Goal: Task Accomplishment & Management: Complete application form

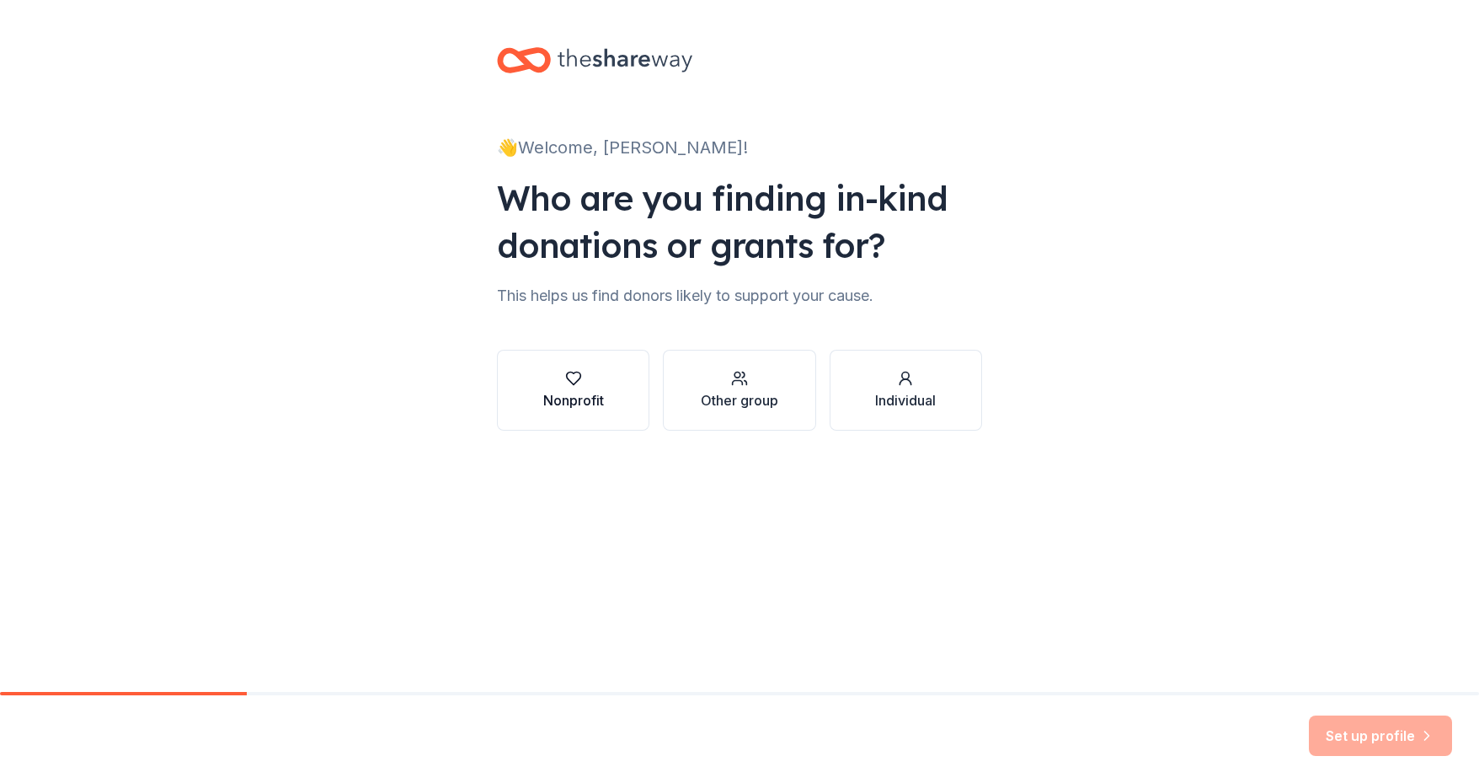
click at [565, 375] on icon "button" at bounding box center [573, 378] width 17 height 17
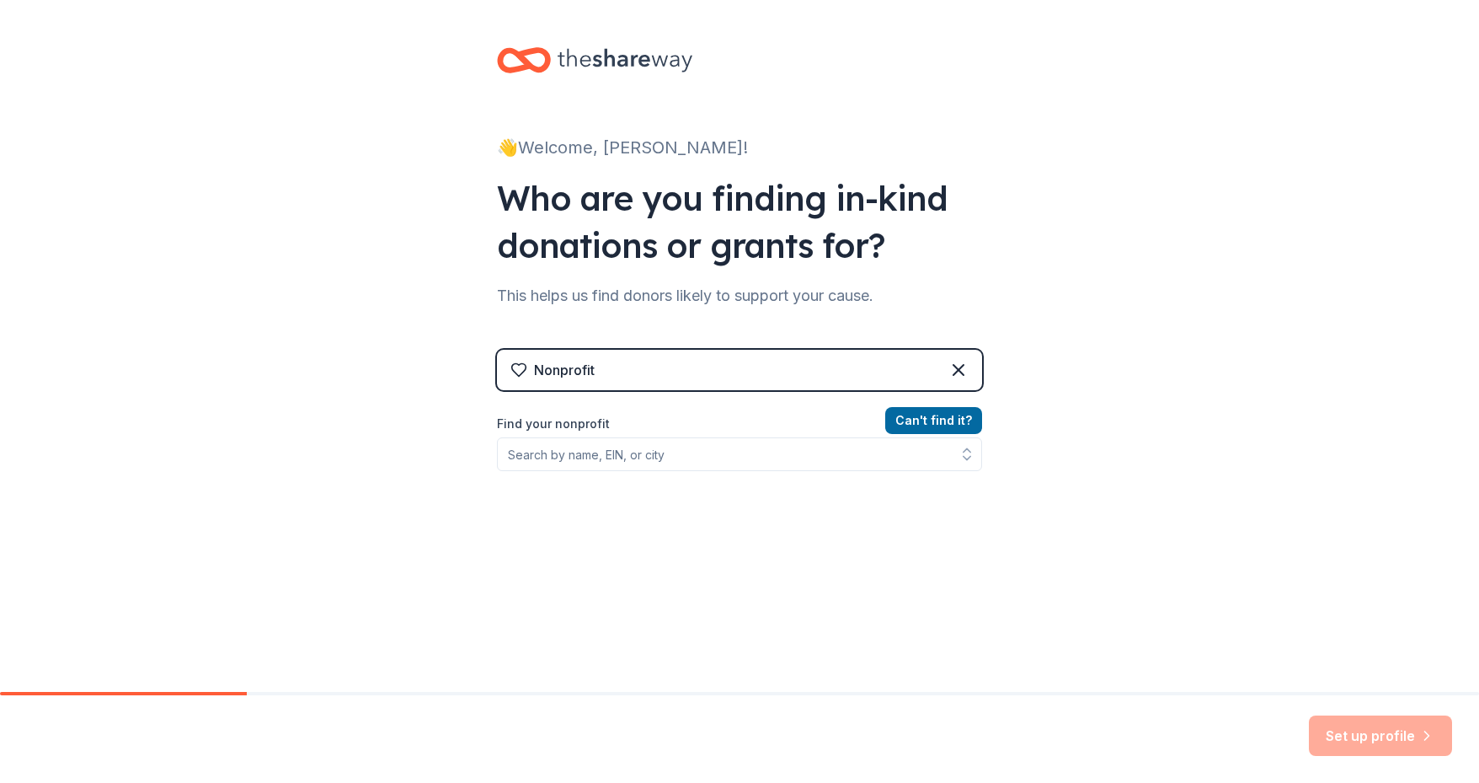
click at [553, 374] on div "Nonprofit" at bounding box center [564, 370] width 61 height 20
click at [586, 453] on input "Find your nonprofit" at bounding box center [739, 454] width 485 height 34
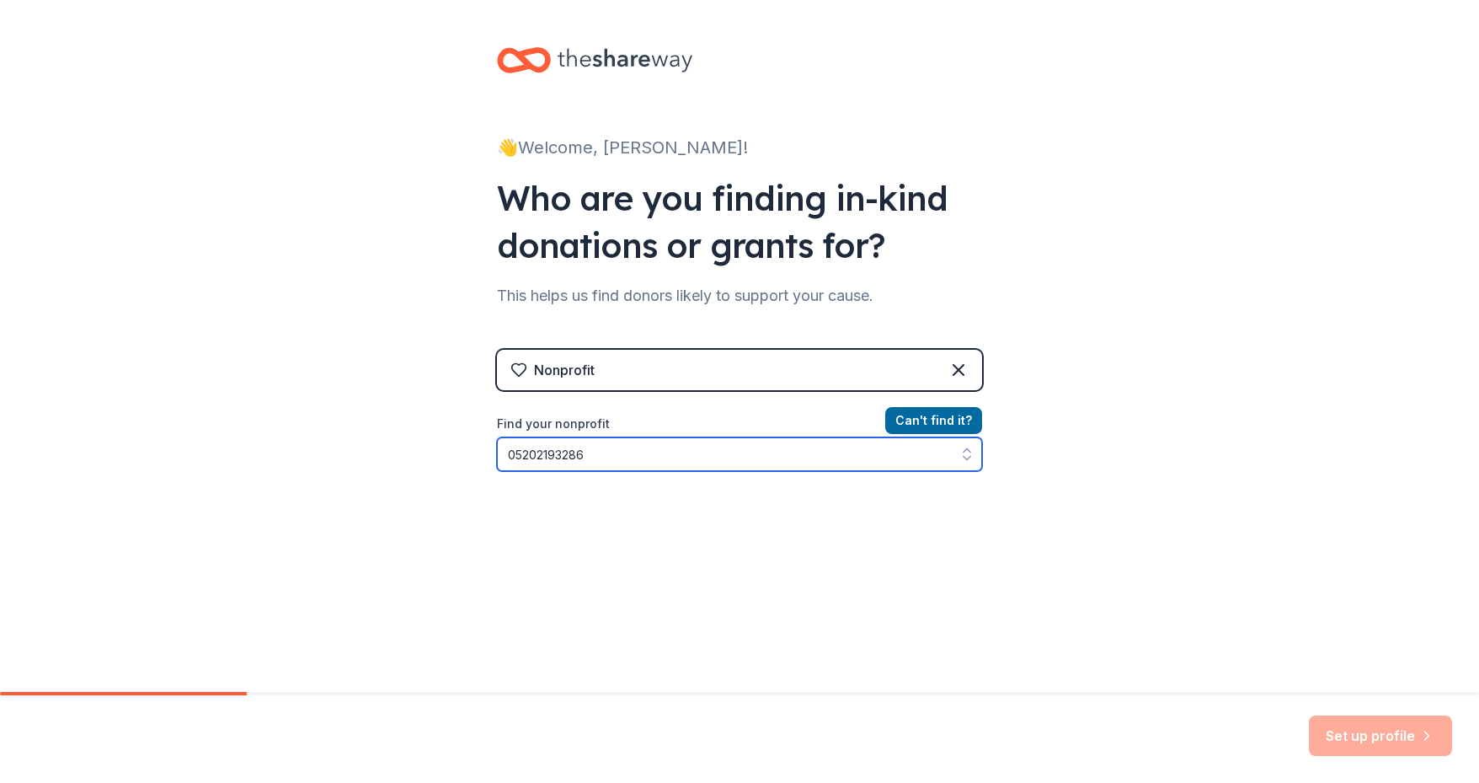
click at [521, 454] on input "05202193286" at bounding box center [739, 454] width 485 height 34
type input "052-2193286"
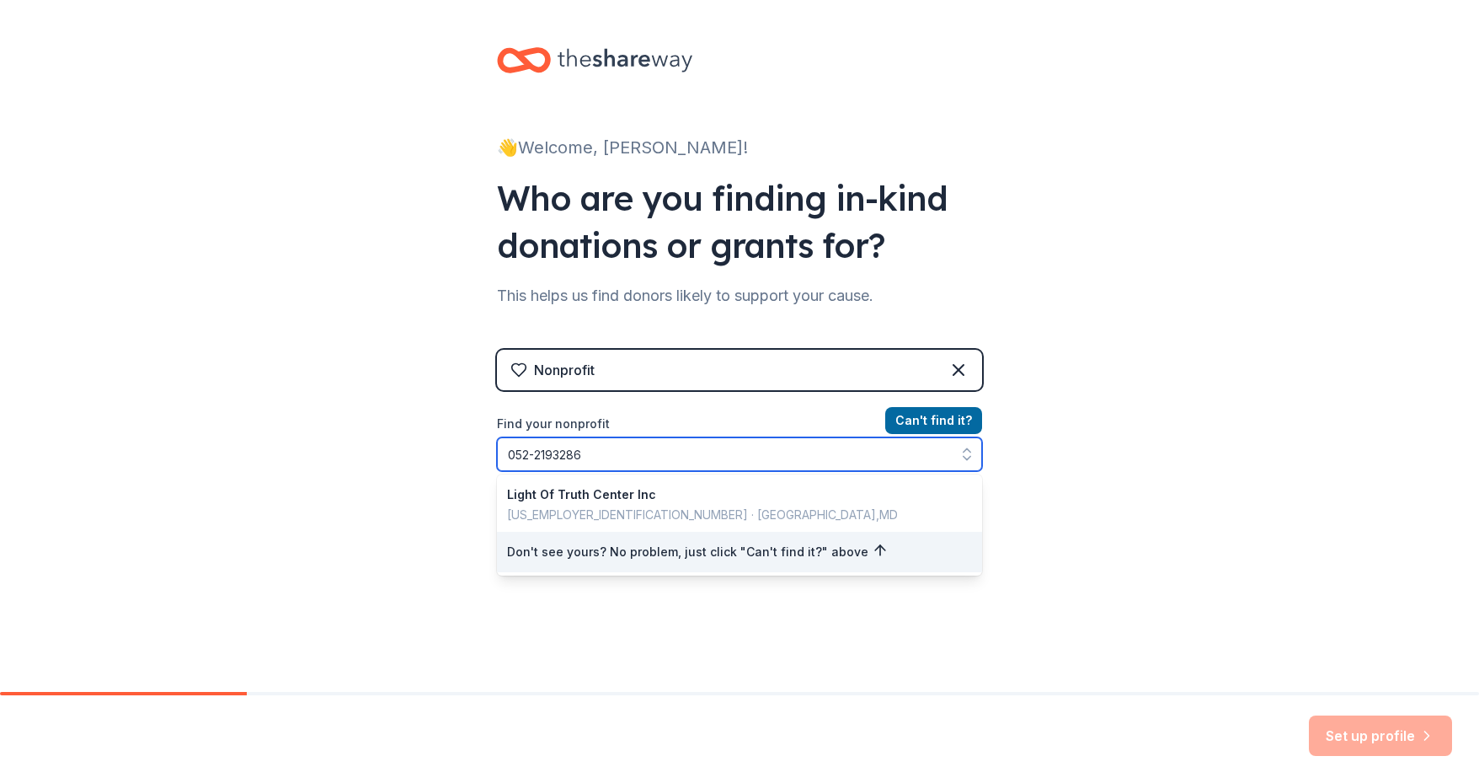
click at [601, 452] on input "052-2193286" at bounding box center [739, 454] width 485 height 34
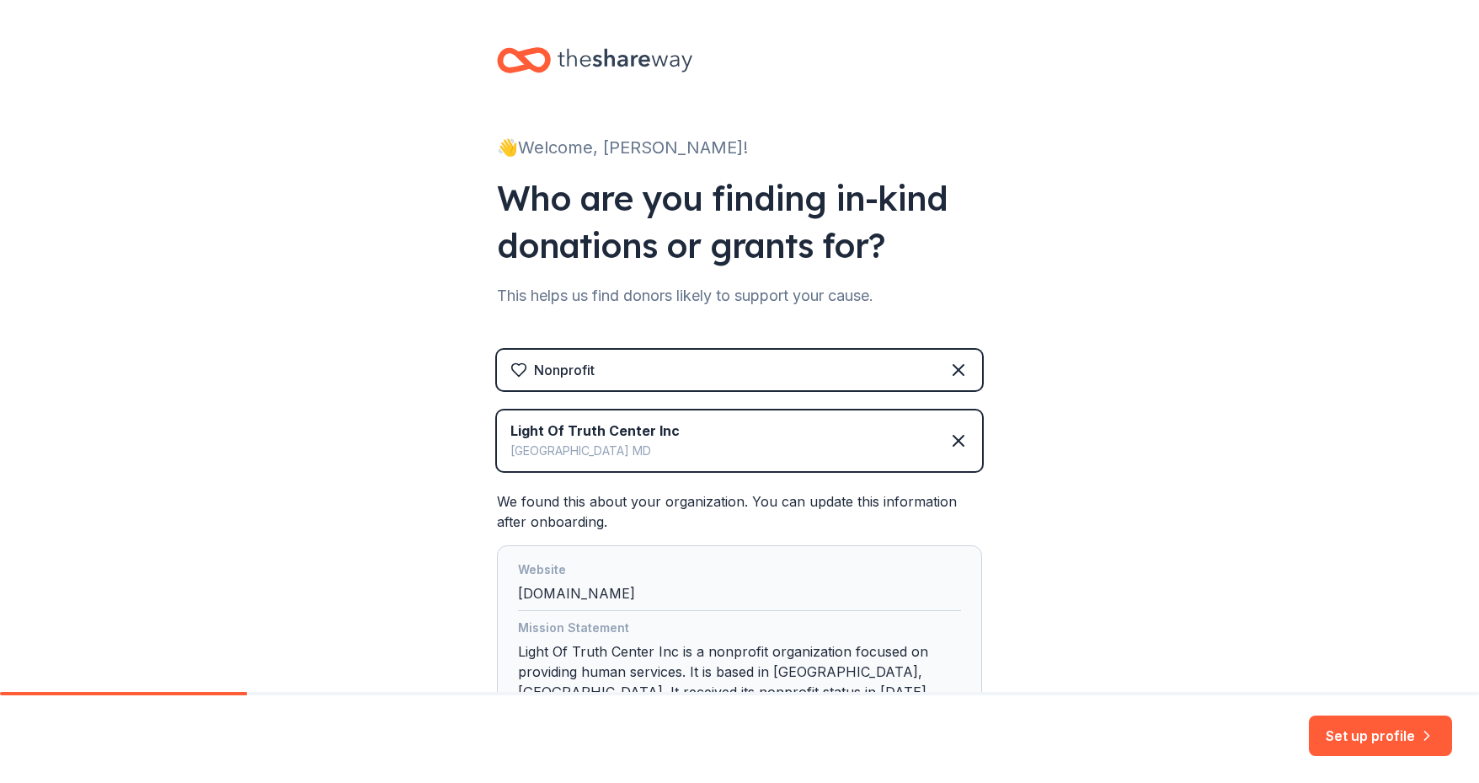
scroll to position [140, 0]
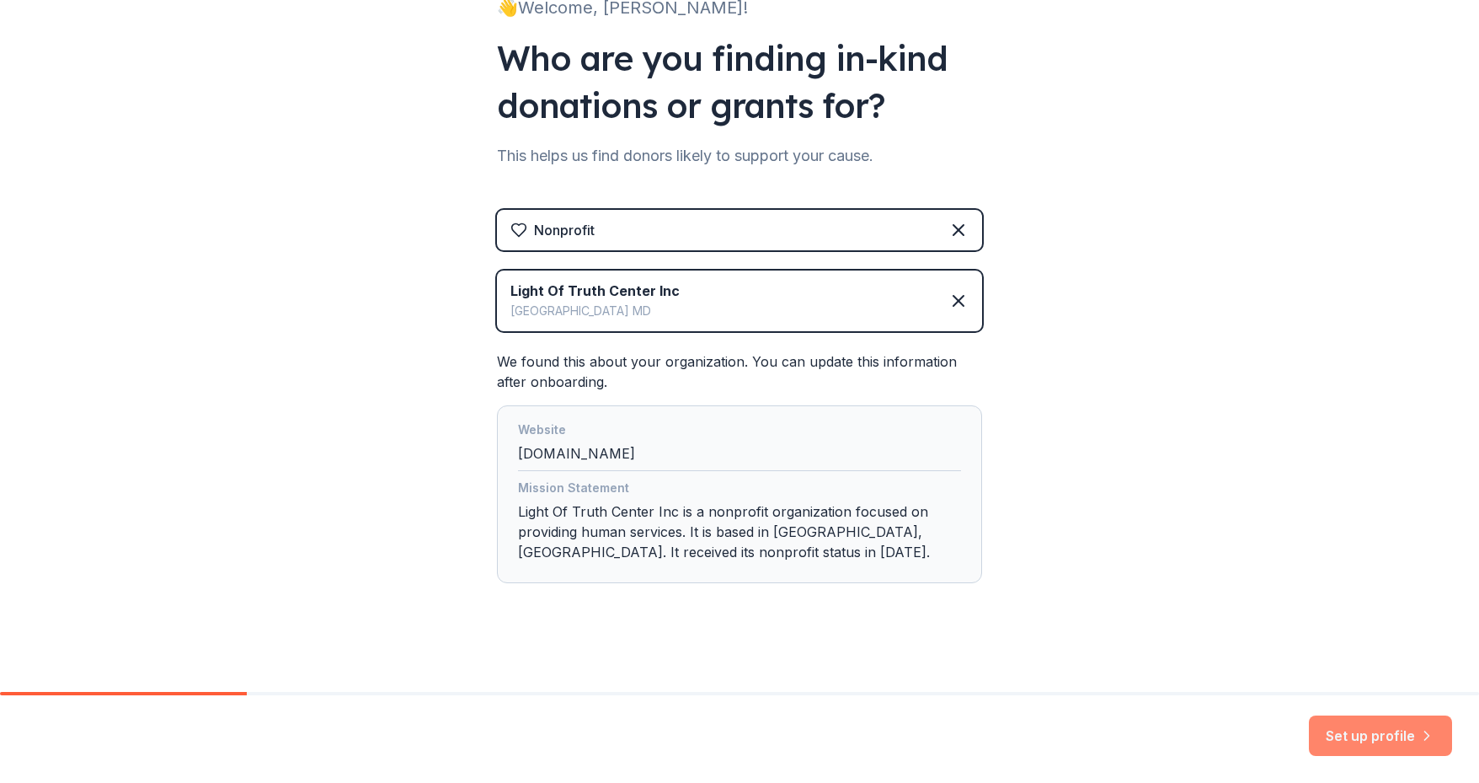
click at [1365, 728] on button "Set up profile" at bounding box center [1380, 735] width 143 height 40
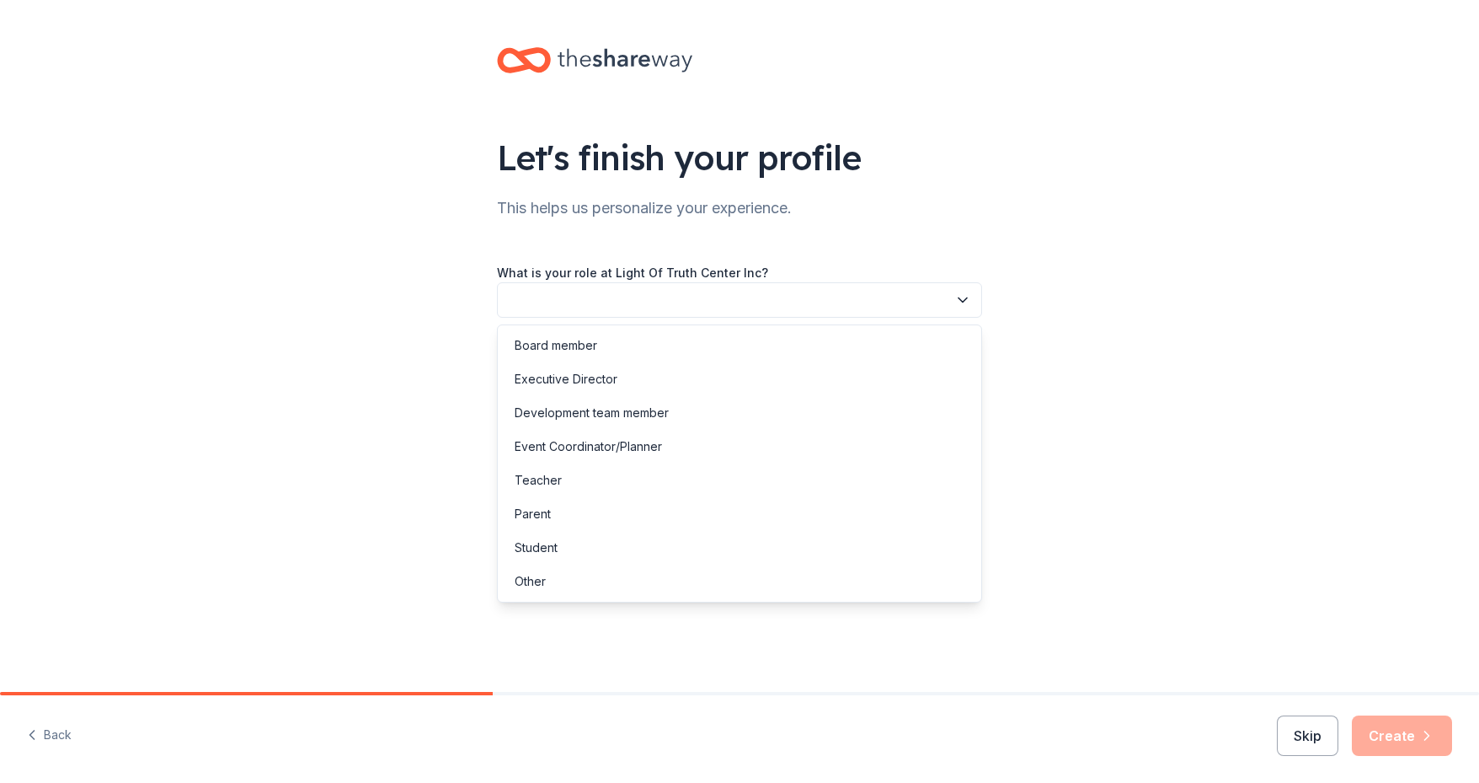
click at [961, 298] on icon "button" at bounding box center [962, 299] width 17 height 17
click at [574, 441] on div "Event Coordinator/Planner" at bounding box center [588, 446] width 147 height 20
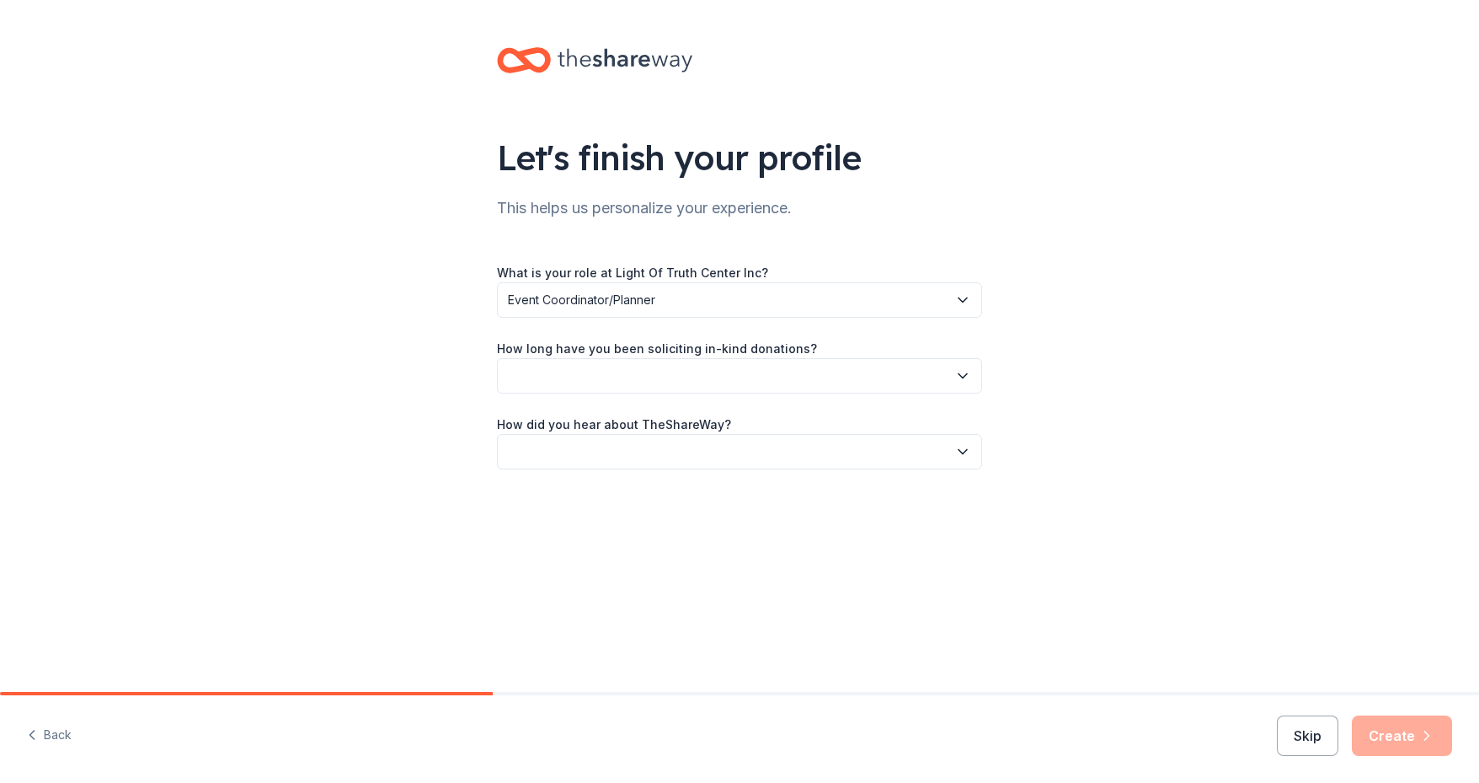
click at [960, 374] on icon "button" at bounding box center [963, 376] width 8 height 4
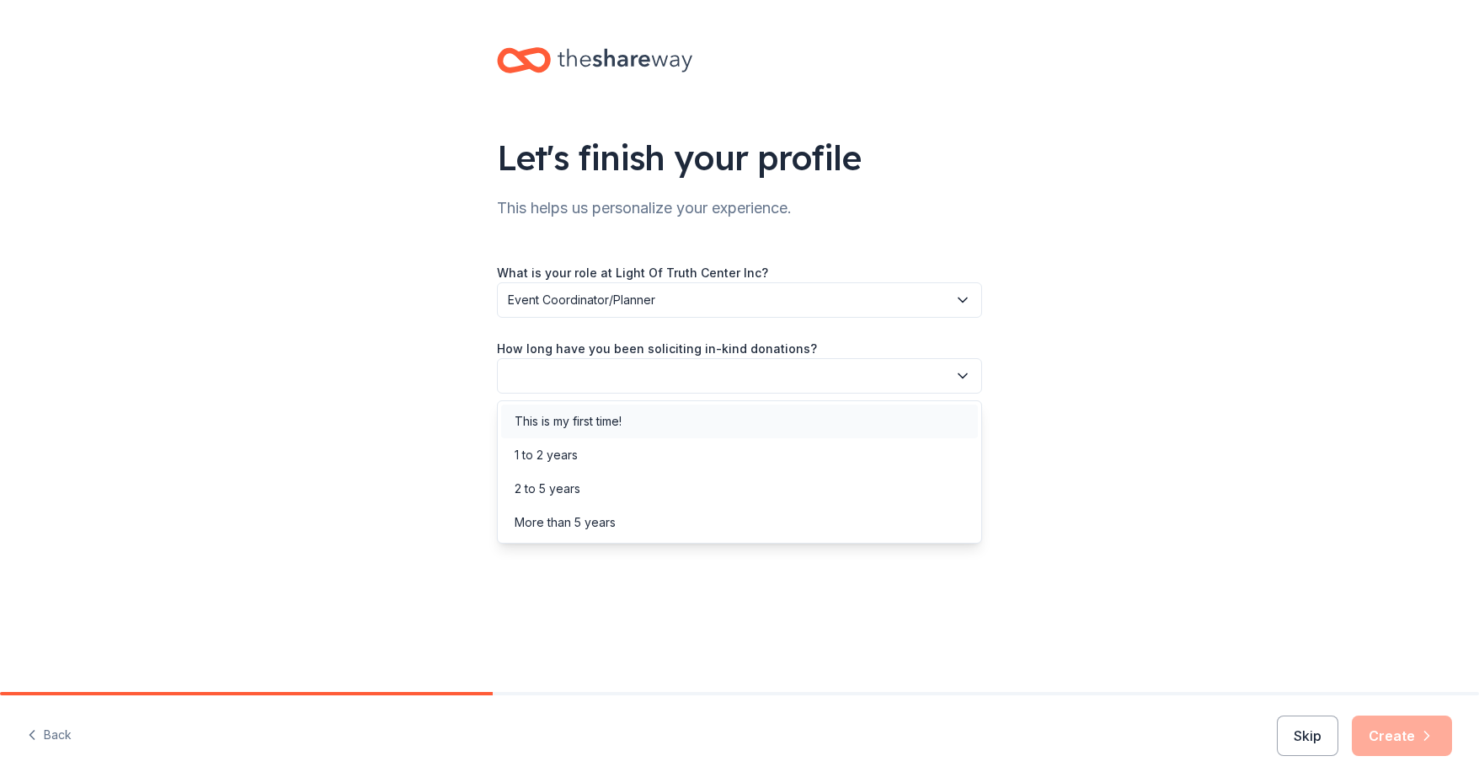
click at [537, 424] on div "This is my first time!" at bounding box center [568, 421] width 107 height 20
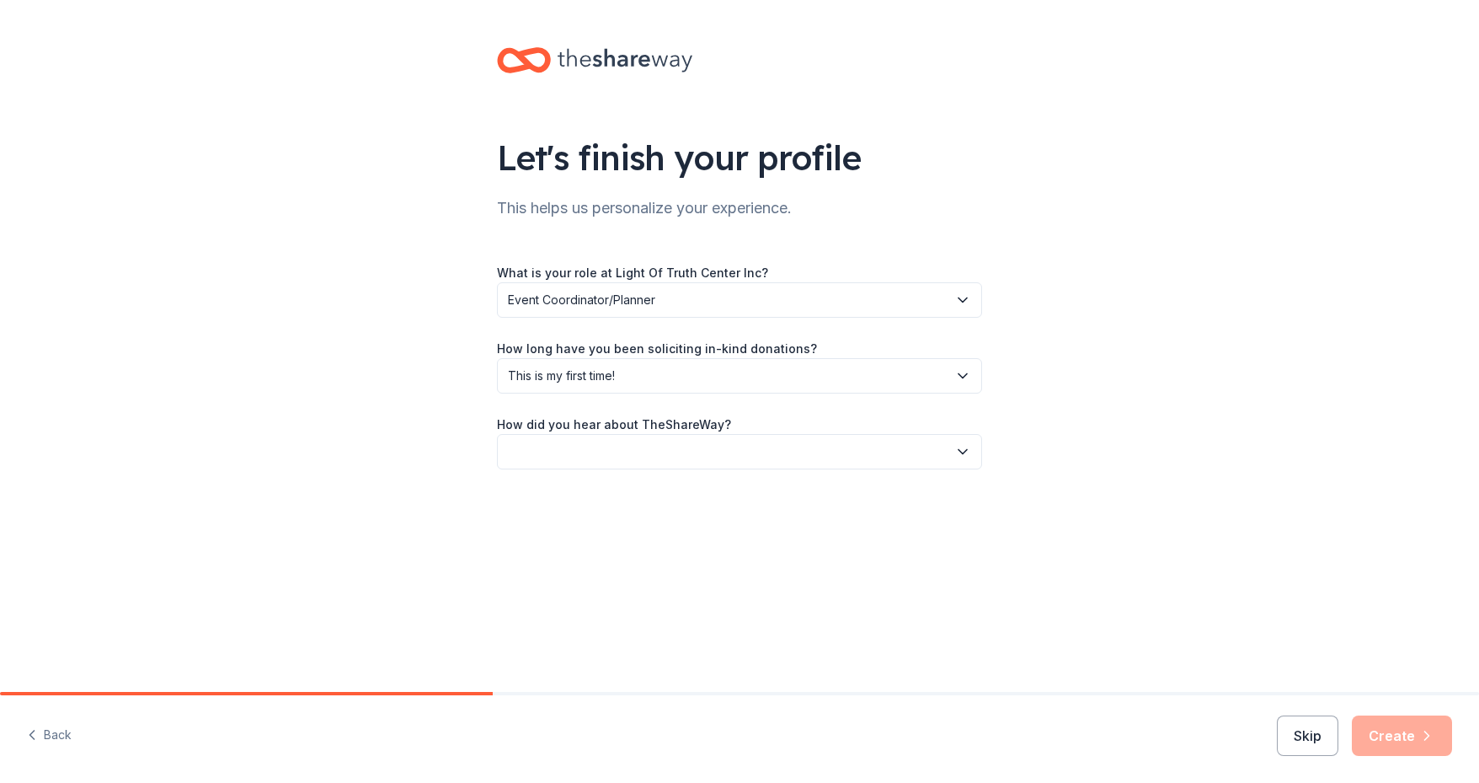
click at [966, 452] on icon "button" at bounding box center [962, 451] width 17 height 17
click at [575, 529] on div "Online search" at bounding box center [553, 531] width 77 height 20
click at [1387, 731] on button "Create" at bounding box center [1402, 735] width 100 height 40
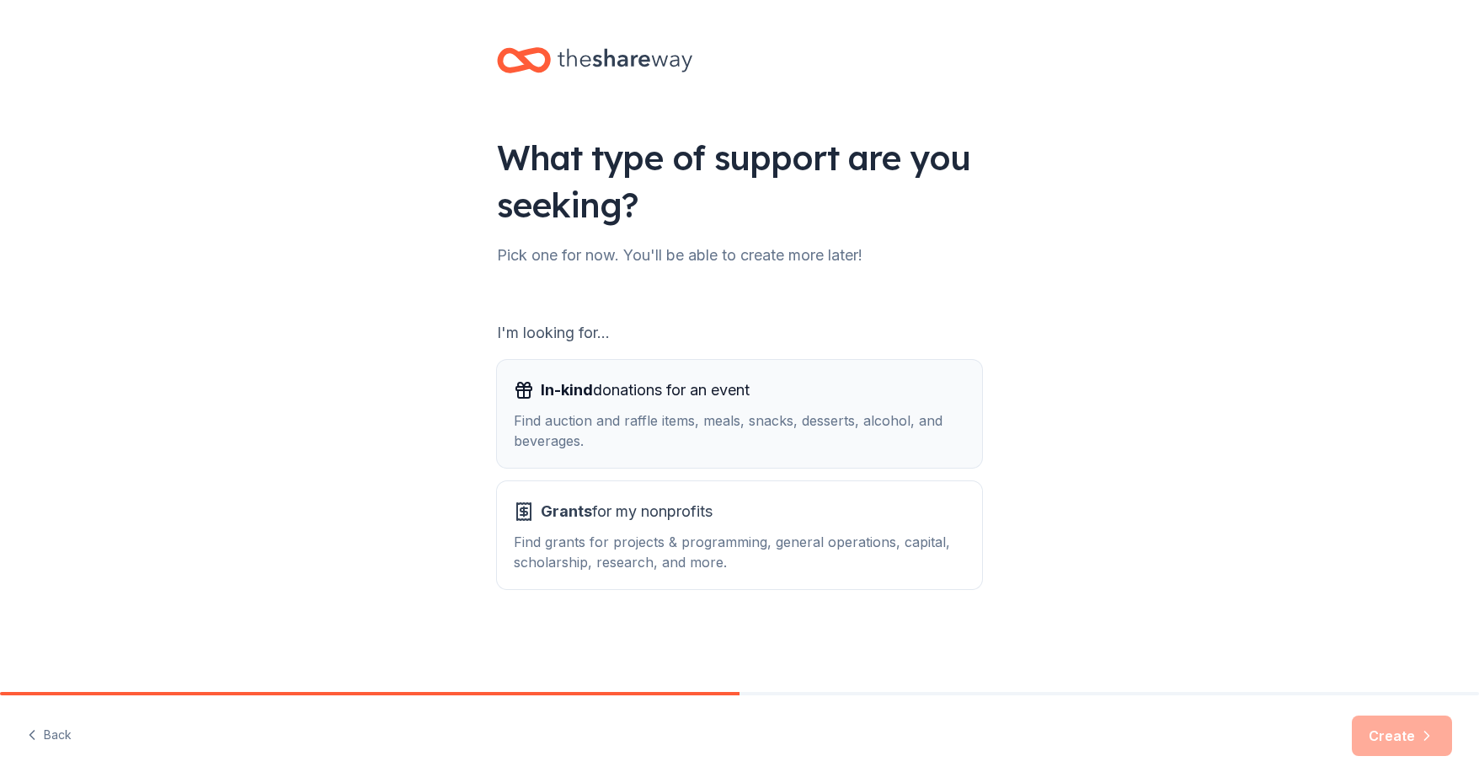
click at [638, 435] on div "Find auction and raffle items, meals, snacks, desserts, alcohol, and beverages." at bounding box center [740, 430] width 452 height 40
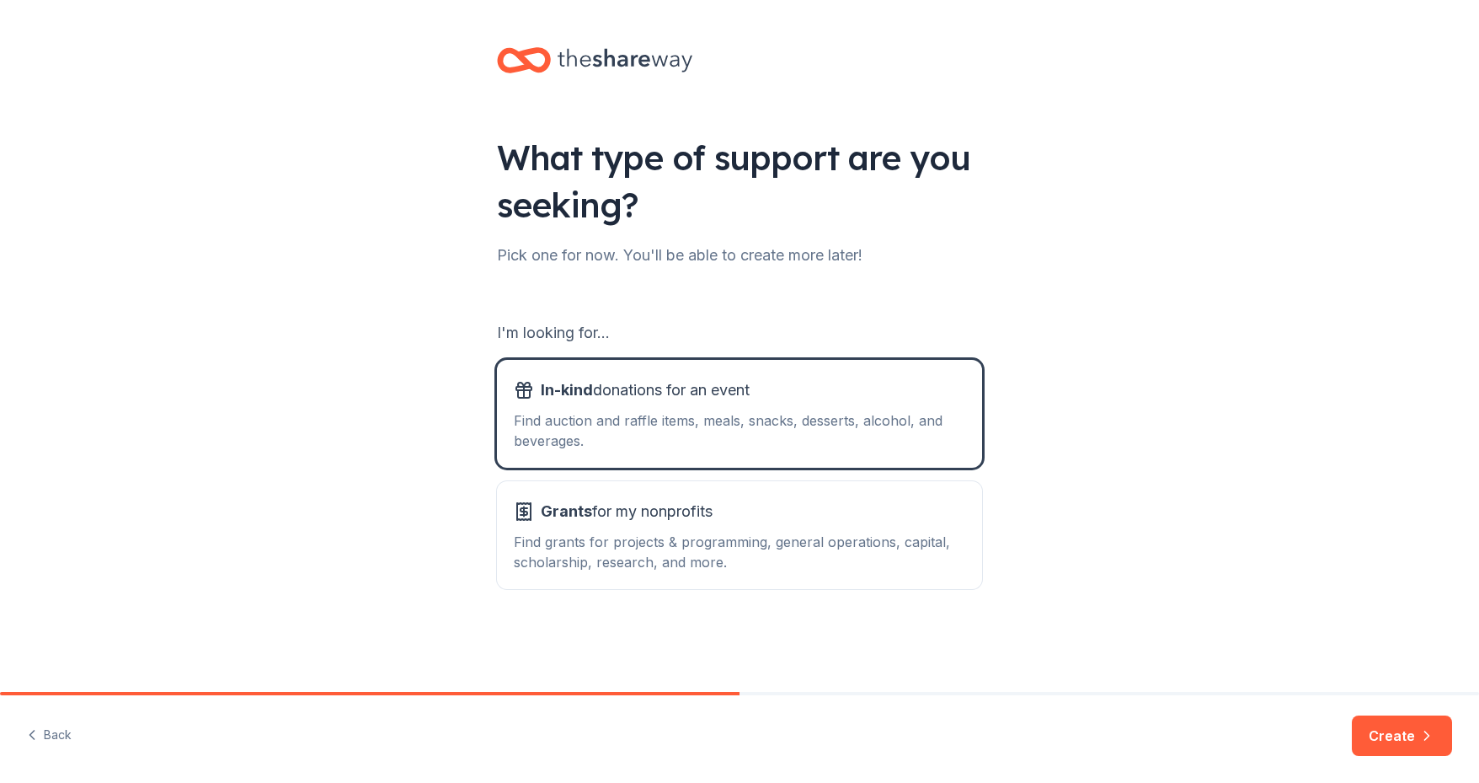
click at [1400, 740] on button "Create" at bounding box center [1402, 735] width 100 height 40
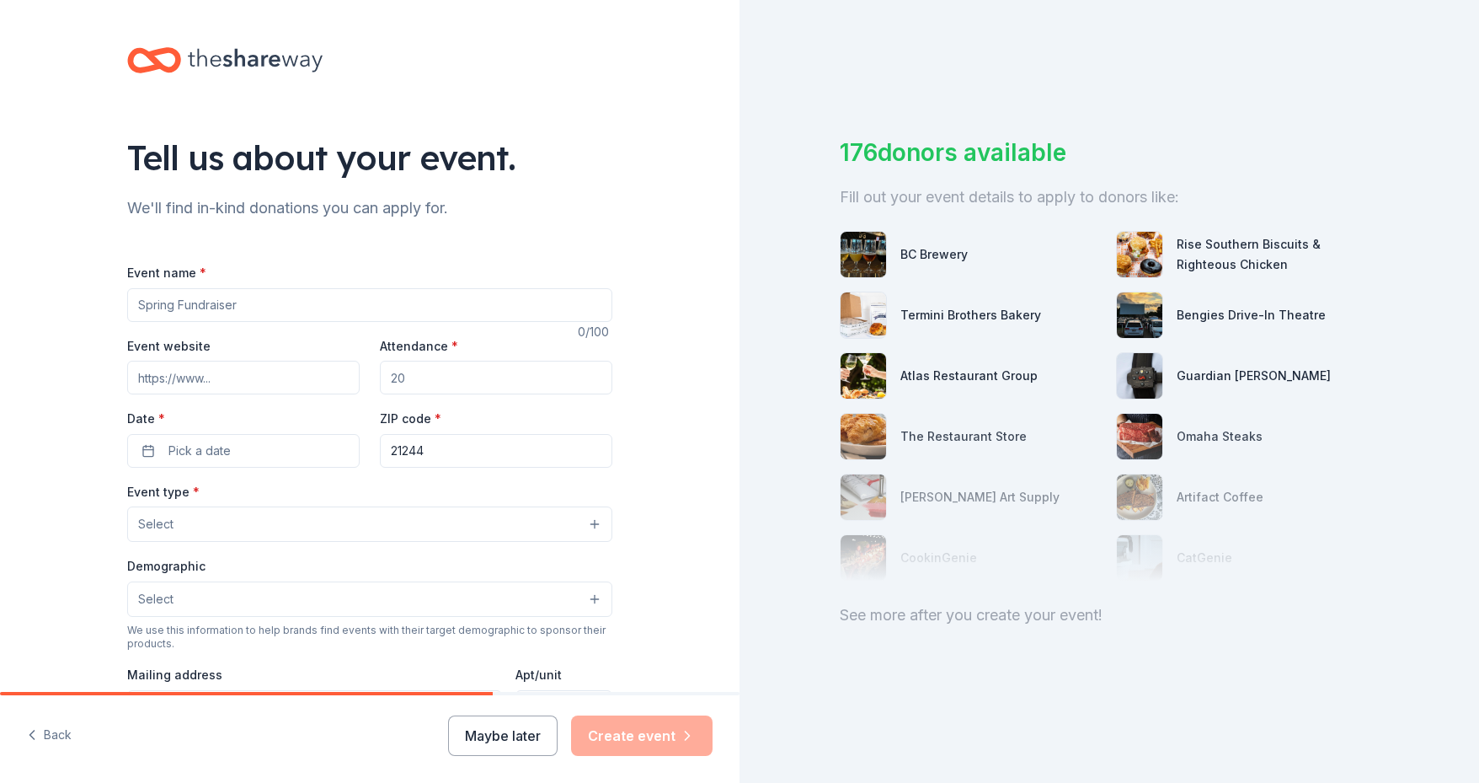
drag, startPoint x: 257, startPoint y: 295, endPoint x: 271, endPoint y: 286, distance: 17.1
click at [270, 286] on div "Event name *" at bounding box center [369, 292] width 485 height 60
type input "26th Annual Fundraiser - Joy in the Journey"
click at [236, 377] on input "Event website" at bounding box center [243, 378] width 233 height 34
type input "https://lightoftruthcenter.org/annual-fundraiser/"
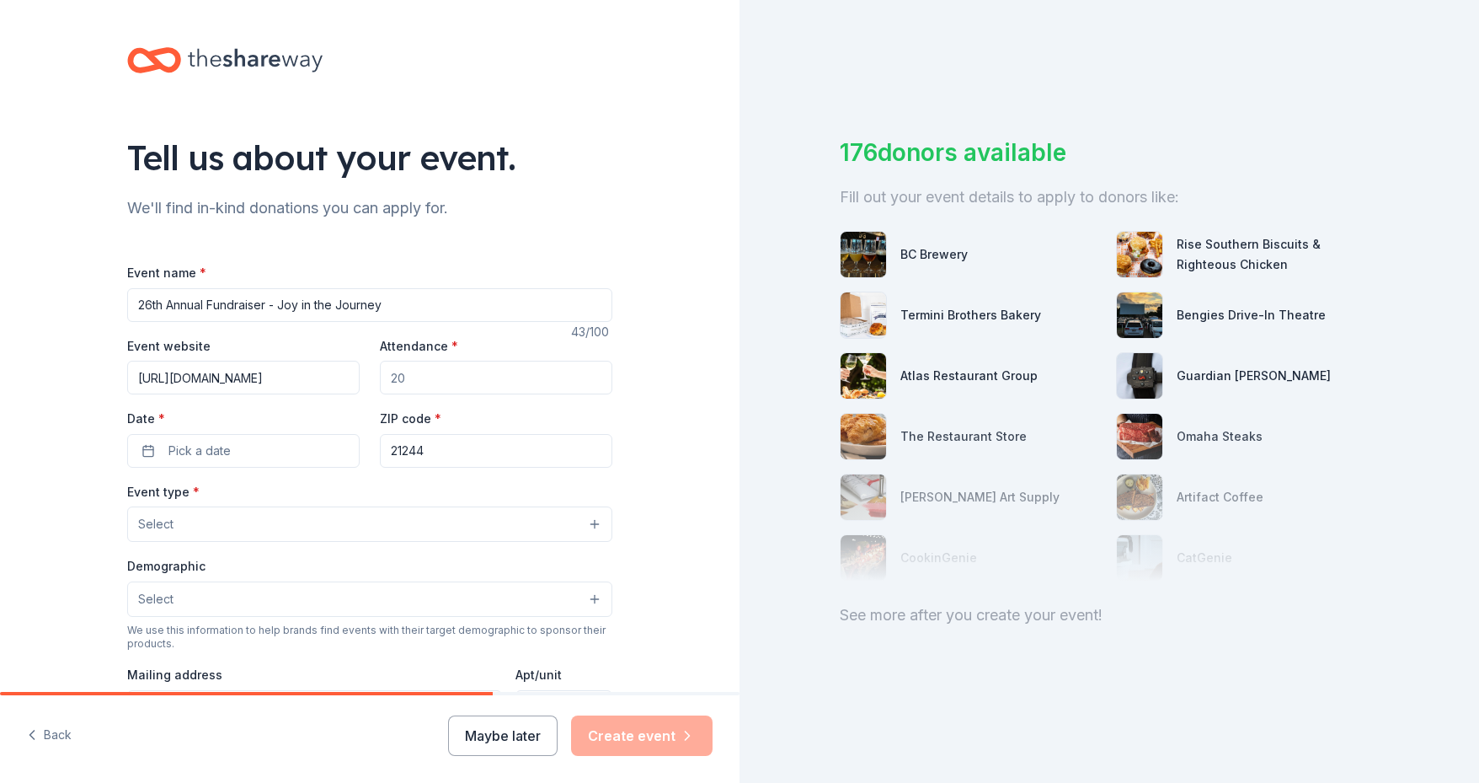
click at [416, 369] on input "Attendance *" at bounding box center [496, 378] width 233 height 34
type input "150"
click at [170, 449] on span "Pick a date" at bounding box center [199, 451] width 62 height 20
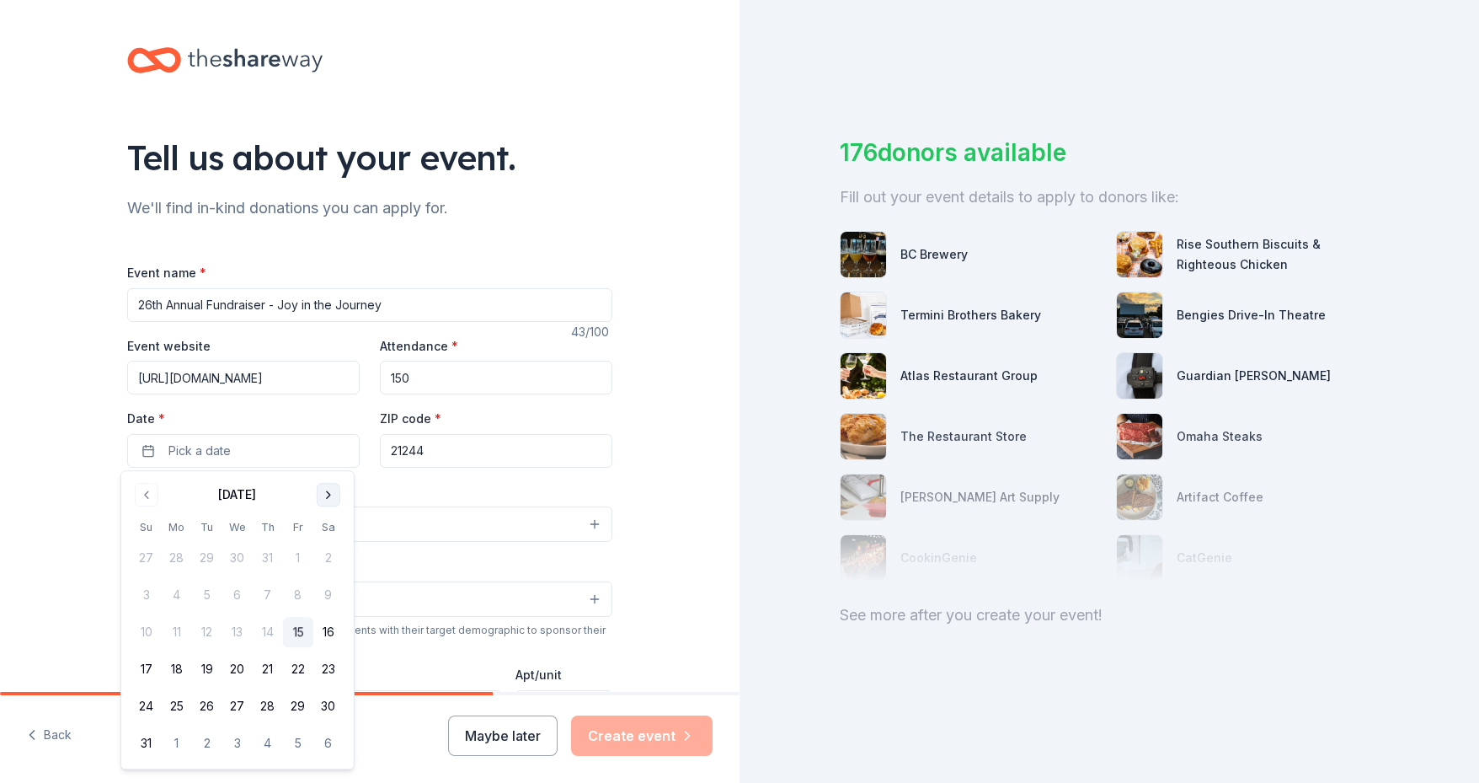
click at [327, 495] on button "Go to next month" at bounding box center [329, 495] width 24 height 24
click at [293, 667] on button "26" at bounding box center [298, 669] width 30 height 30
click at [45, 378] on div "Tell us about your event. We'll find in-kind donations you can apply for. Event…" at bounding box center [370, 560] width 740 height 1121
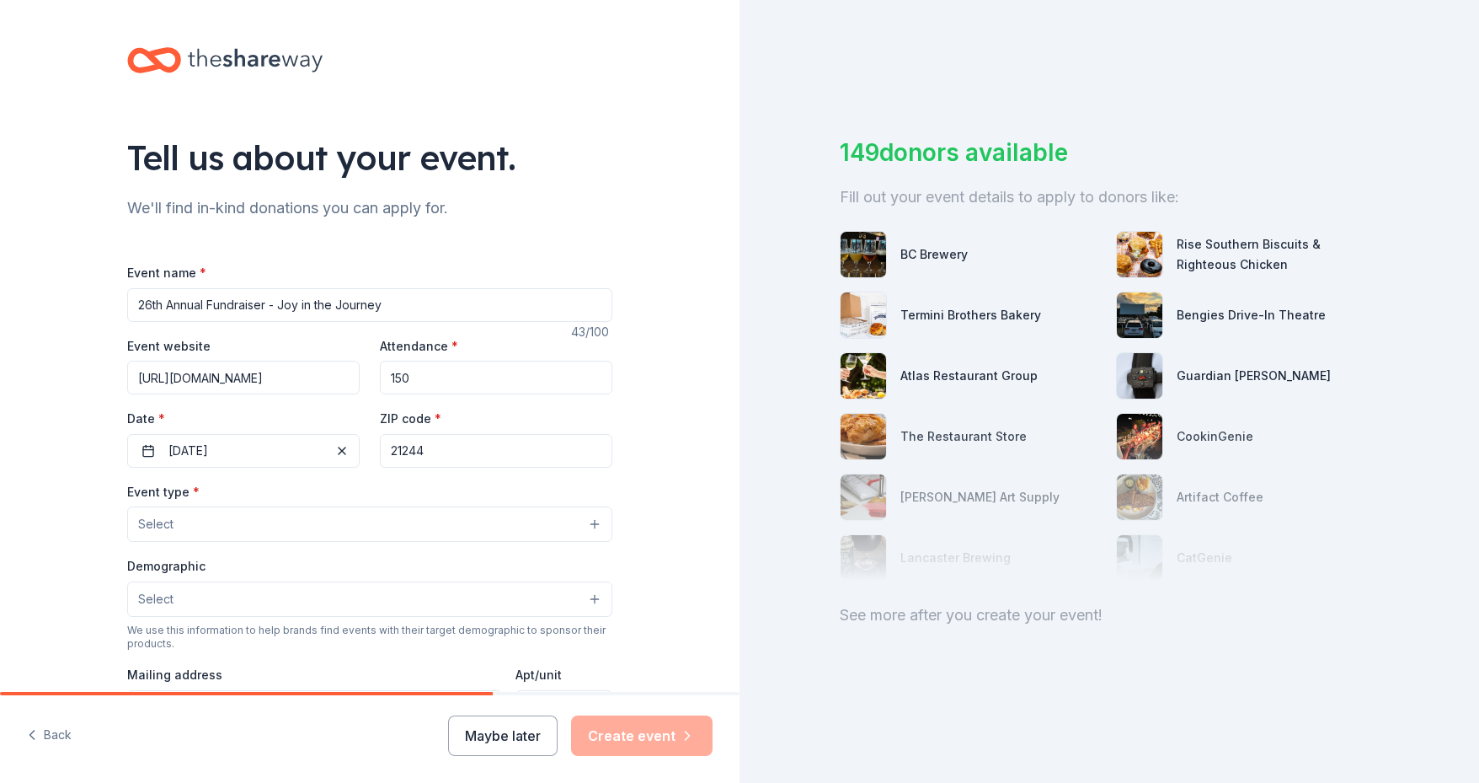
click at [591, 520] on button "Select" at bounding box center [369, 523] width 485 height 35
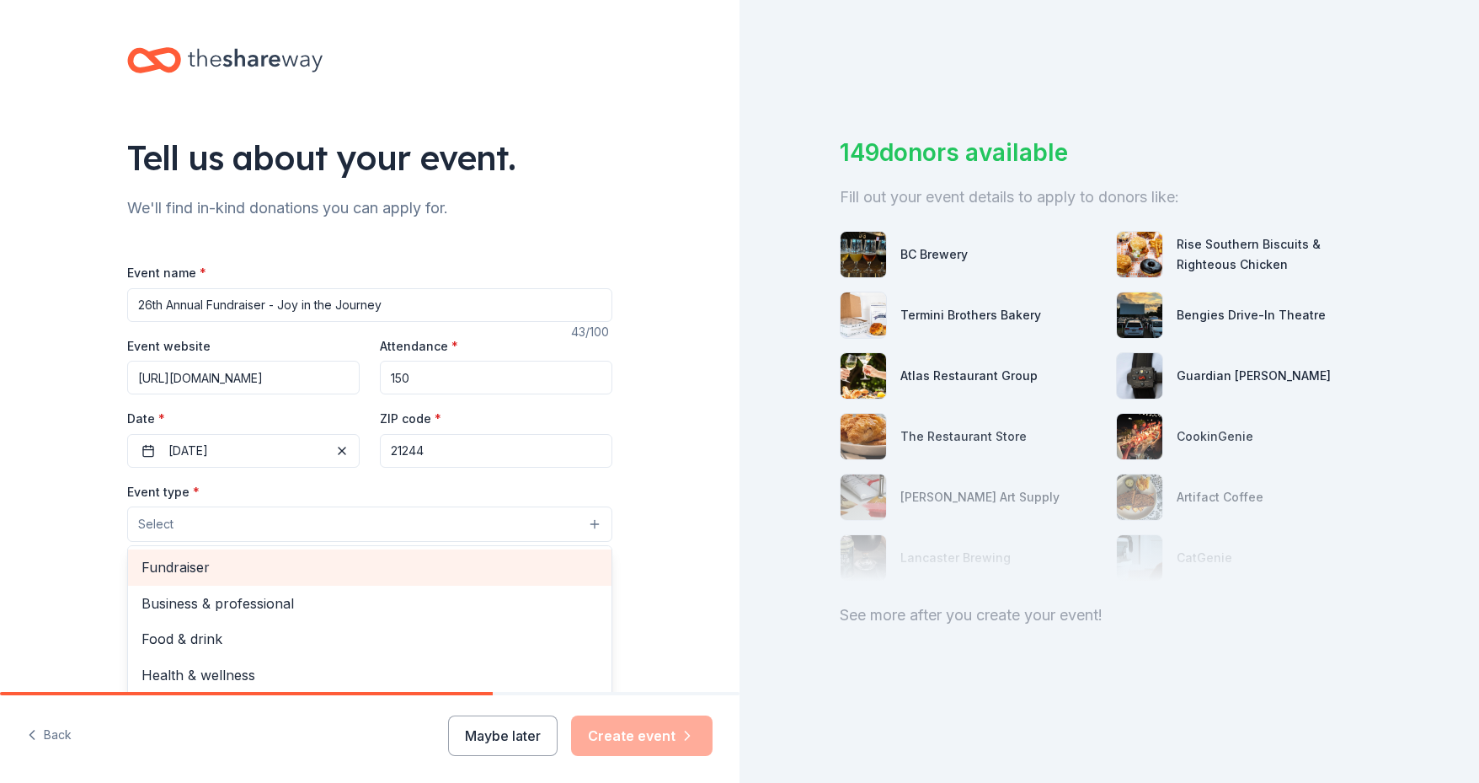
click at [206, 562] on span "Fundraiser" at bounding box center [370, 567] width 457 height 22
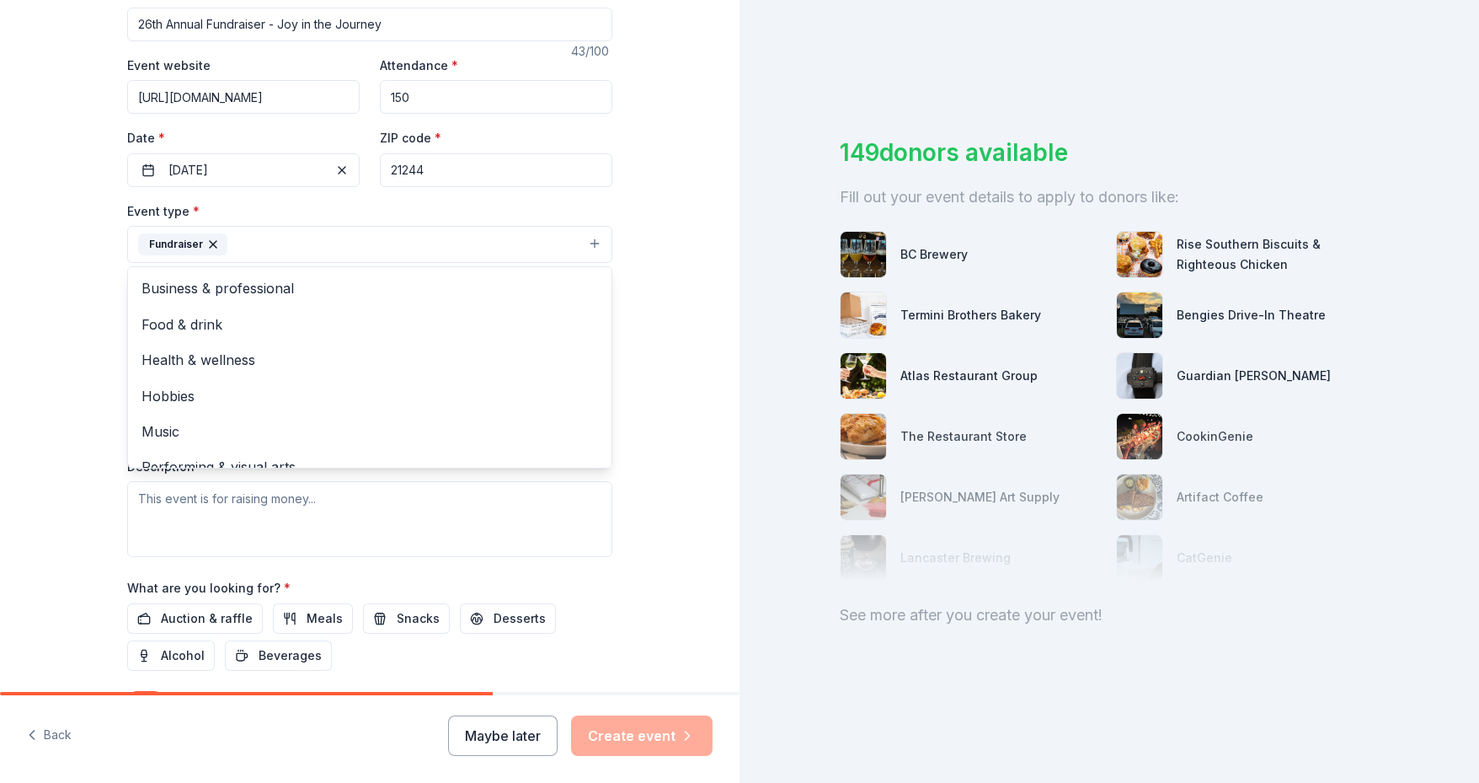
scroll to position [421, 0]
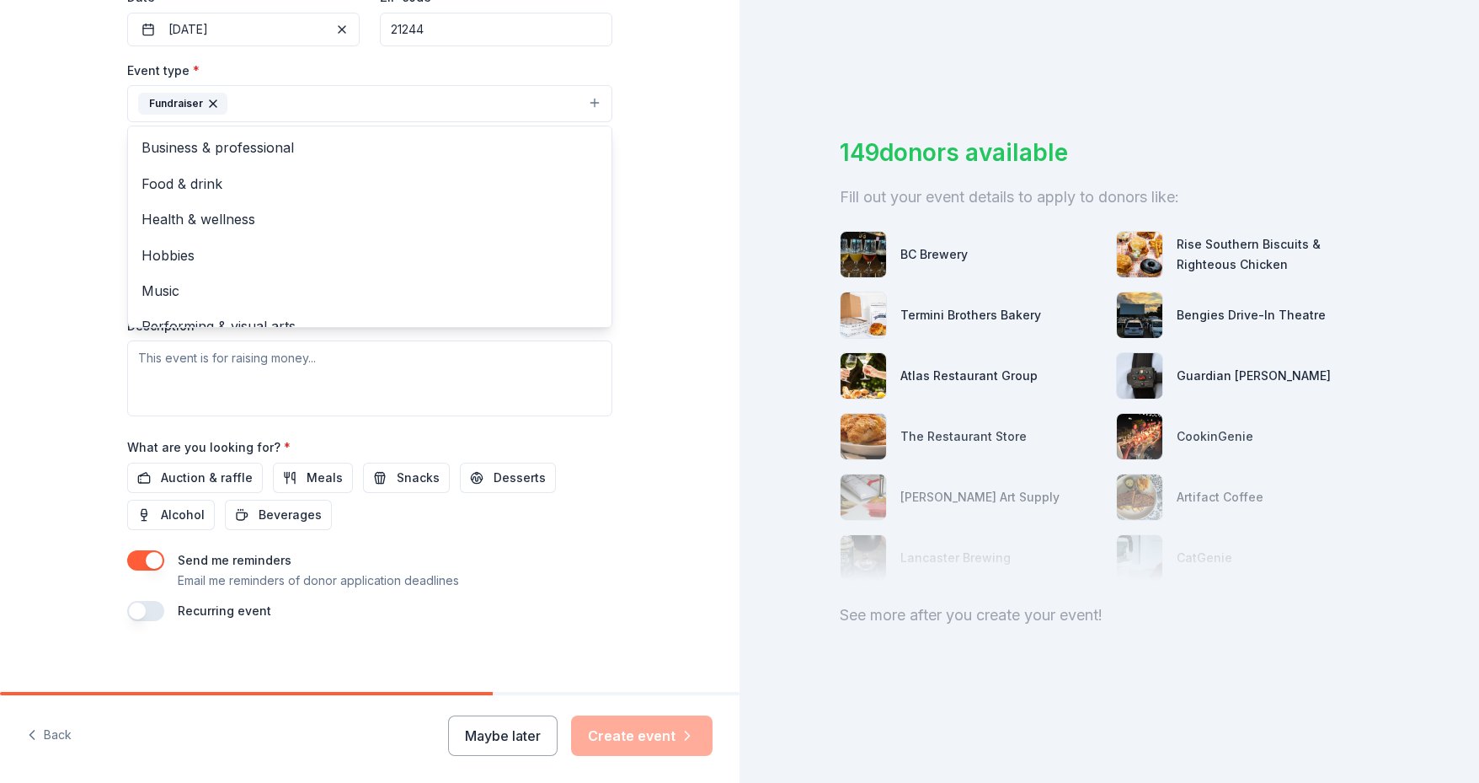
click at [72, 228] on div "Tell us about your event. We'll find in-kind donations you can apply for. Event…" at bounding box center [370, 140] width 740 height 1123
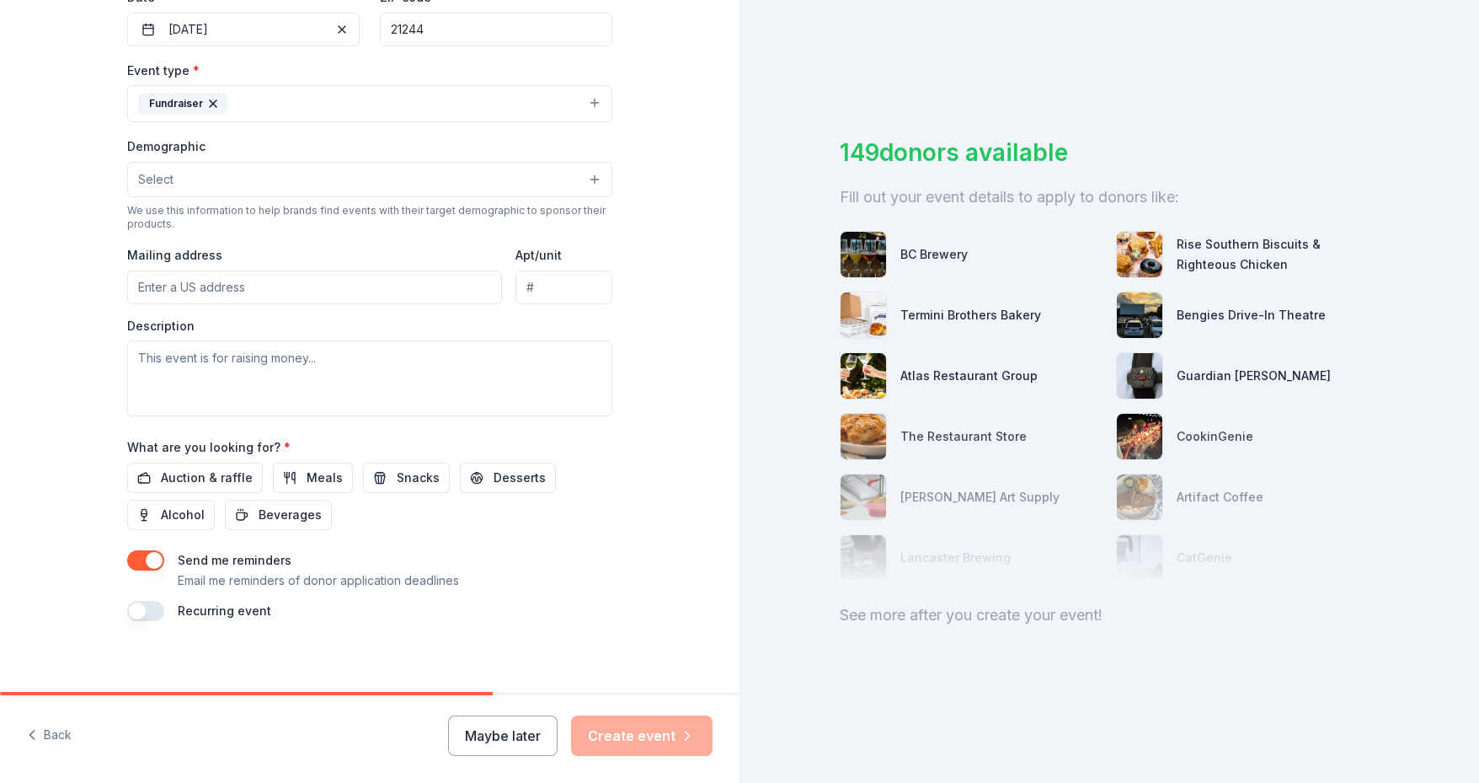
click at [190, 178] on button "Select" at bounding box center [369, 179] width 485 height 35
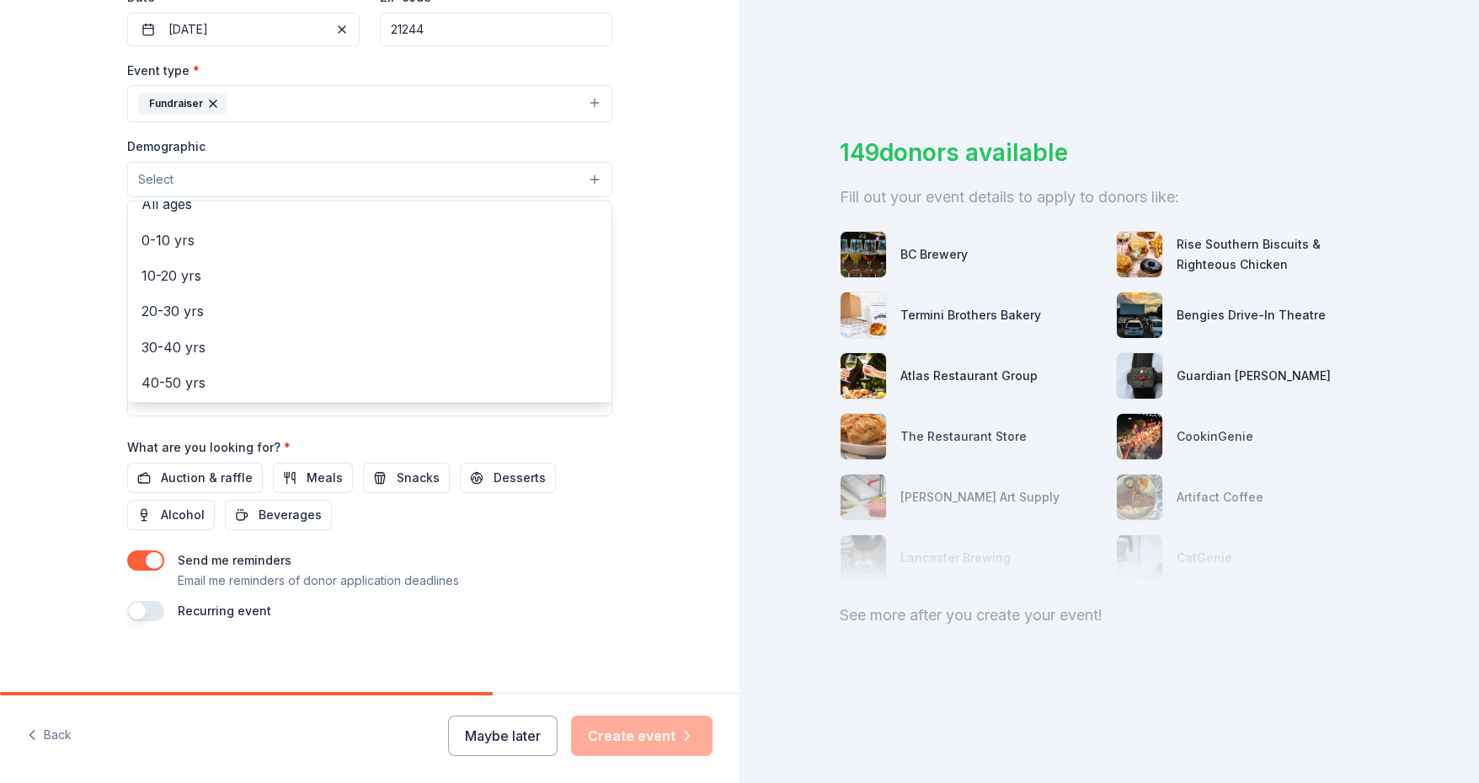
scroll to position [0, 0]
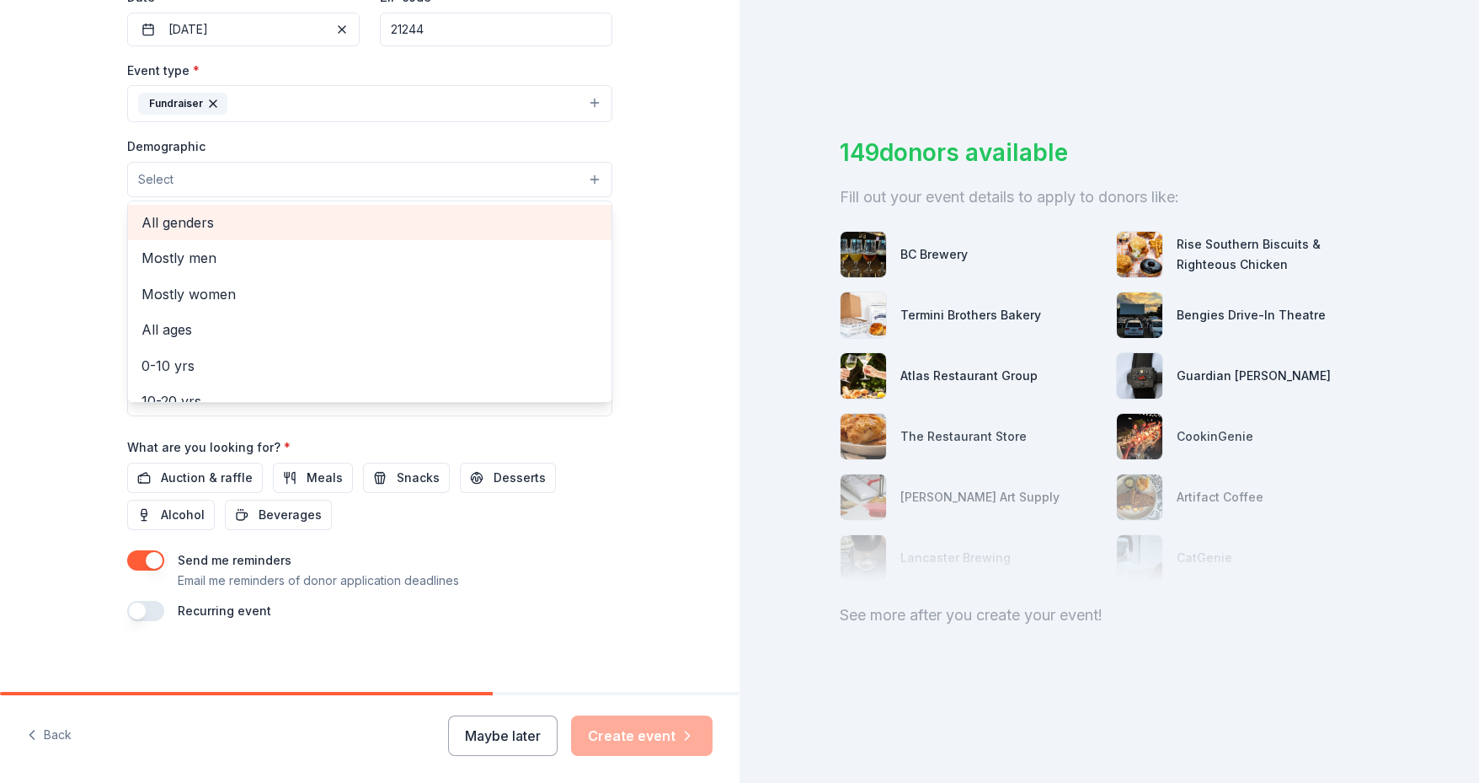
click at [185, 225] on span "All genders" at bounding box center [370, 222] width 457 height 22
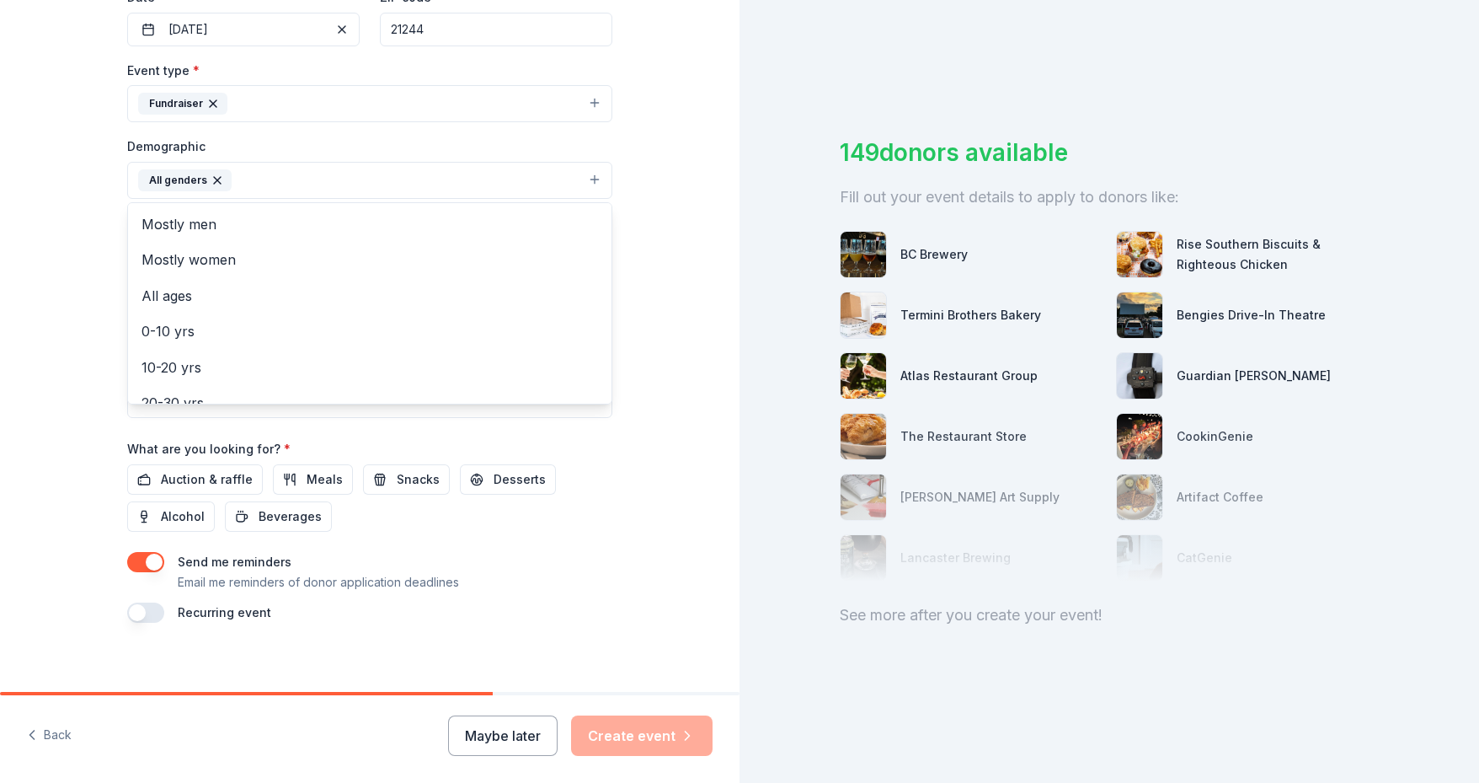
click at [72, 220] on div "Tell us about your event. We'll find in-kind donations you can apply for. Event…" at bounding box center [370, 141] width 740 height 1125
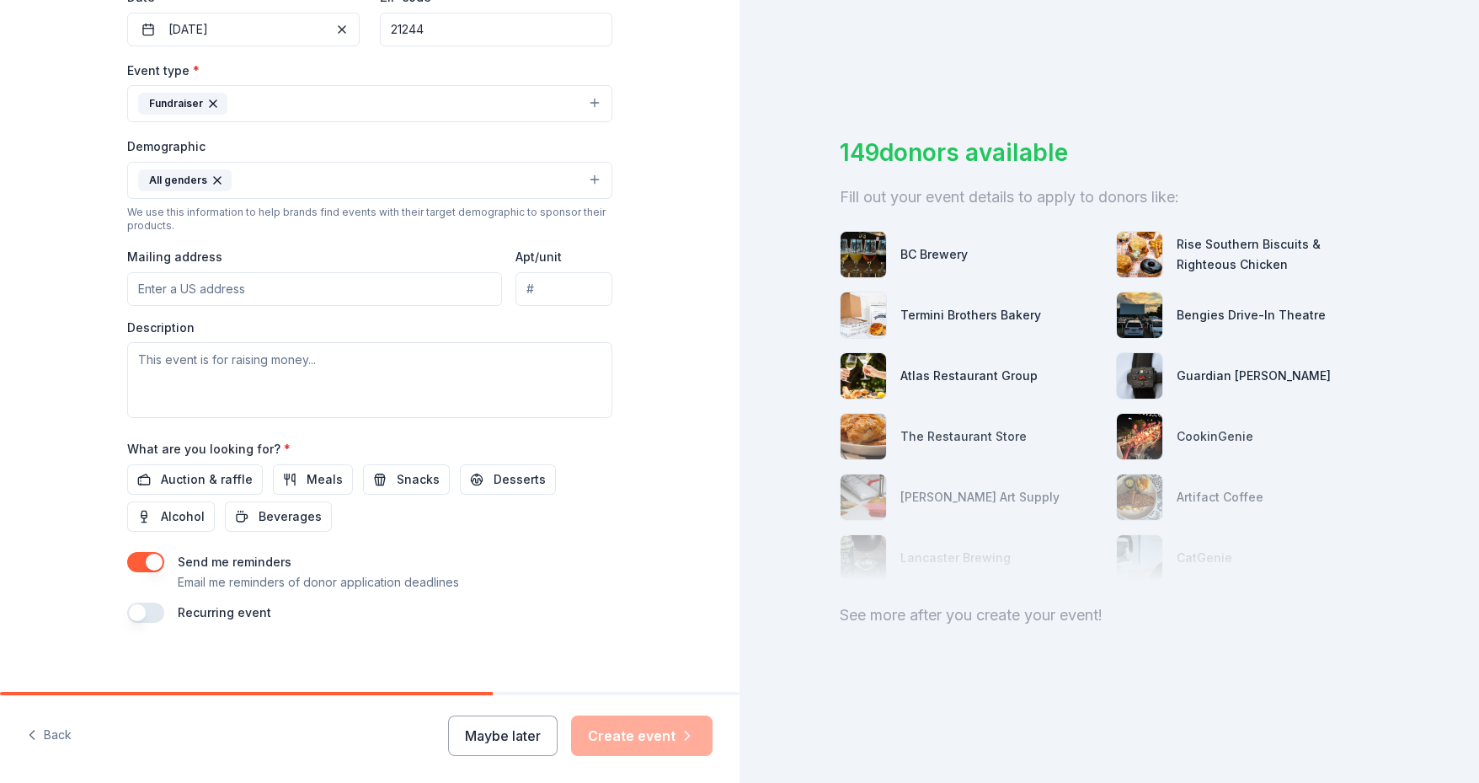
scroll to position [281, 0]
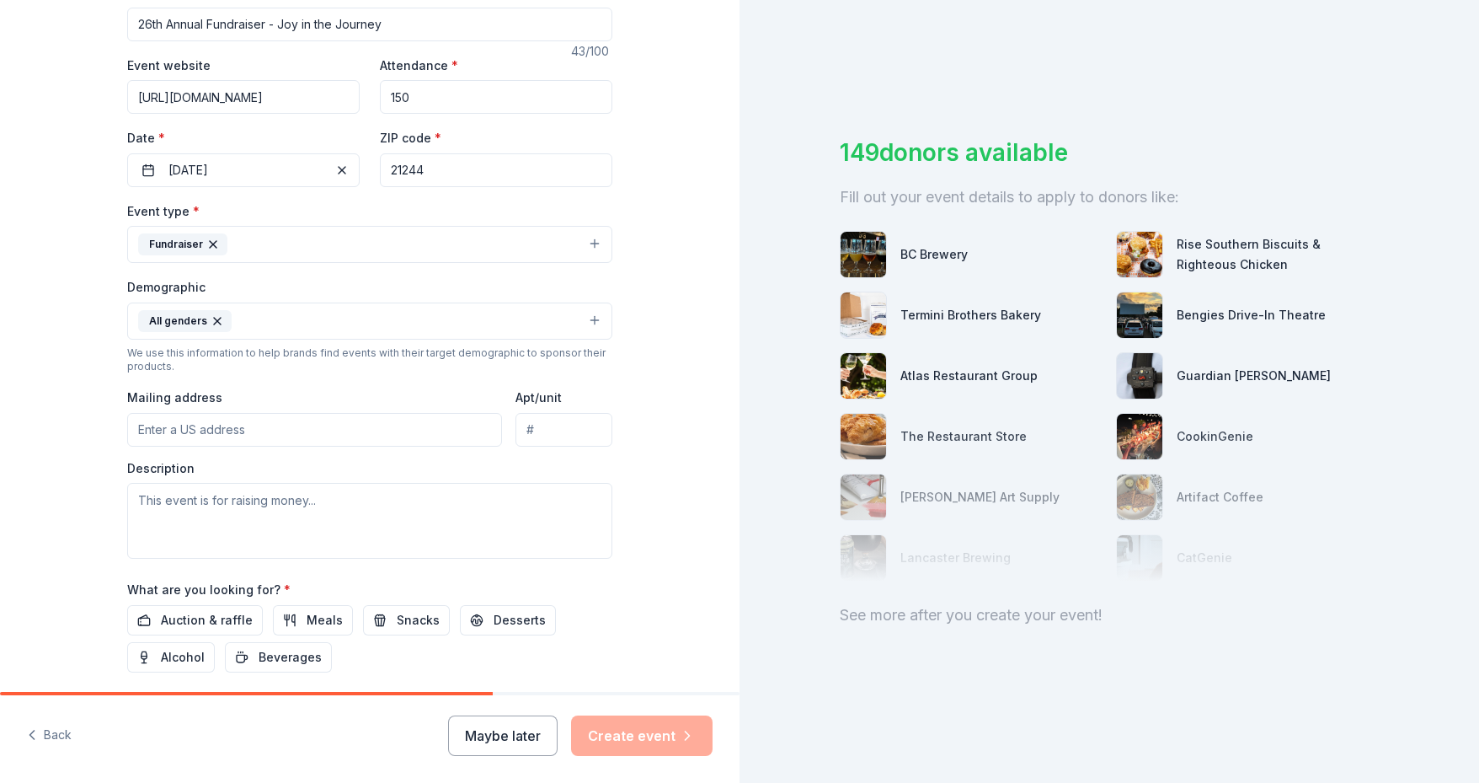
click at [214, 318] on icon "button" at bounding box center [217, 321] width 7 height 7
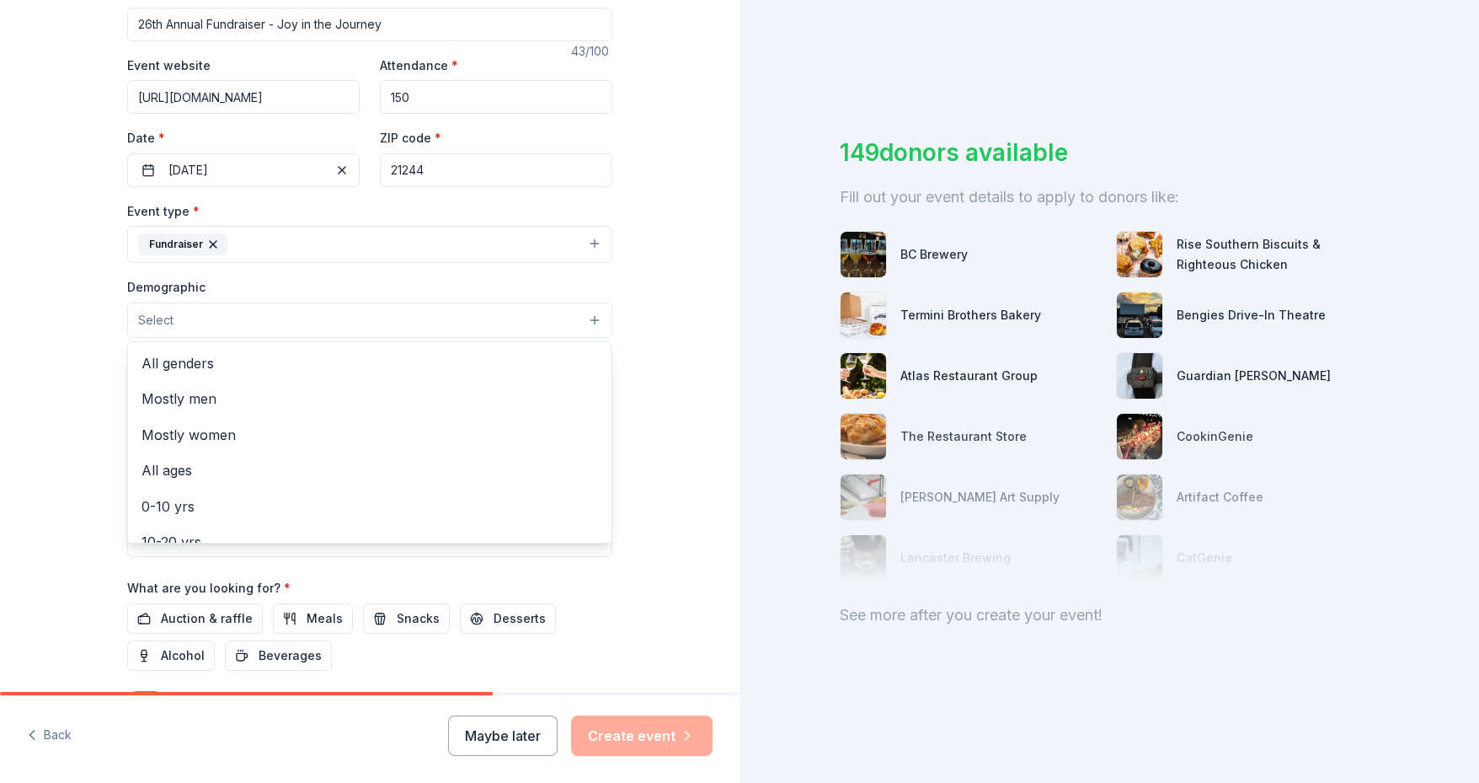
click at [59, 371] on div "Tell us about your event. We'll find in-kind donations you can apply for. Event…" at bounding box center [370, 280] width 740 height 1123
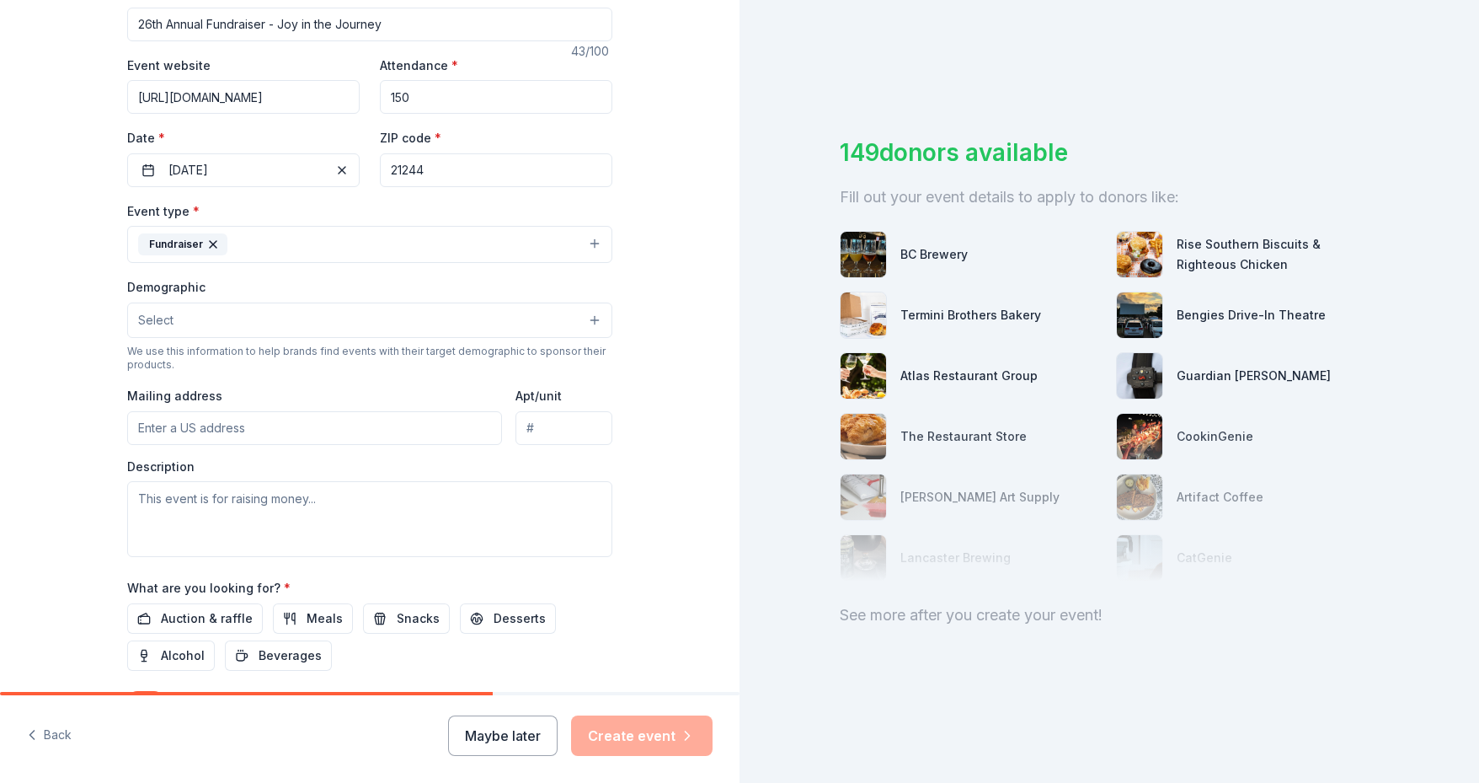
click at [591, 316] on button "Select" at bounding box center [369, 319] width 485 height 35
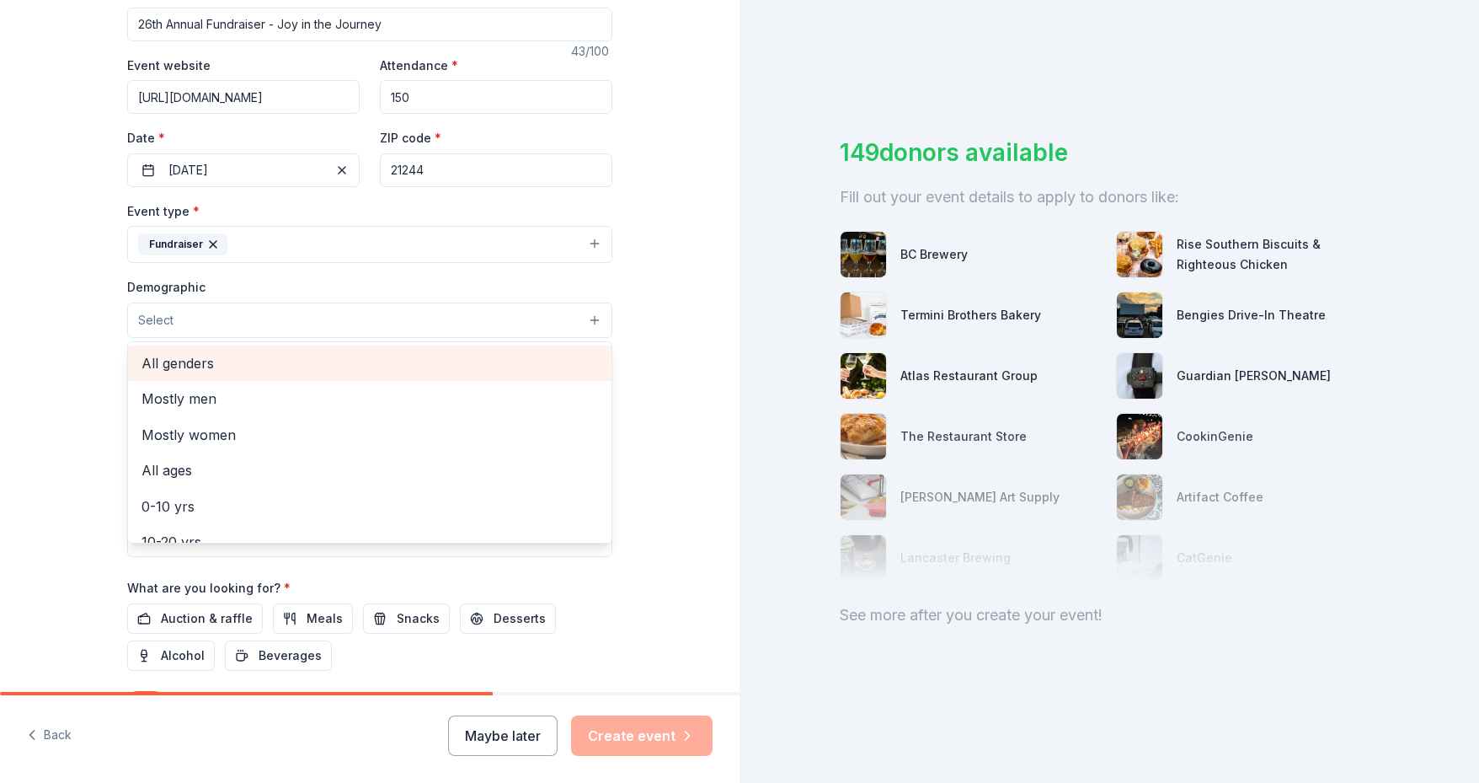
click at [177, 362] on span "All genders" at bounding box center [370, 363] width 457 height 22
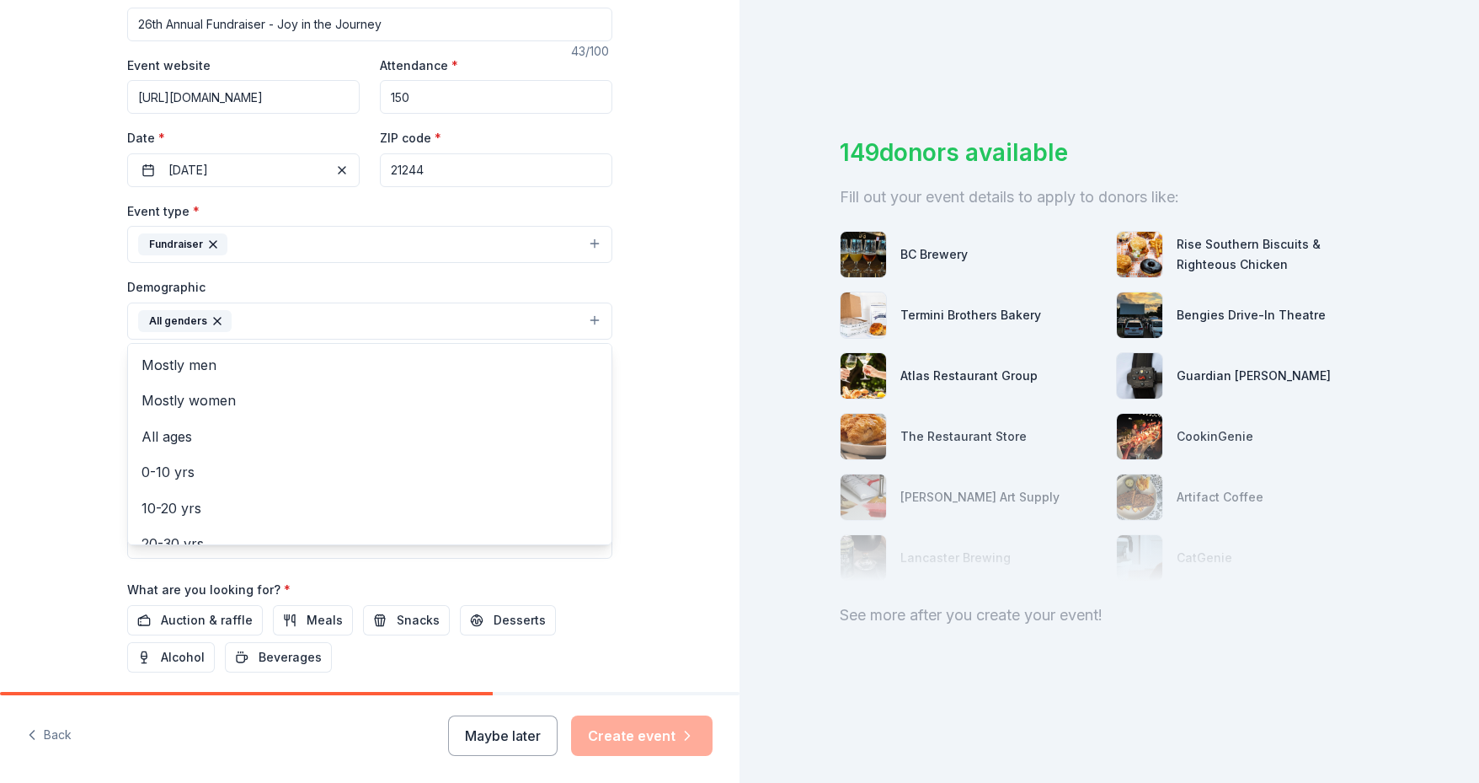
click at [28, 360] on div "Tell us about your event. We'll find in-kind donations you can apply for. Event…" at bounding box center [370, 281] width 740 height 1125
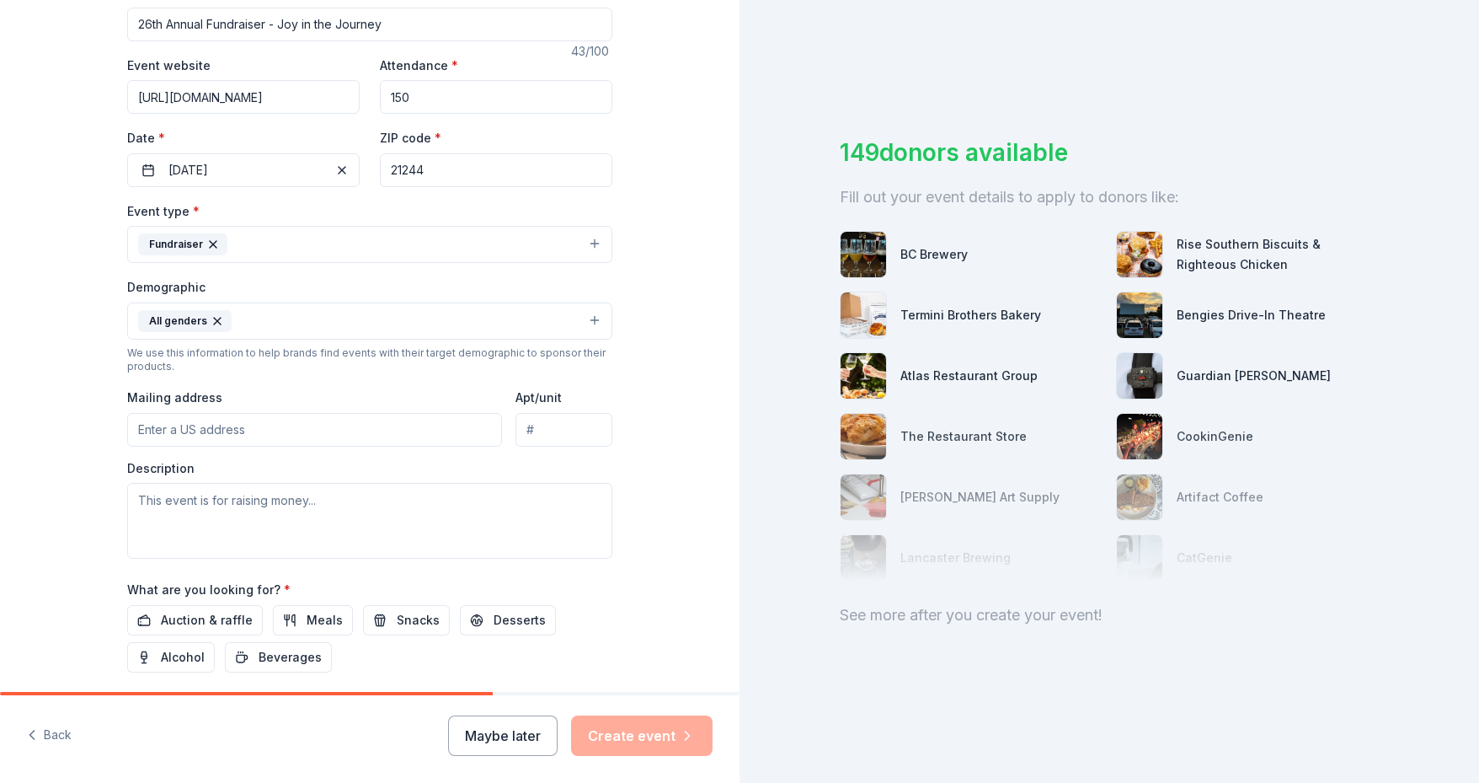
scroll to position [421, 0]
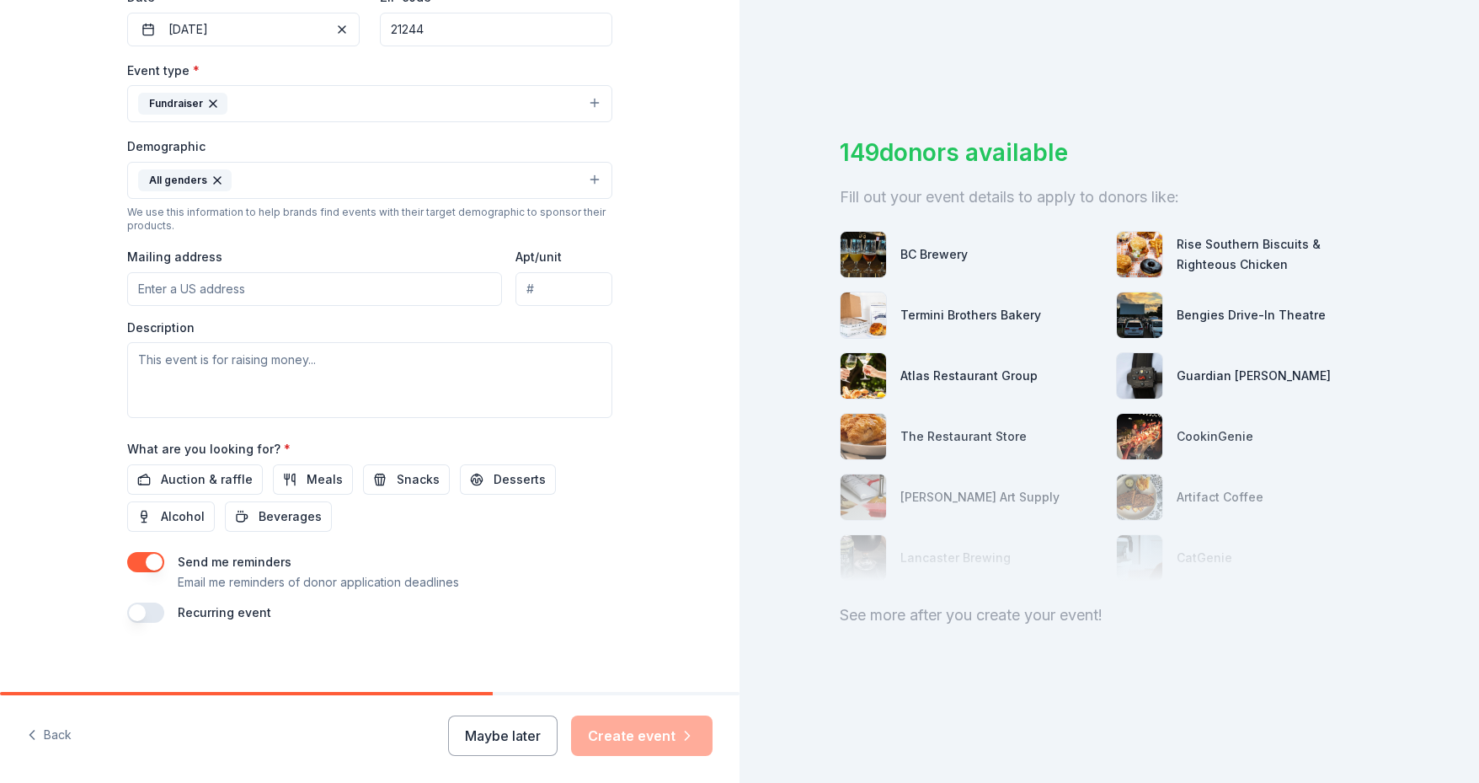
click at [221, 279] on input "Mailing address" at bounding box center [314, 289] width 375 height 34
click at [40, 302] on div "Tell us about your event. We'll find in-kind donations you can apply for. Event…" at bounding box center [370, 141] width 740 height 1125
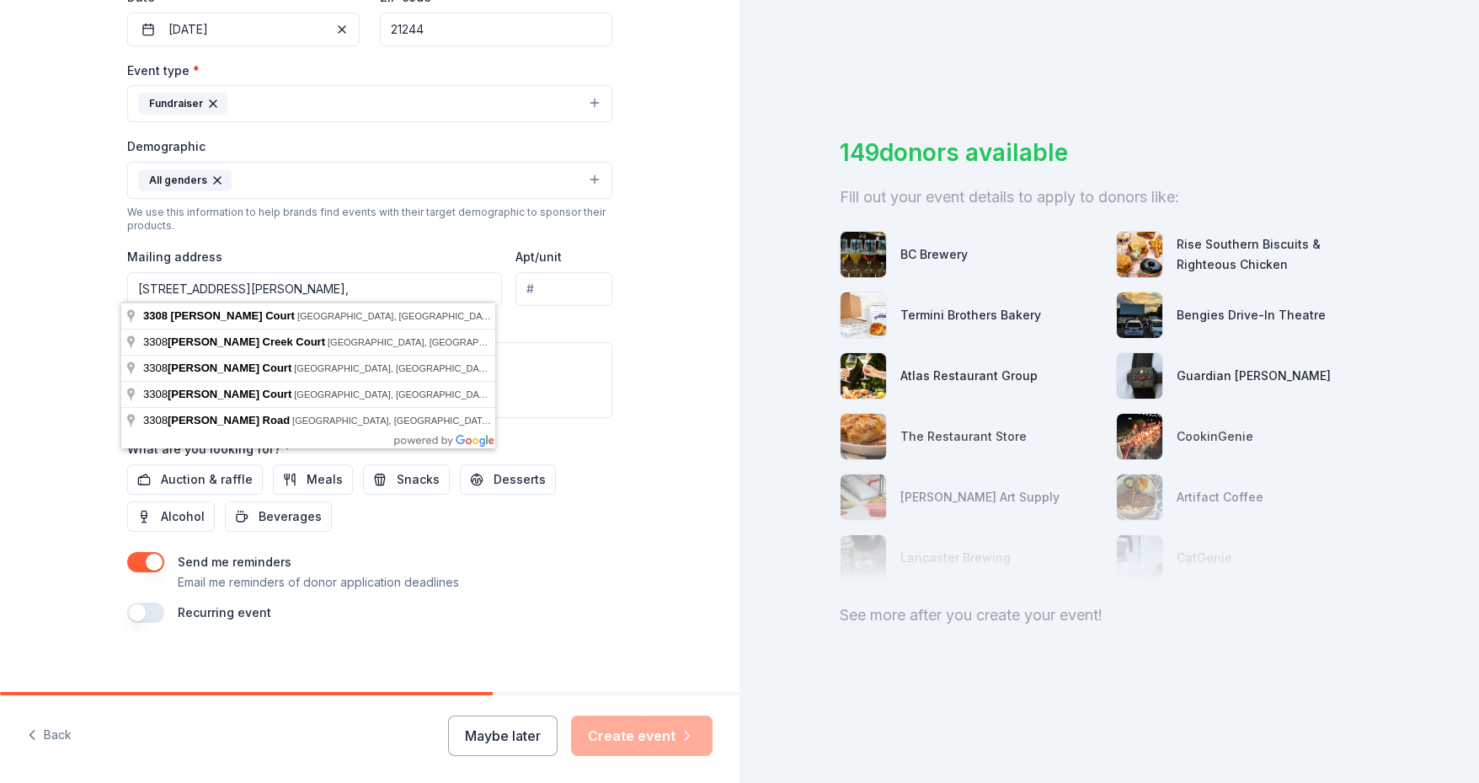
click at [250, 281] on input "3308 Kyle Court," at bounding box center [314, 289] width 375 height 34
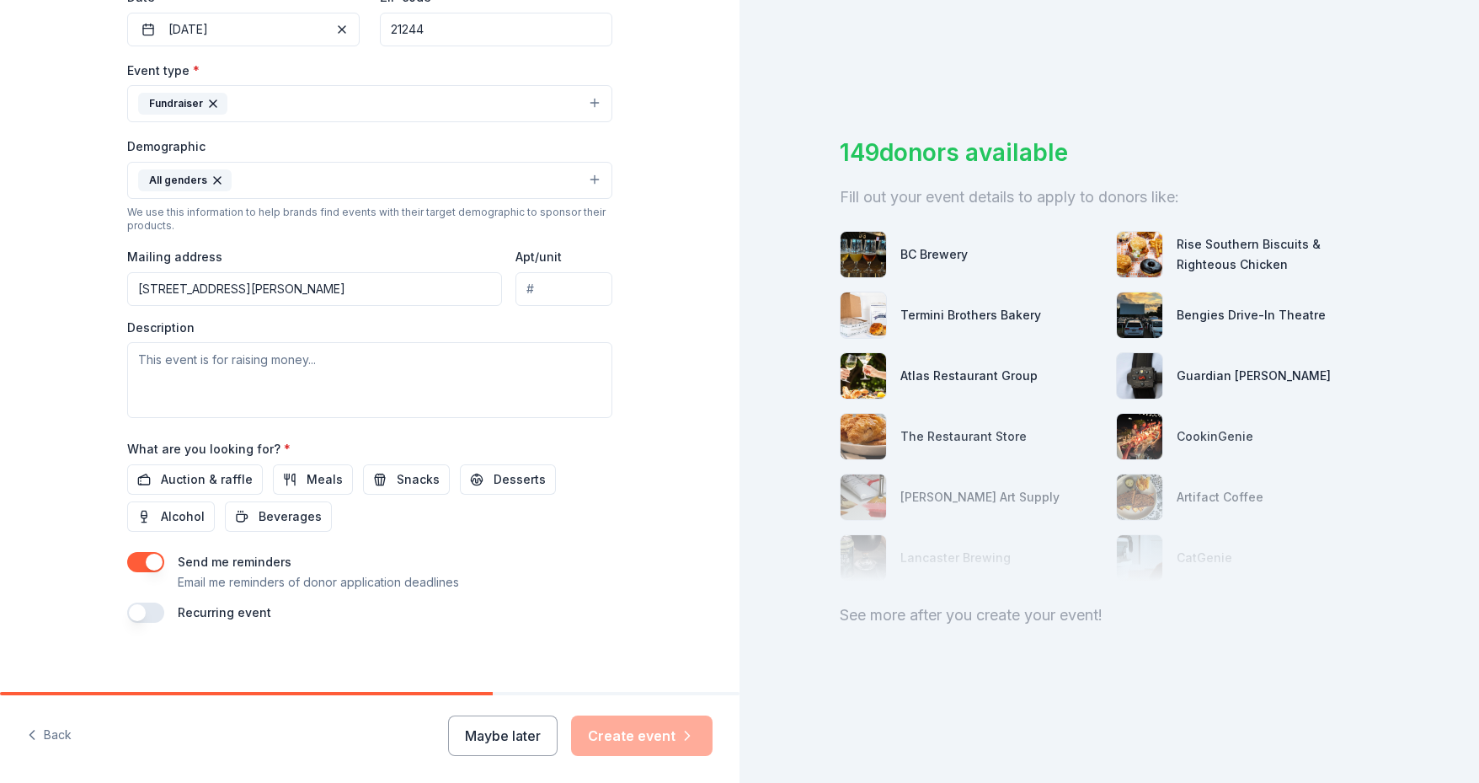
type input "3308 Kyle Court, Milford Mill, MD, 21244"
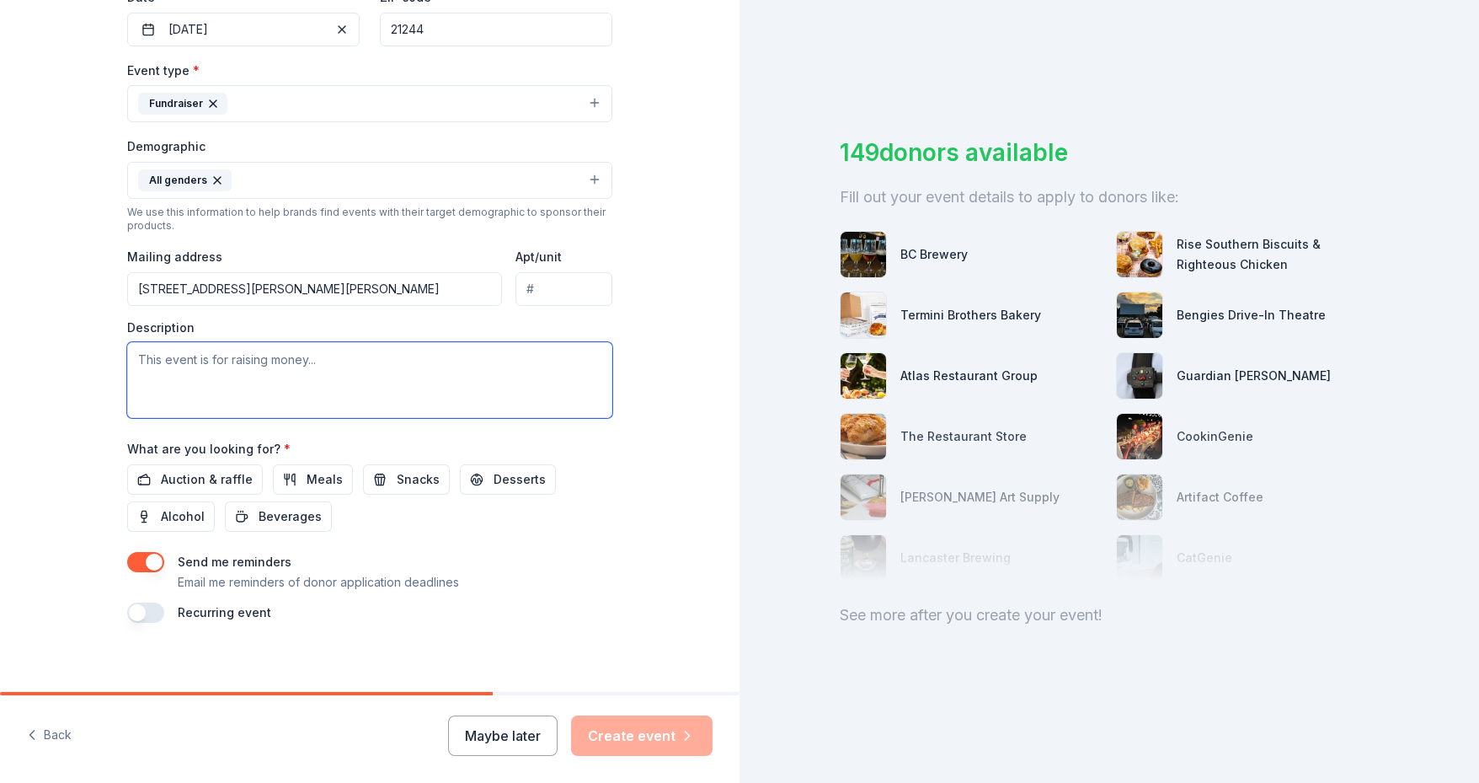
click at [326, 357] on textarea at bounding box center [369, 380] width 485 height 76
click at [128, 354] on textarea at bounding box center [369, 380] width 485 height 76
paste textarea "would directly support the transformative programs at the Light of Truth Center…"
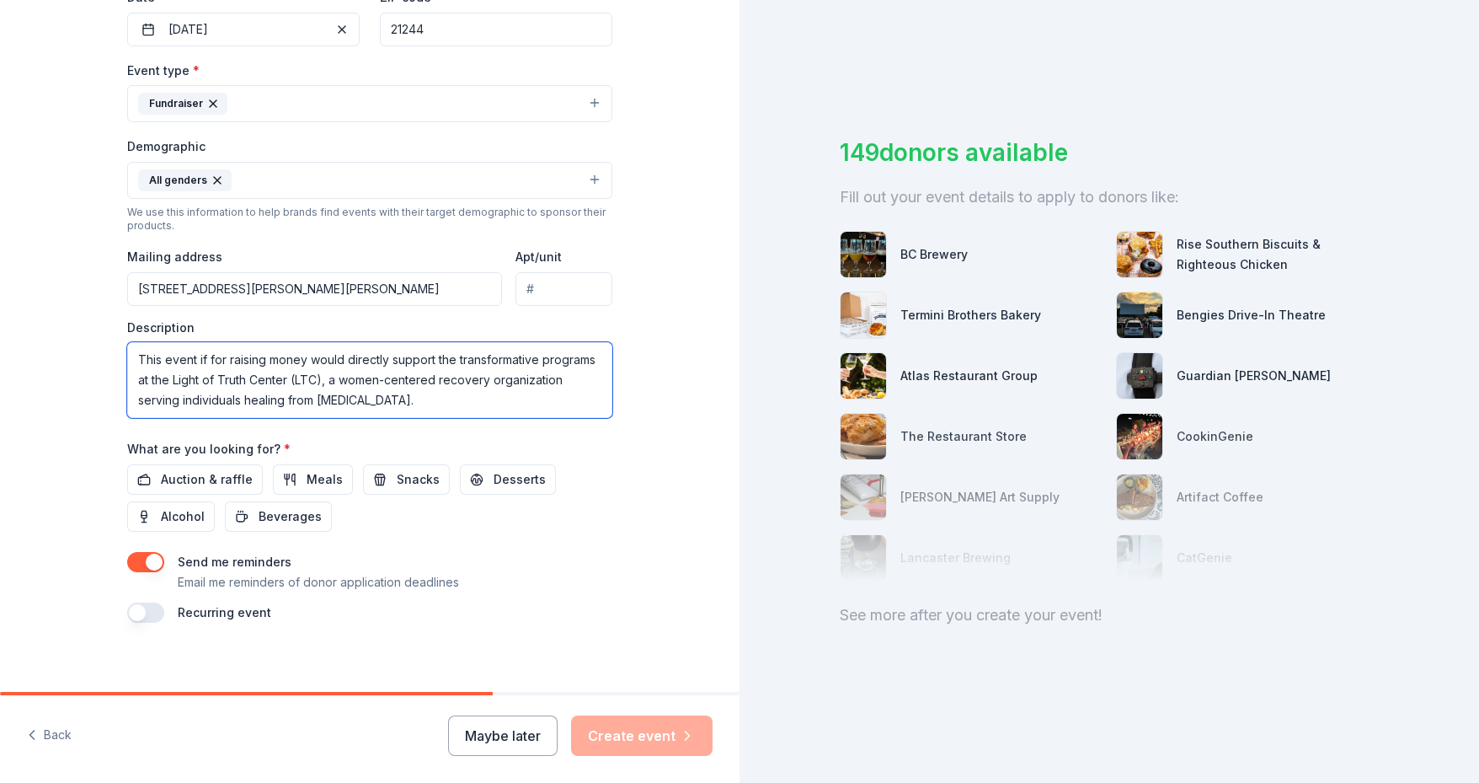
click at [302, 351] on textarea "This event if for raising money would directly support the transformative progr…" at bounding box center [369, 380] width 485 height 76
type textarea "This event if for raising money and would directly support the transformative p…"
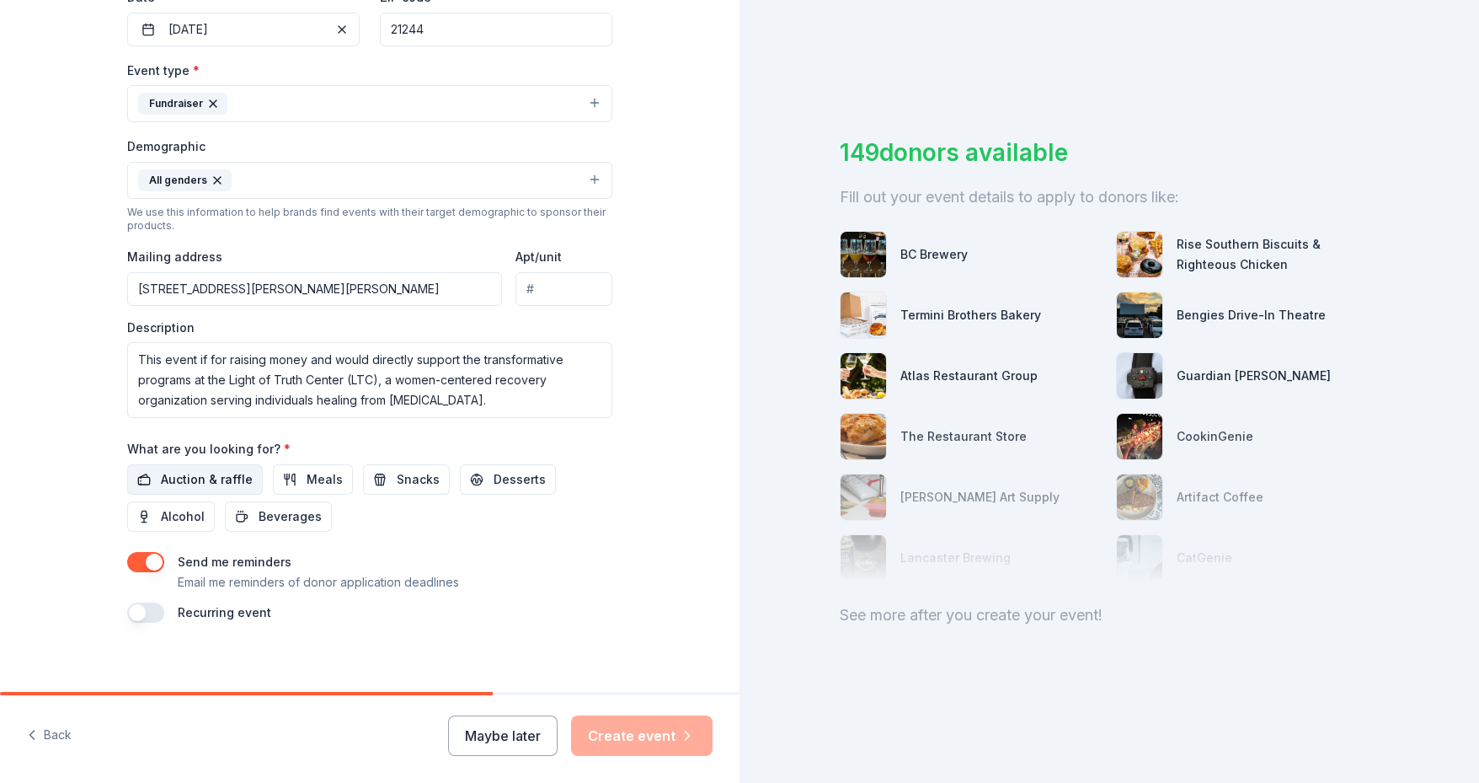
click at [211, 469] on span "Auction & raffle" at bounding box center [207, 479] width 92 height 20
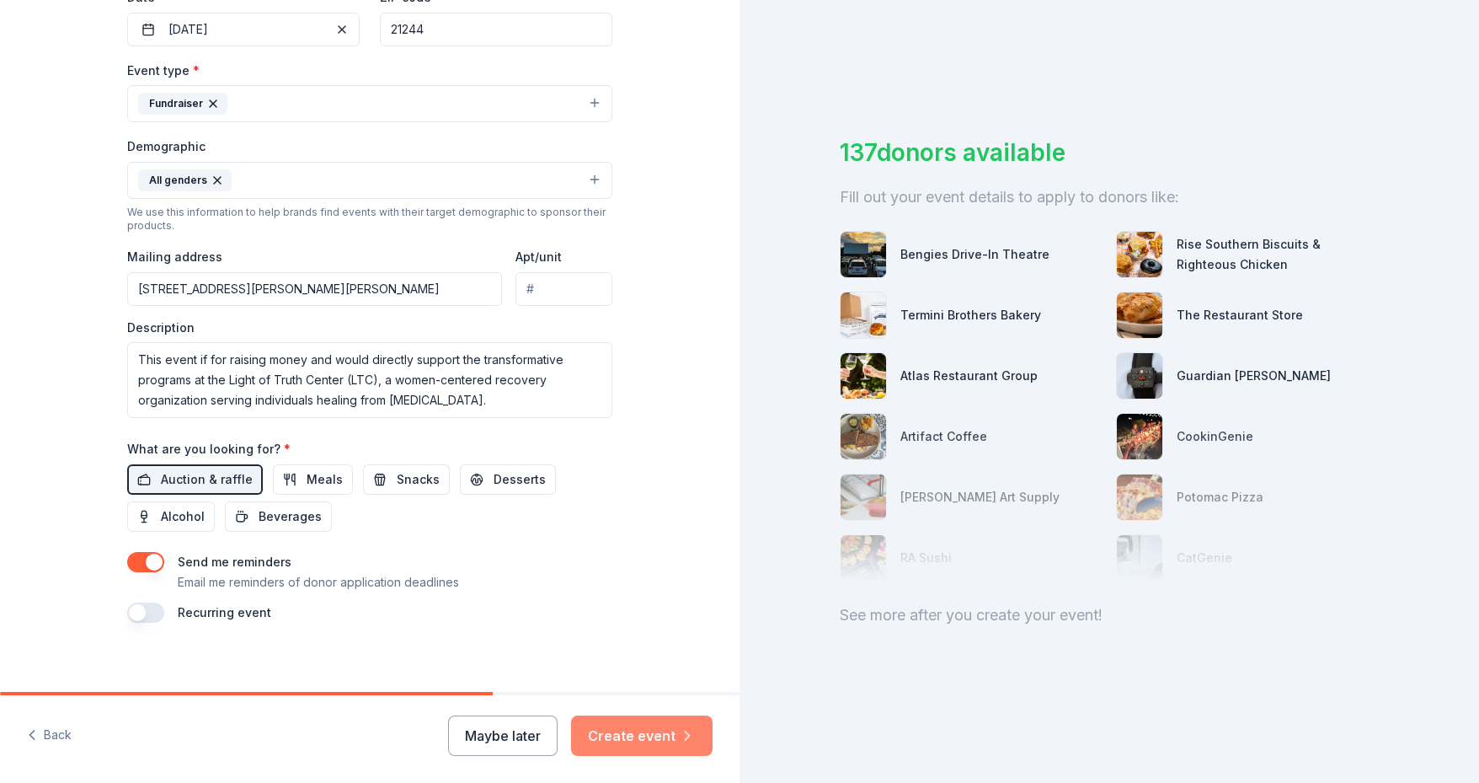
click at [603, 730] on button "Create event" at bounding box center [642, 735] width 142 height 40
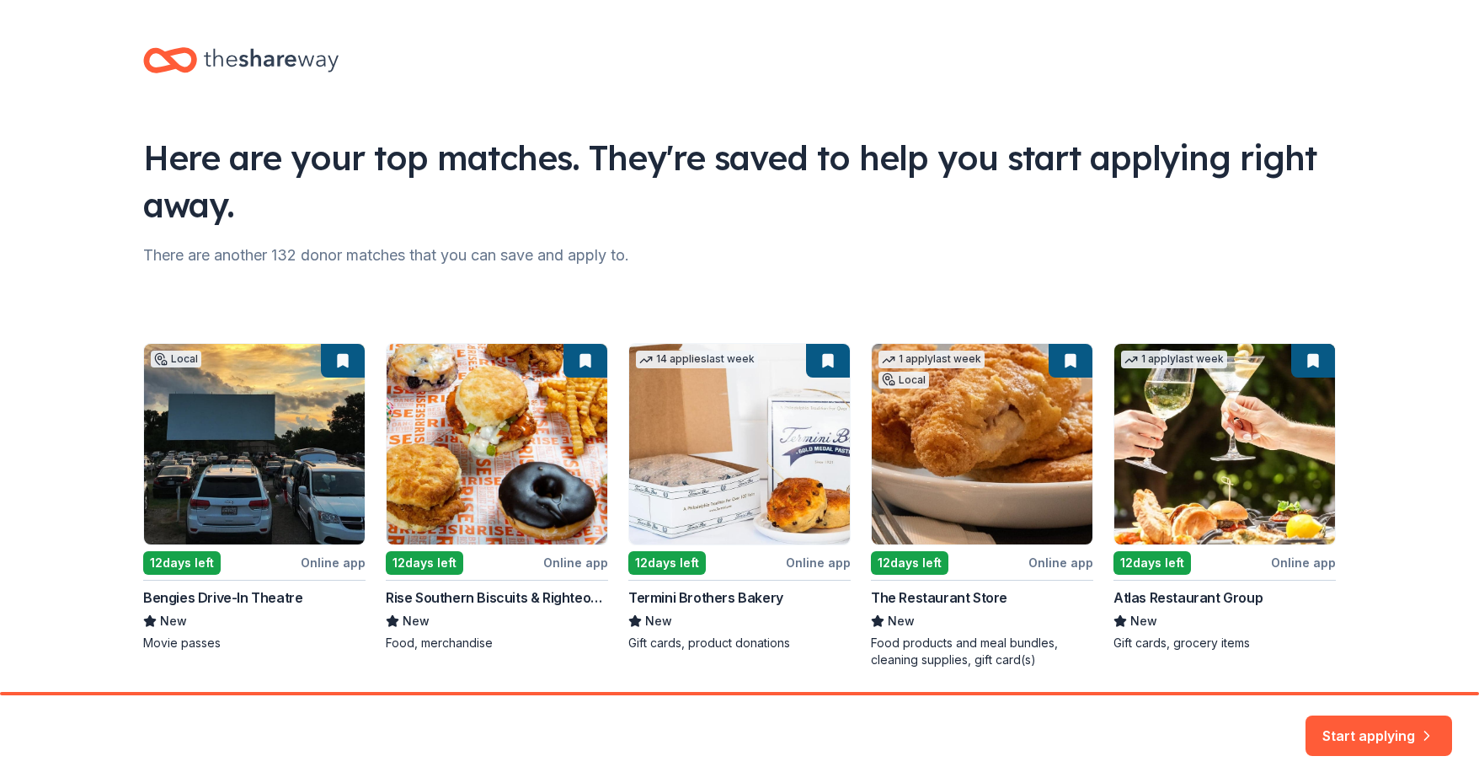
click at [194, 566] on div "Local 12 days left Online app Bengies Drive-In Theatre New Movie passes 12 days…" at bounding box center [739, 505] width 1193 height 325
click at [328, 565] on div "Local 12 days left Online app Bengies Drive-In Theatre New Movie passes 12 days…" at bounding box center [739, 505] width 1193 height 325
click at [1355, 726] on button "Start applying" at bounding box center [1379, 725] width 147 height 40
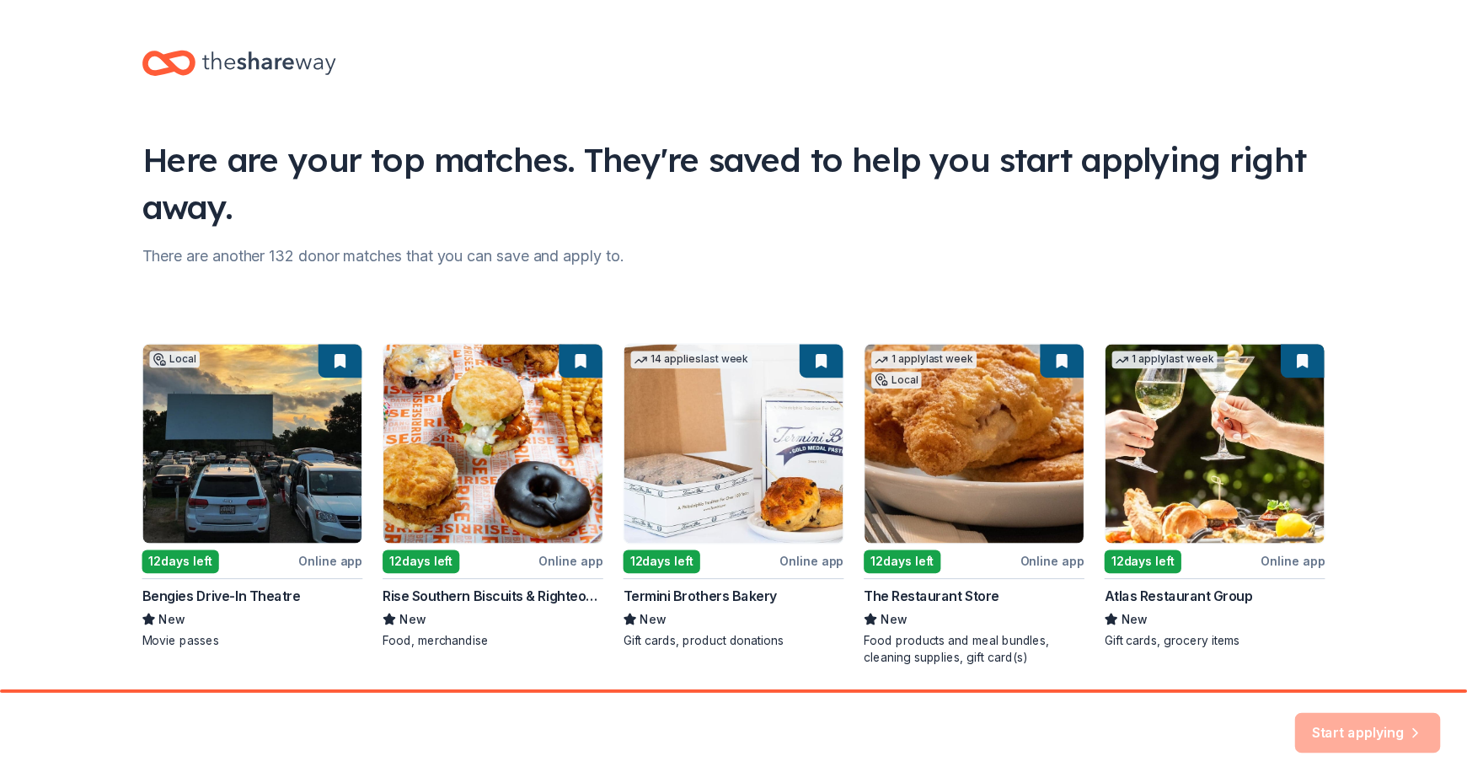
scroll to position [56, 0]
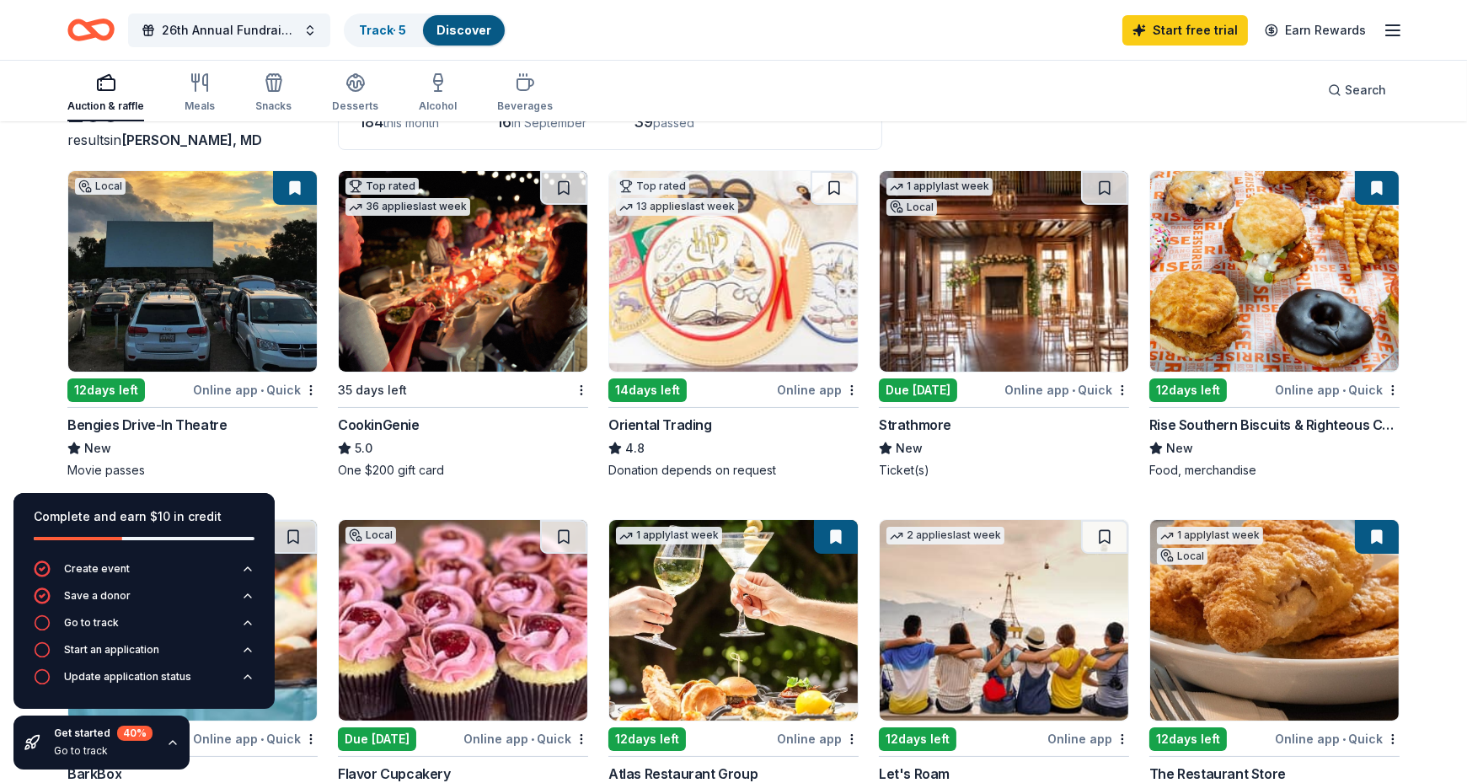
scroll to position [281, 0]
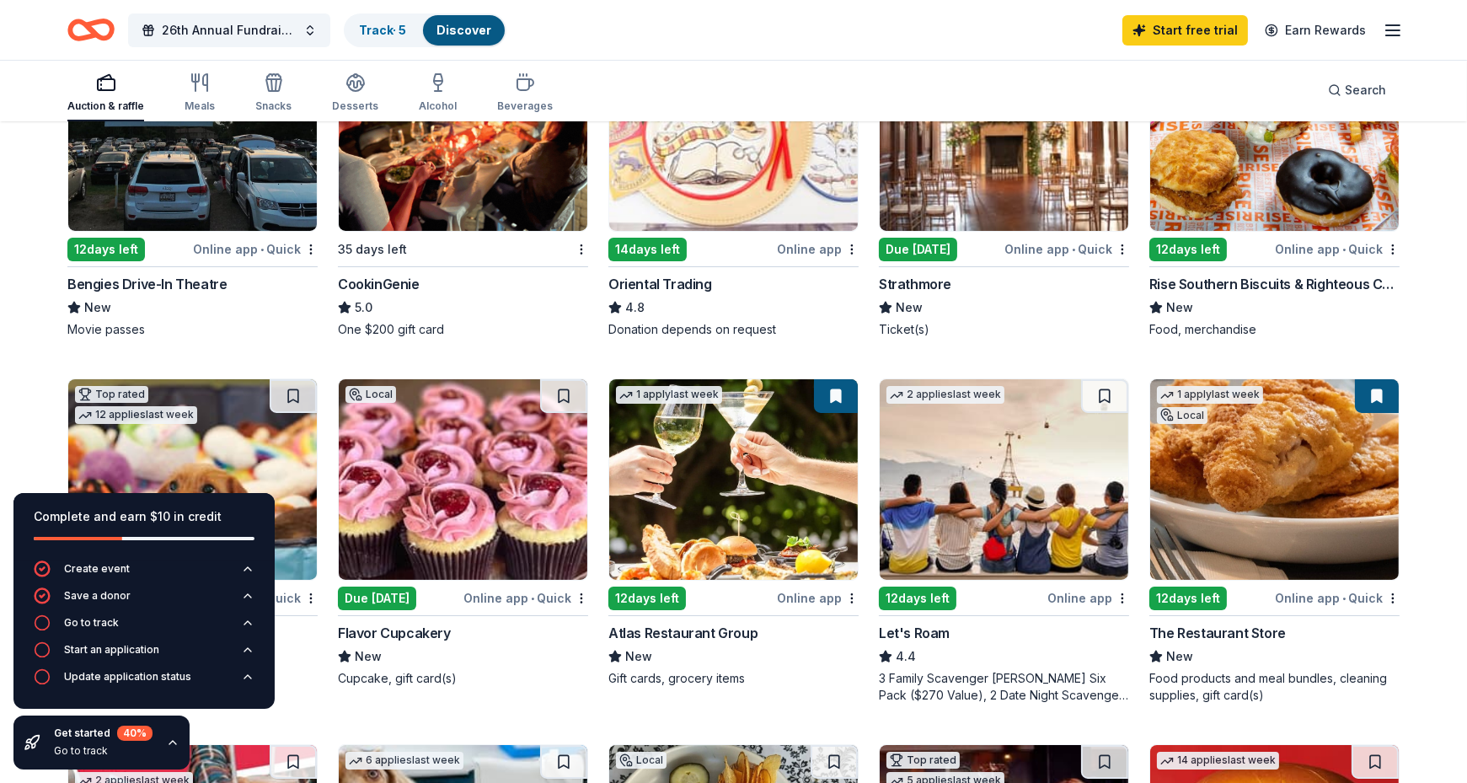
click at [222, 247] on div "Online app • Quick" at bounding box center [255, 248] width 125 height 21
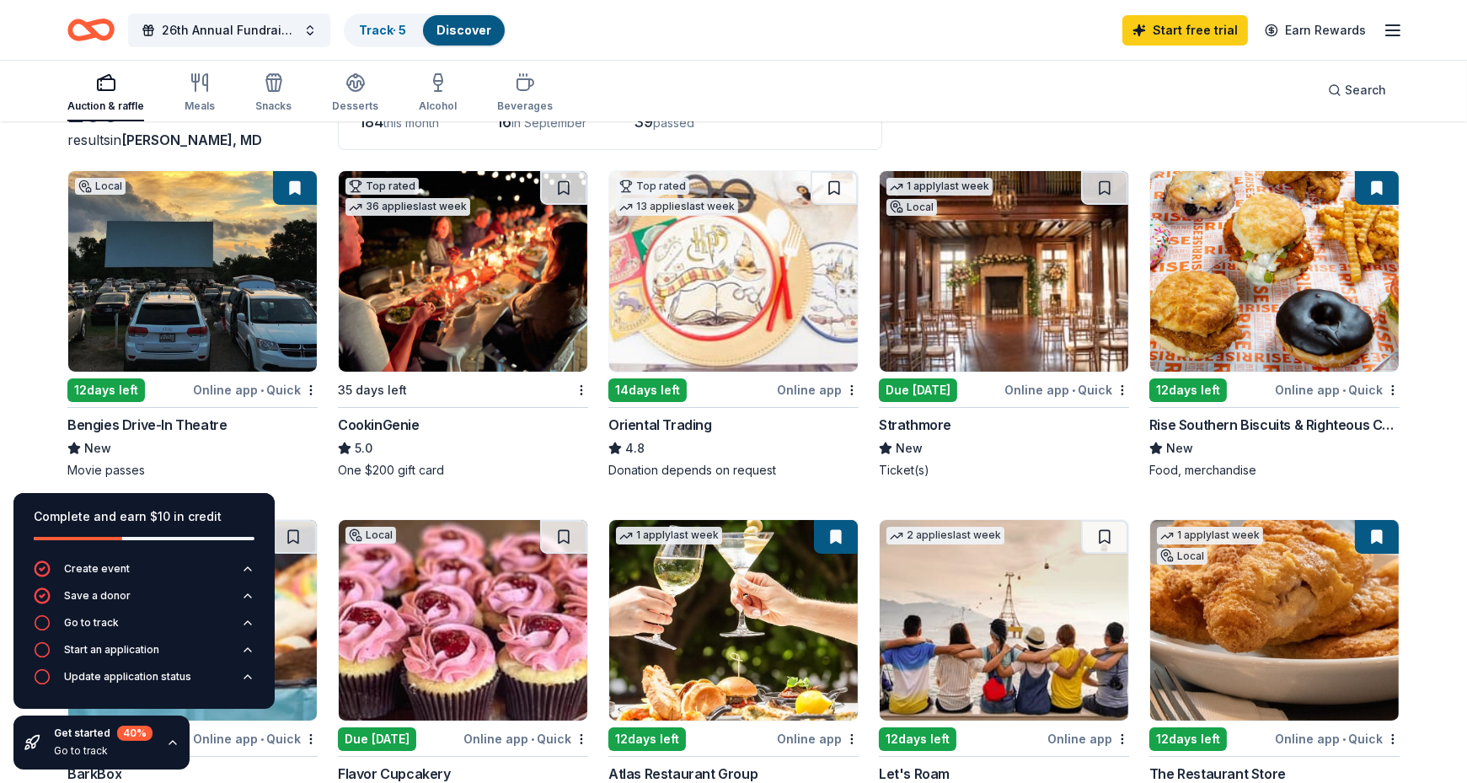
scroll to position [0, 0]
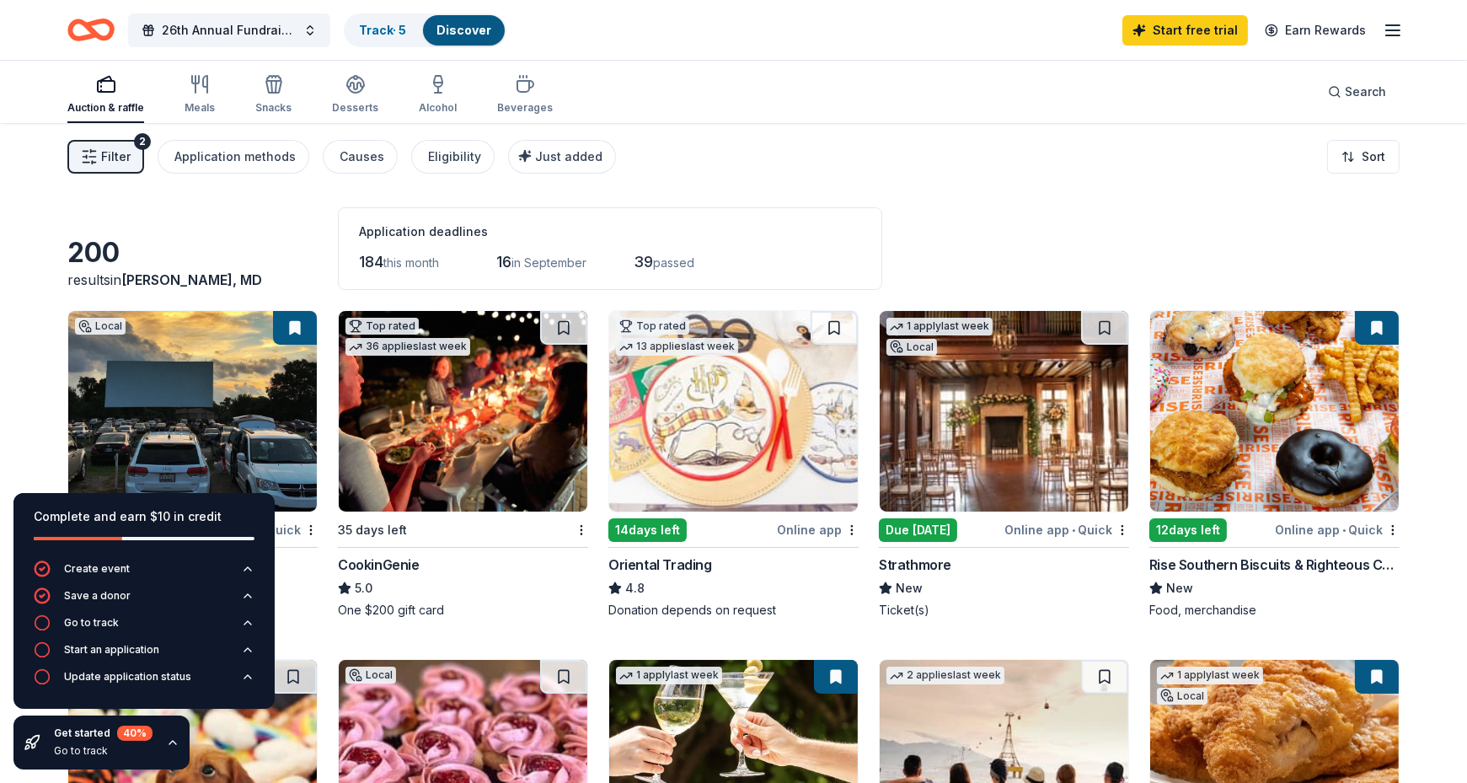
click at [805, 525] on div "Online app" at bounding box center [818, 529] width 82 height 21
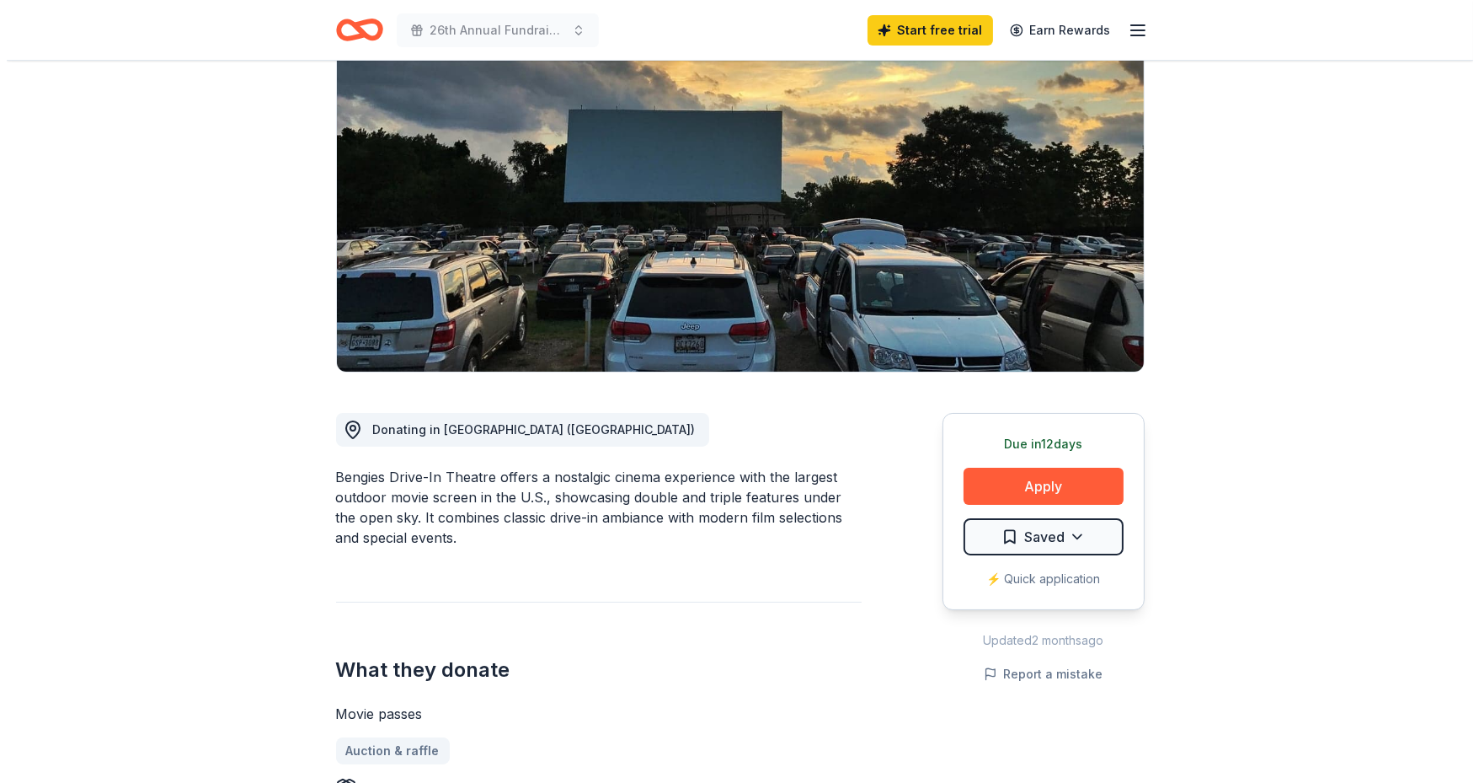
scroll to position [281, 0]
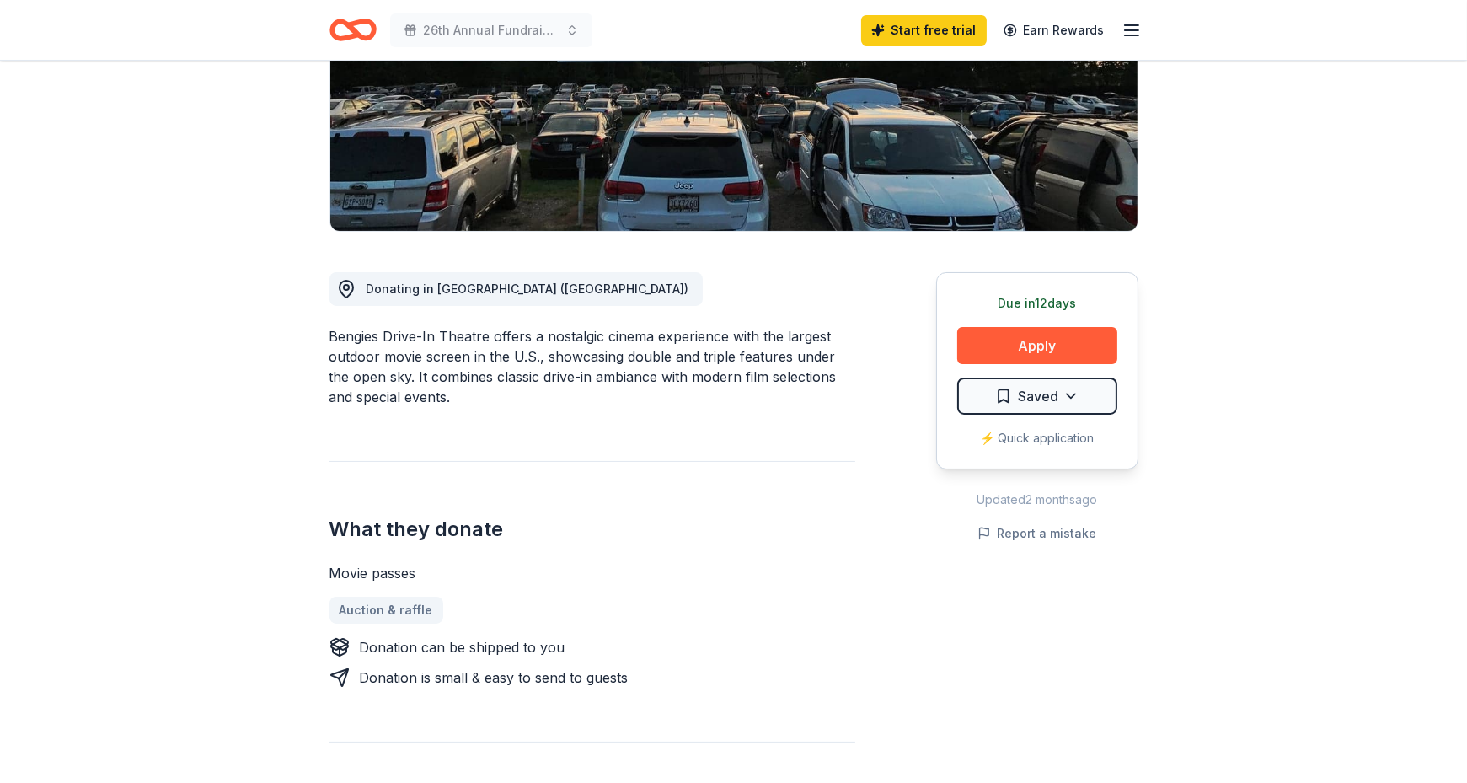
drag, startPoint x: 1034, startPoint y: 339, endPoint x: 698, endPoint y: 598, distance: 424.8
click at [698, 598] on div "Donating in MD (Middle River) Bengies Drive-In Theatre offers a nostalgic cinem…" at bounding box center [733, 738] width 809 height 1013
click at [1043, 343] on button "Apply" at bounding box center [1037, 345] width 160 height 37
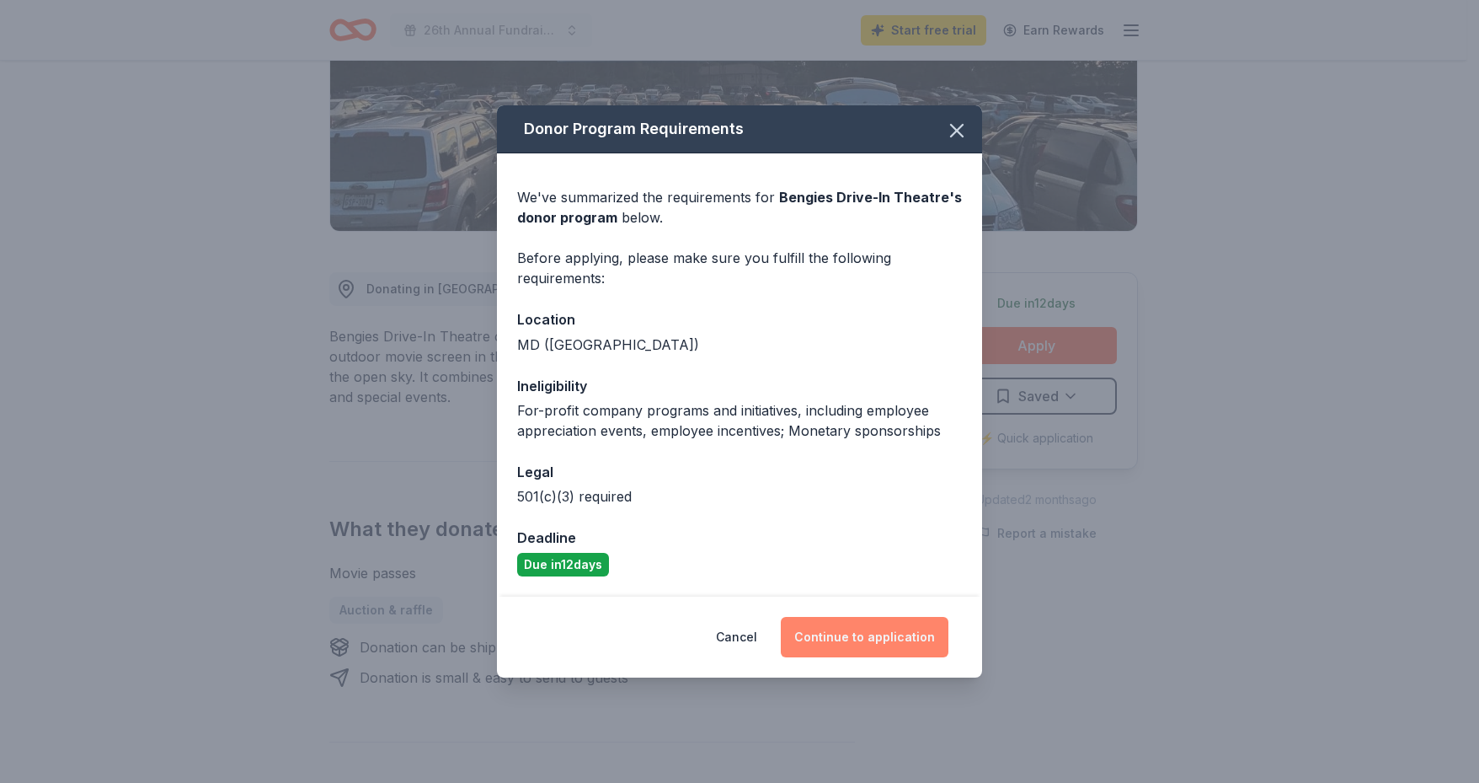
click at [871, 627] on button "Continue to application" at bounding box center [865, 637] width 168 height 40
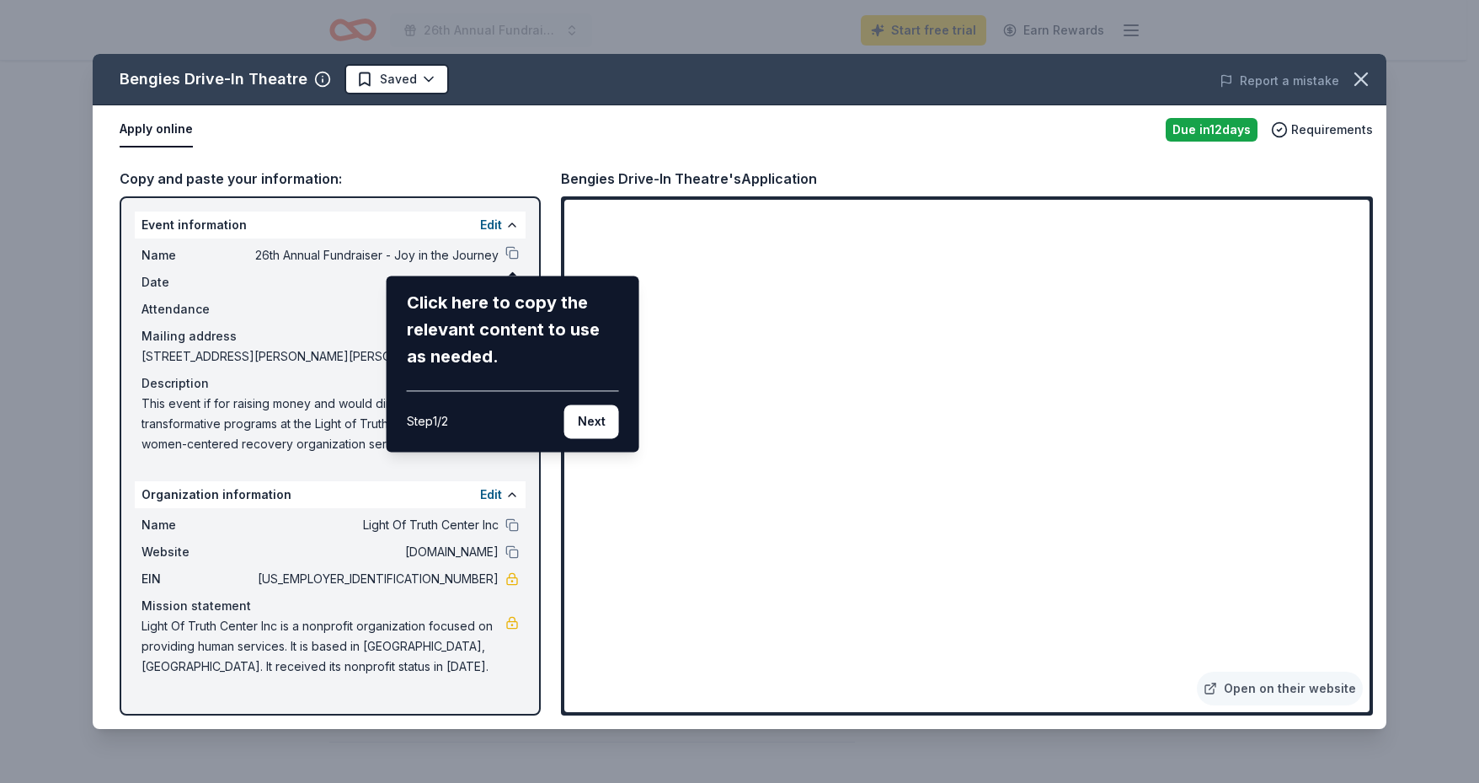
click at [422, 303] on div "Click here to copy the relevant content to use as needed." at bounding box center [513, 329] width 212 height 81
click at [136, 179] on div "Bengies Drive-In Theatre Saved Report a mistake Apply online Due in 12 days Req…" at bounding box center [740, 391] width 1294 height 675
click at [415, 73] on div "Bengies Drive-In Theatre Saved Report a mistake Apply online Due in 12 days Req…" at bounding box center [740, 391] width 1294 height 675
click at [423, 78] on div "Bengies Drive-In Theatre Saved Report a mistake Apply online Due in 12 days Req…" at bounding box center [740, 391] width 1294 height 675
click at [490, 223] on div "Bengies Drive-In Theatre Saved Report a mistake Apply online Due in 12 days Req…" at bounding box center [740, 391] width 1294 height 675
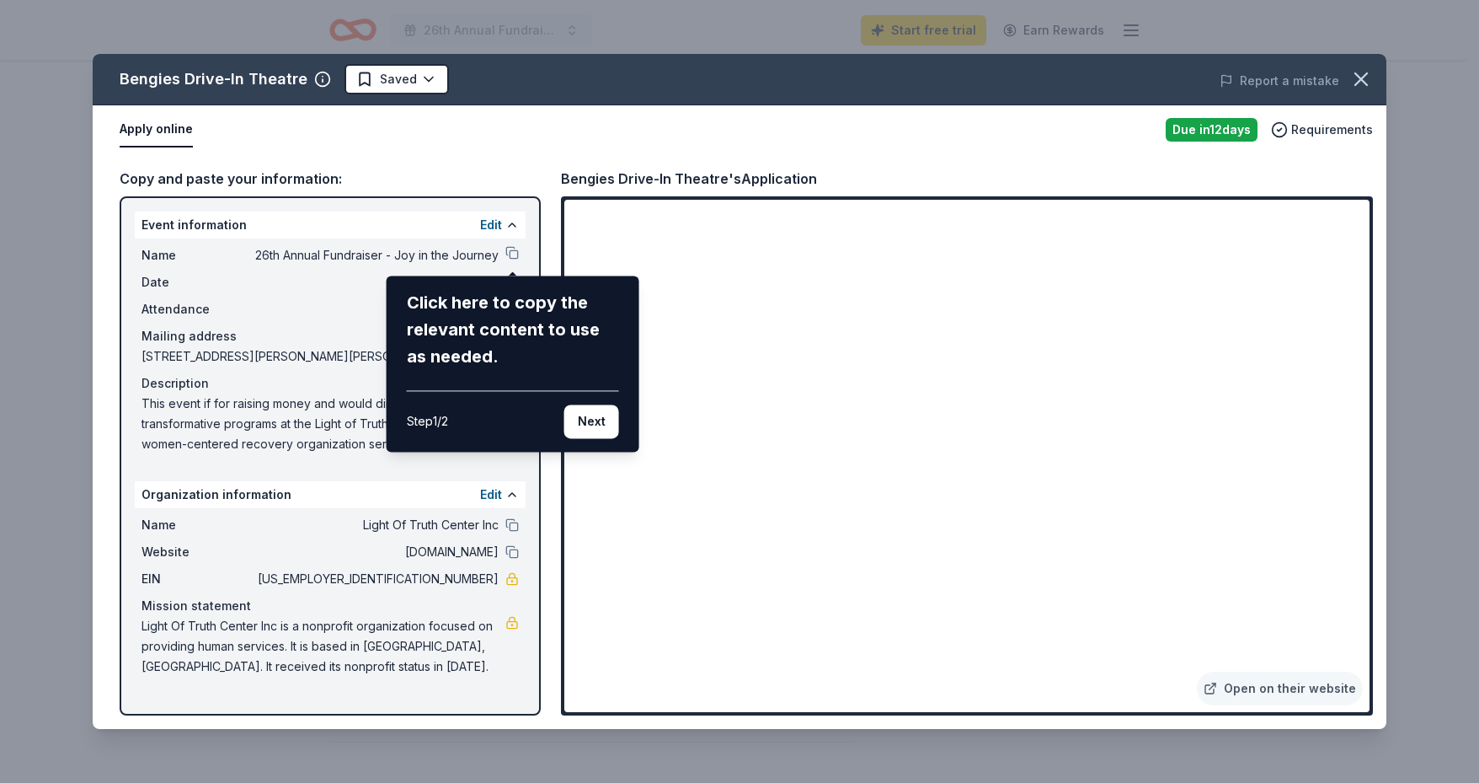
click at [516, 223] on div "Bengies Drive-In Theatre Saved Report a mistake Apply online Due in 12 days Req…" at bounding box center [740, 391] width 1294 height 675
click at [514, 250] on div "Bengies Drive-In Theatre Saved Report a mistake Apply online Due in 12 days Req…" at bounding box center [740, 391] width 1294 height 675
click at [516, 248] on div "Bengies Drive-In Theatre Saved Report a mistake Apply online Due in 12 days Req…" at bounding box center [740, 391] width 1294 height 675
click at [578, 418] on button "Next" at bounding box center [591, 421] width 55 height 34
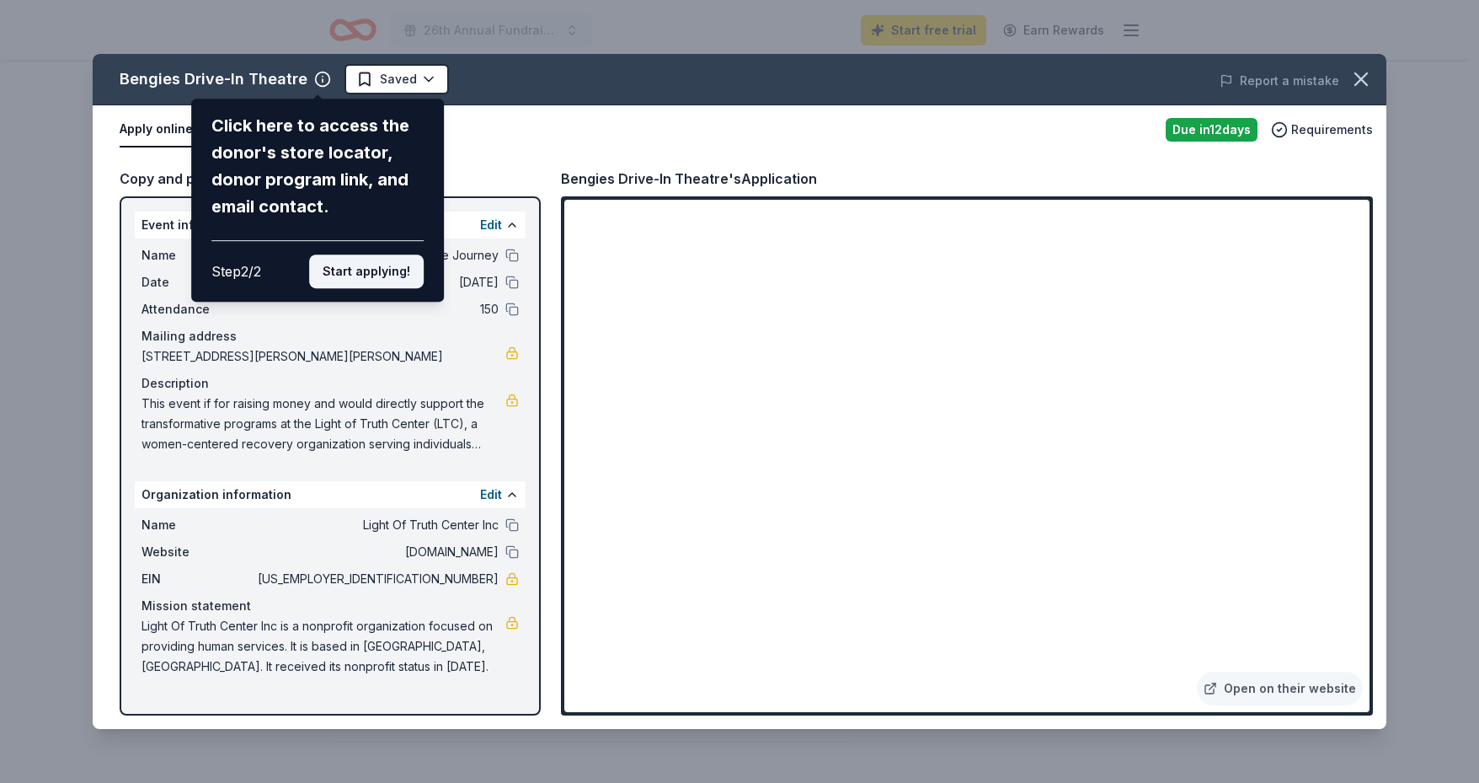
click at [353, 269] on button "Start applying!" at bounding box center [366, 271] width 115 height 34
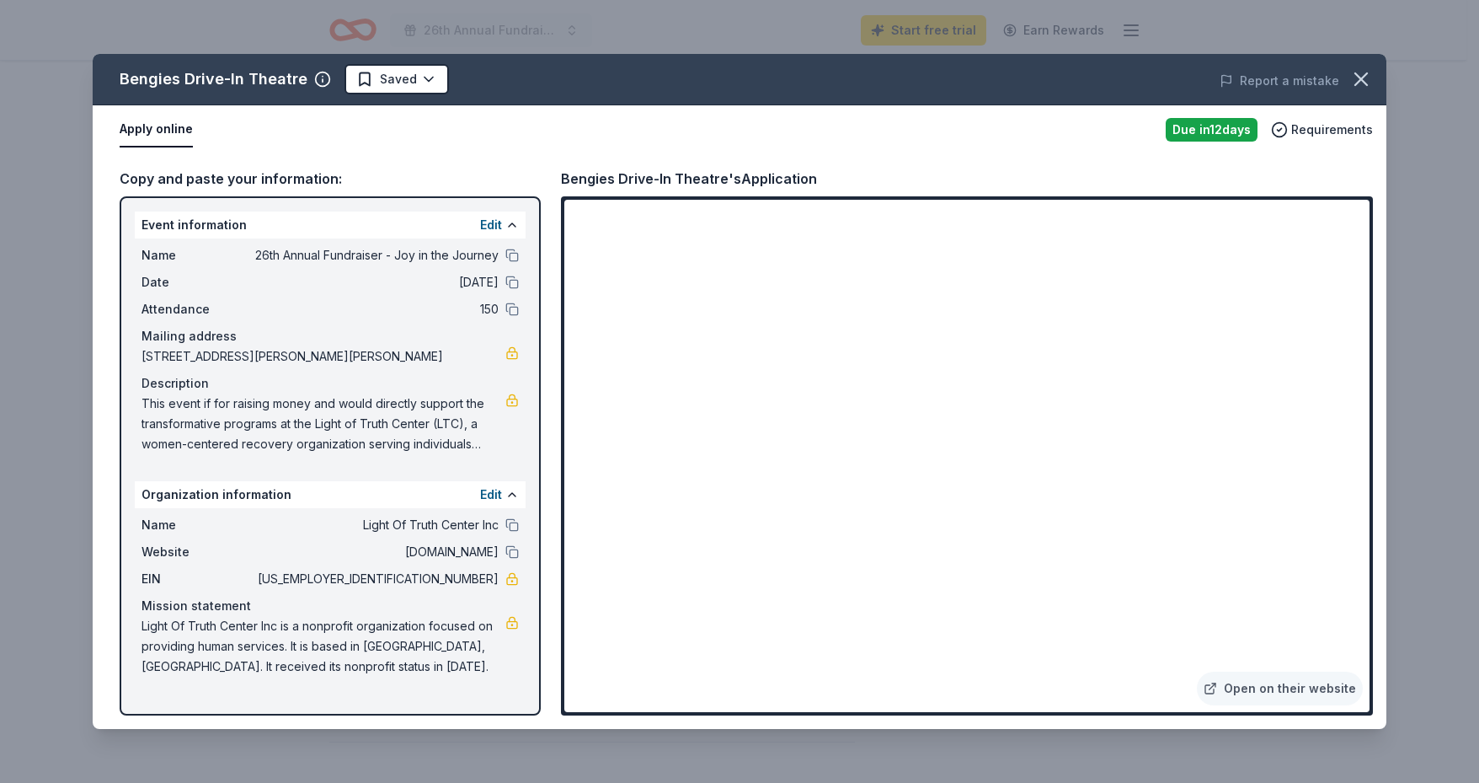
click at [47, 180] on div "Bengies Drive-In Theatre Saved Report a mistake Apply online Due in 12 days Req…" at bounding box center [739, 391] width 1479 height 783
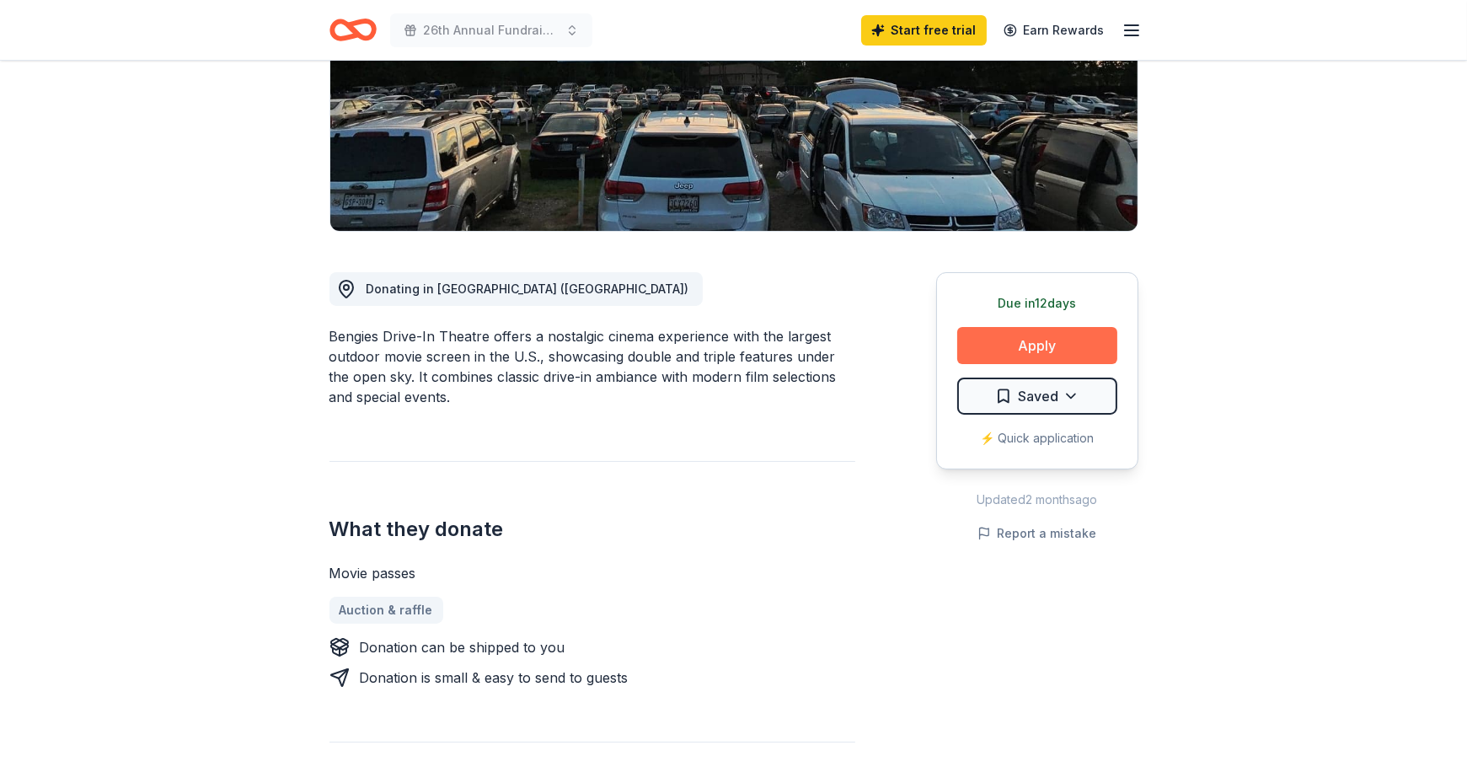
click at [1025, 331] on button "Apply" at bounding box center [1037, 345] width 160 height 37
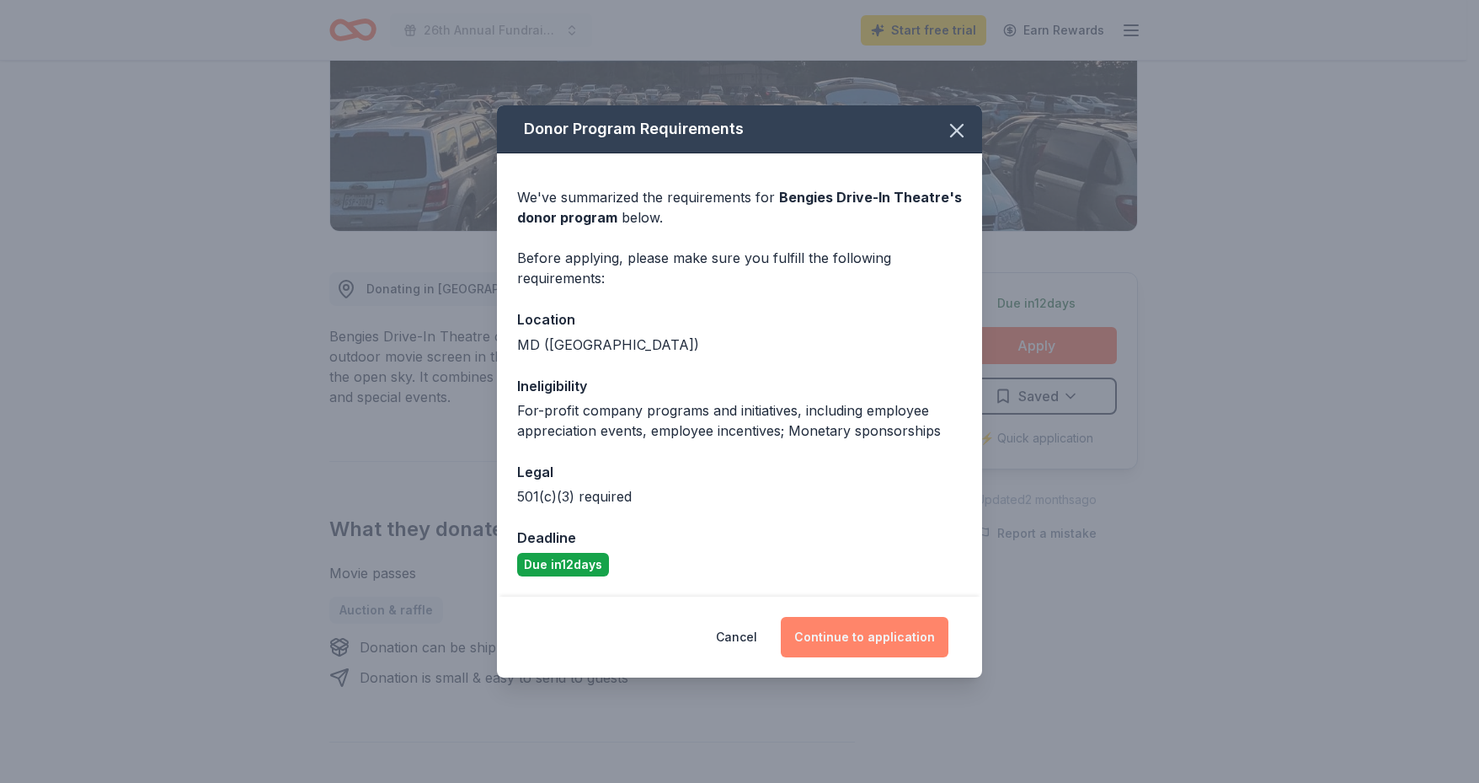
click at [844, 629] on button "Continue to application" at bounding box center [865, 637] width 168 height 40
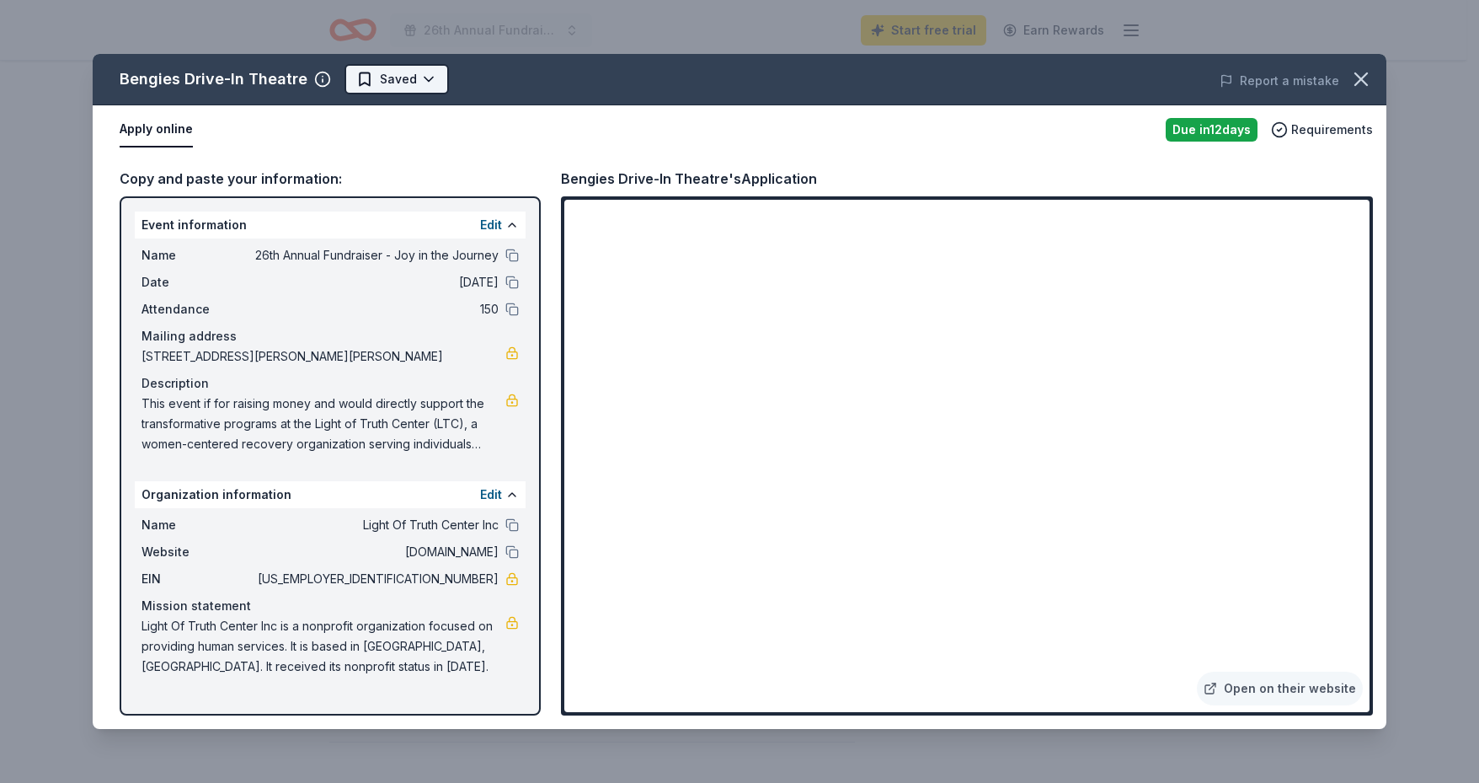
scroll to position [0, 0]
click at [393, 78] on html "26th Annual Fundraiser - Joy in the Journey Start free trial Earn Rewards Due i…" at bounding box center [739, 391] width 1479 height 783
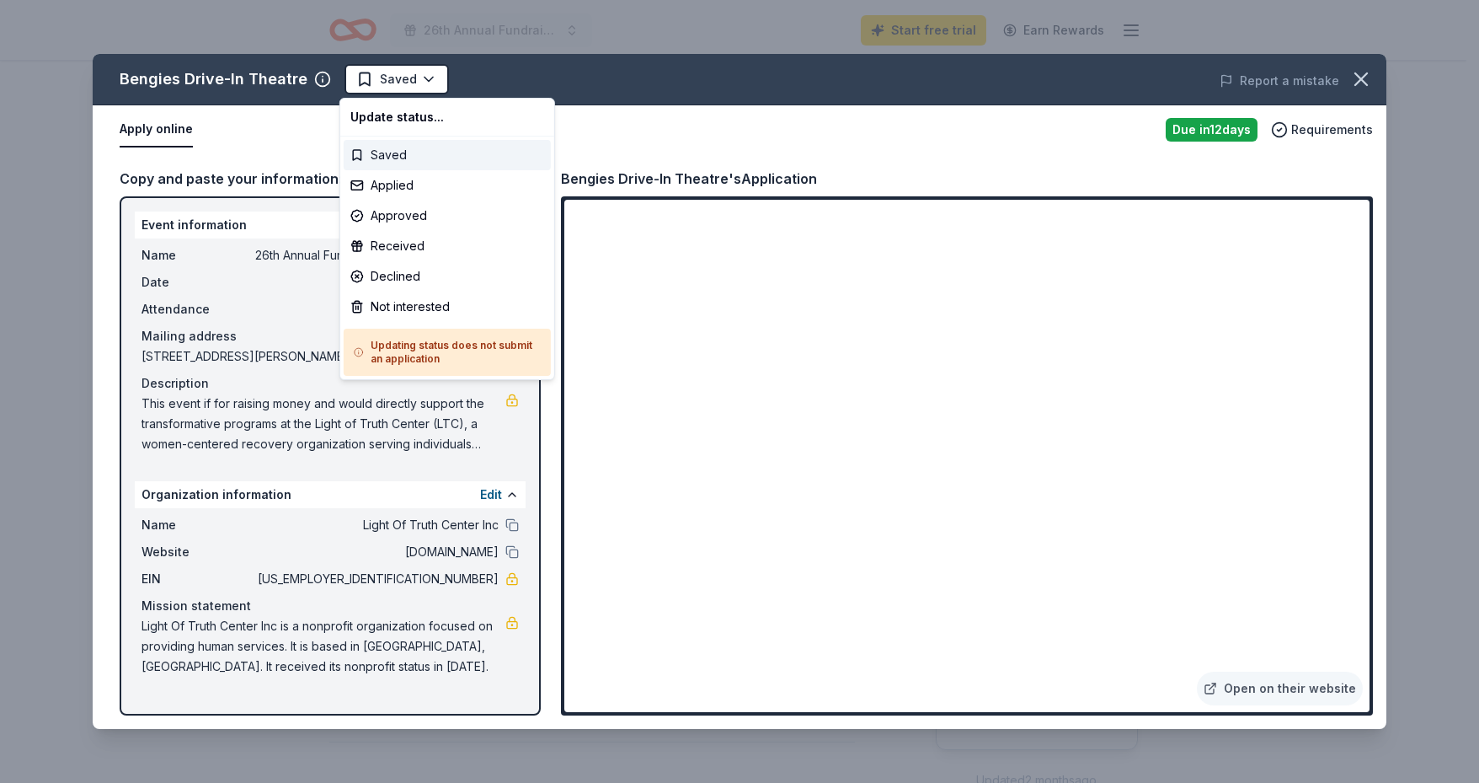
click at [379, 152] on div "Saved" at bounding box center [447, 155] width 207 height 30
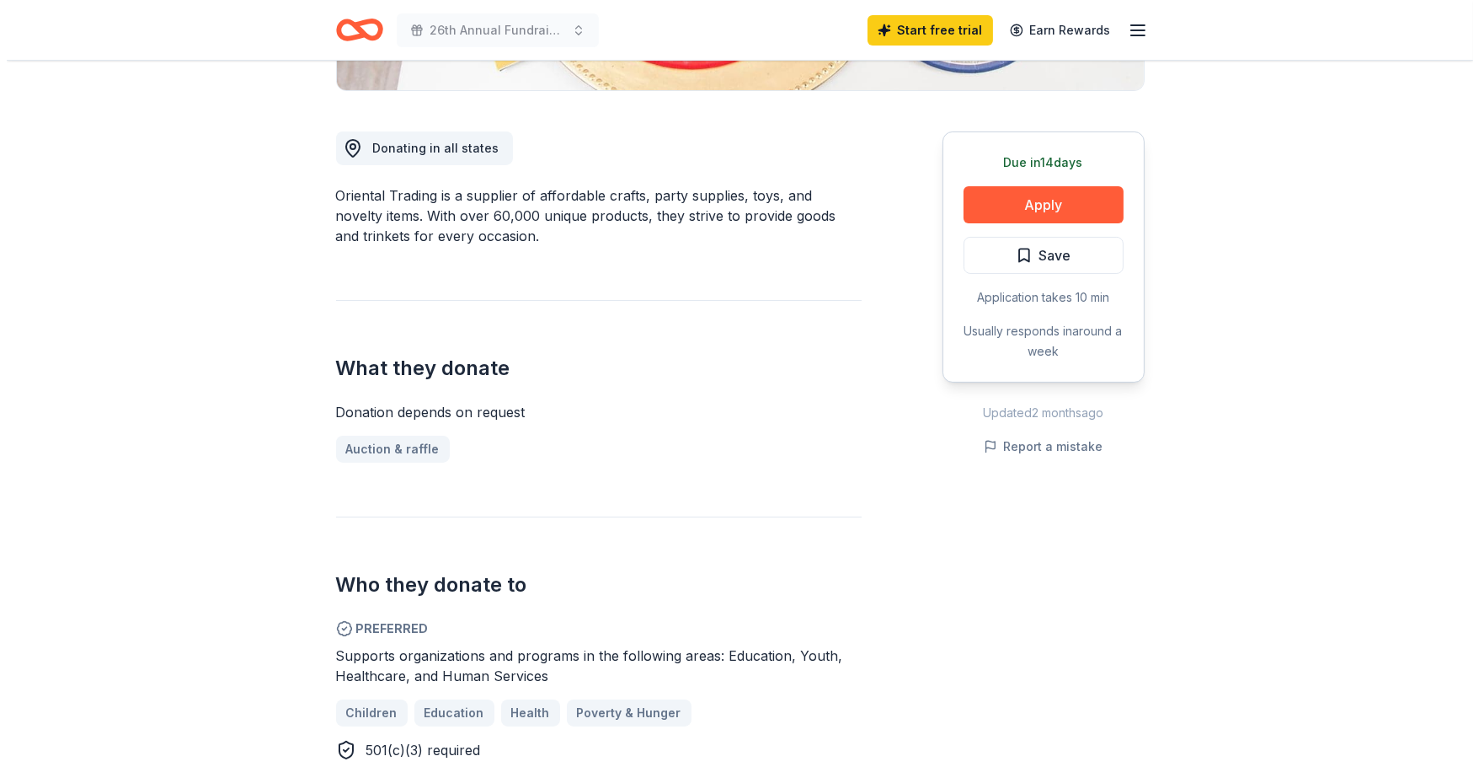
scroll to position [561, 0]
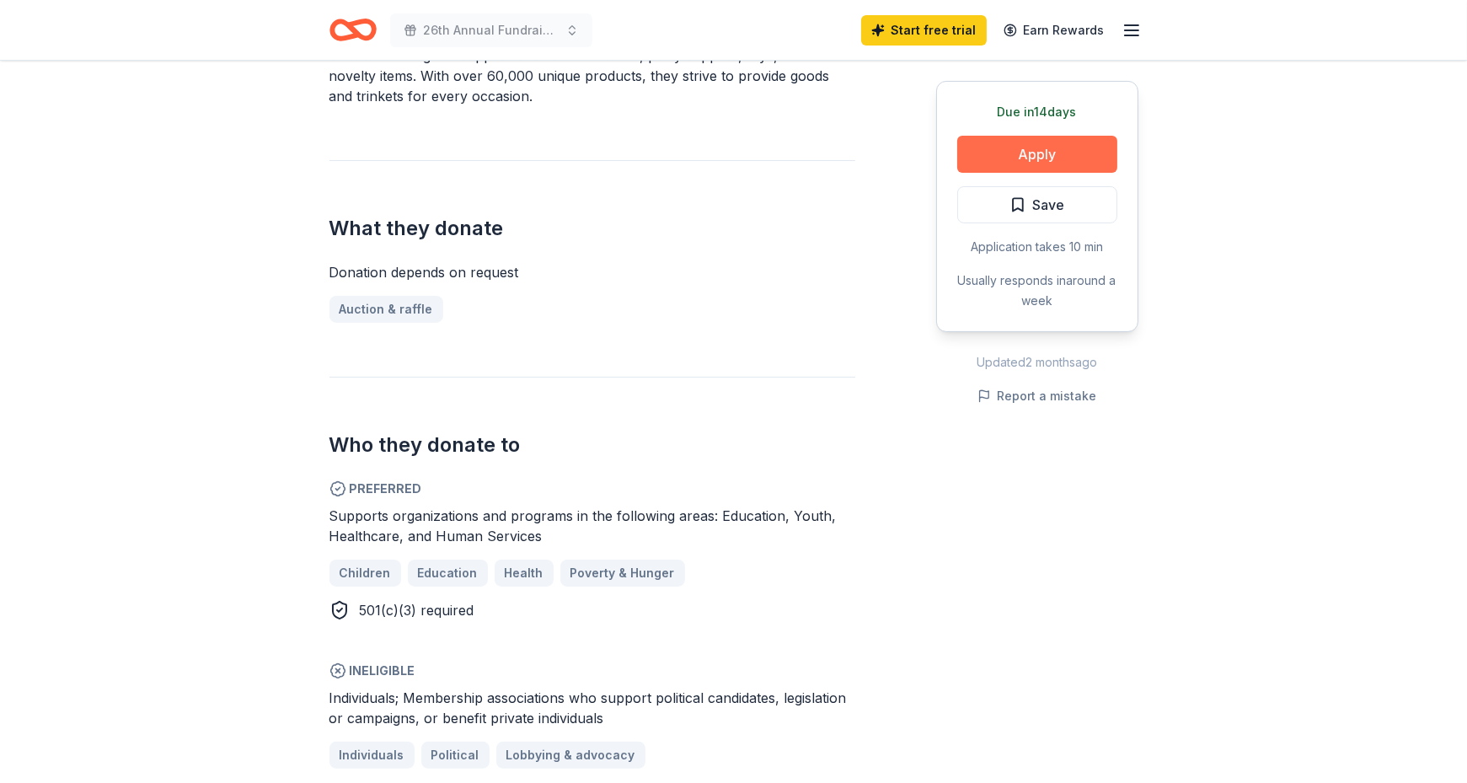
click at [1061, 158] on button "Apply" at bounding box center [1037, 154] width 160 height 37
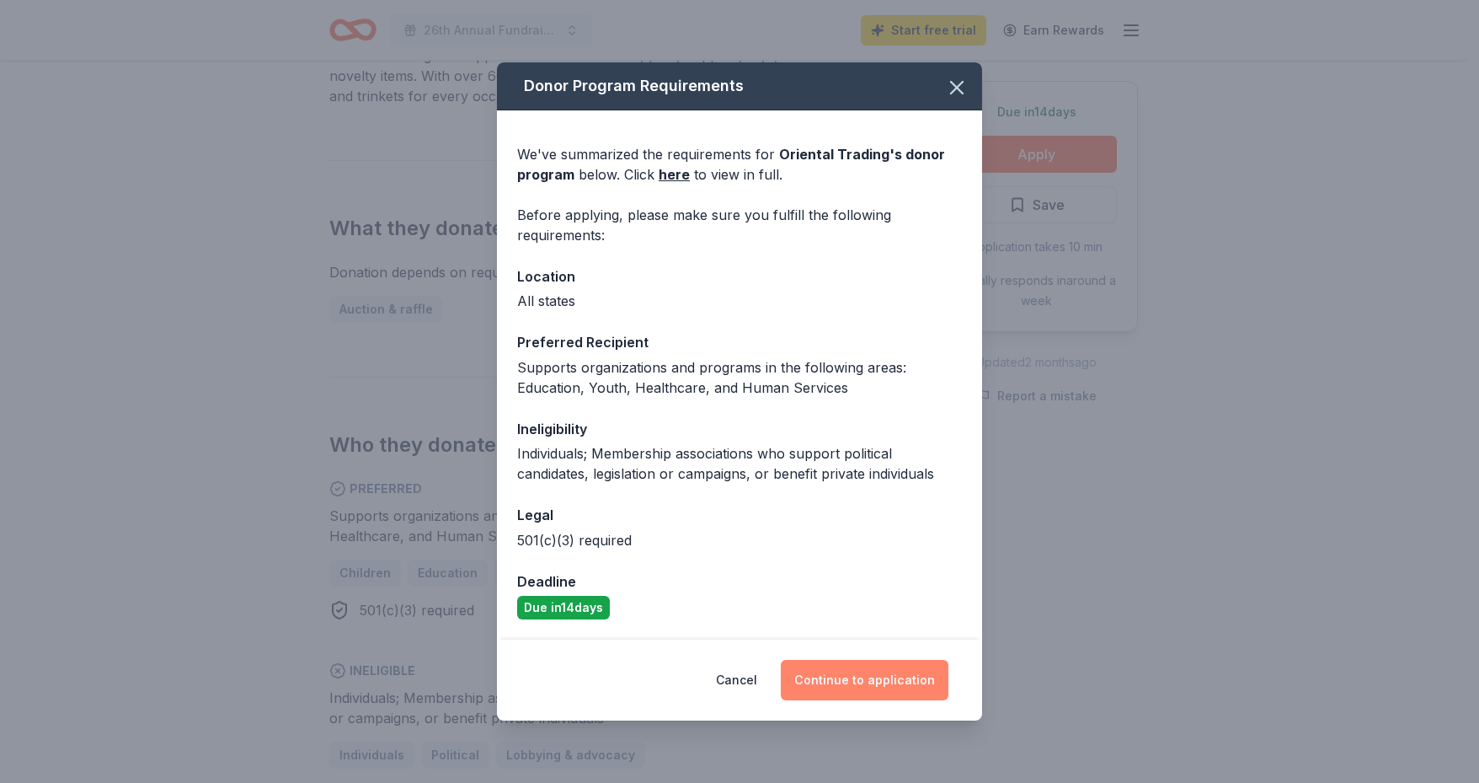
click at [886, 664] on button "Continue to application" at bounding box center [865, 680] width 168 height 40
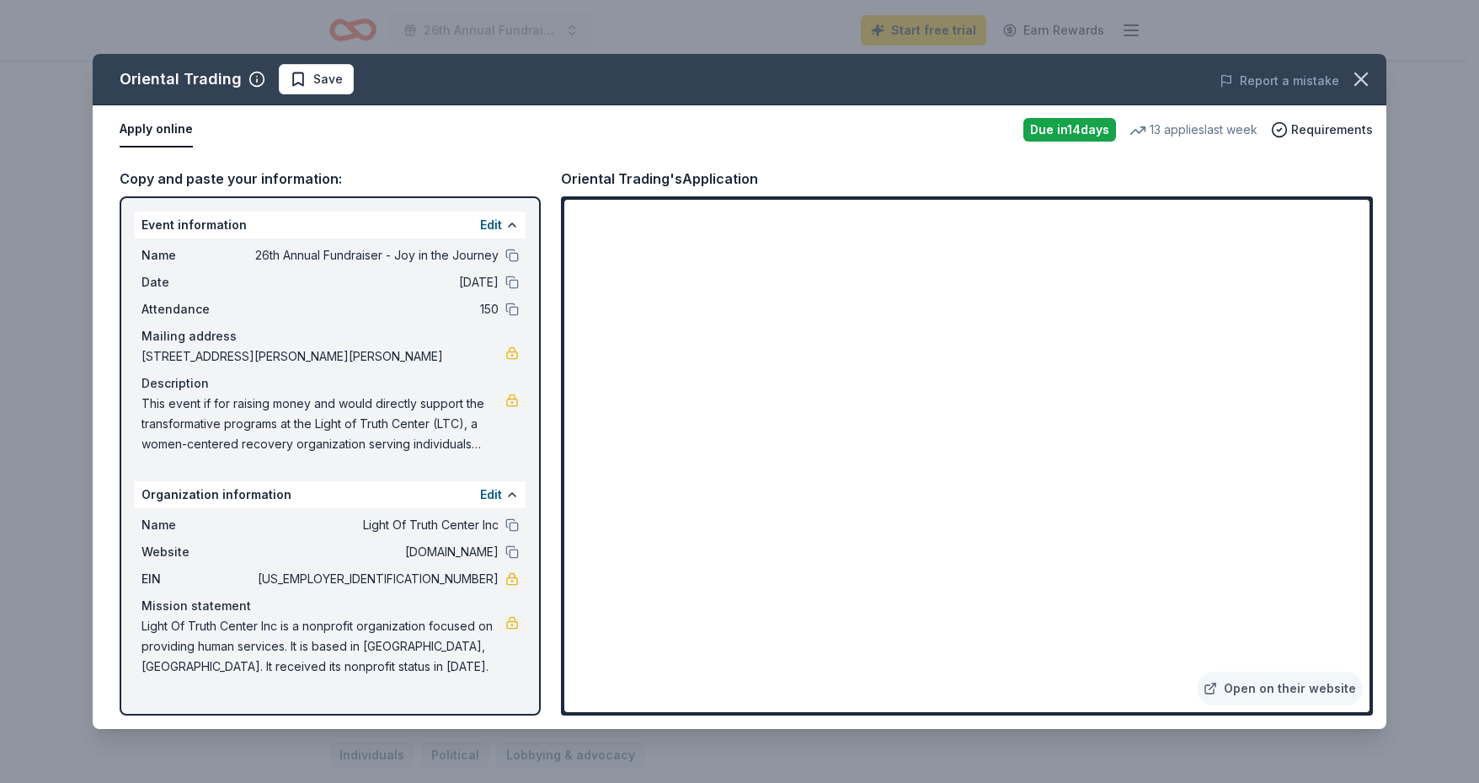
click at [709, 30] on div "Oriental Trading Save Report a mistake Apply online Due in 14 days 13 applies l…" at bounding box center [739, 391] width 1479 height 783
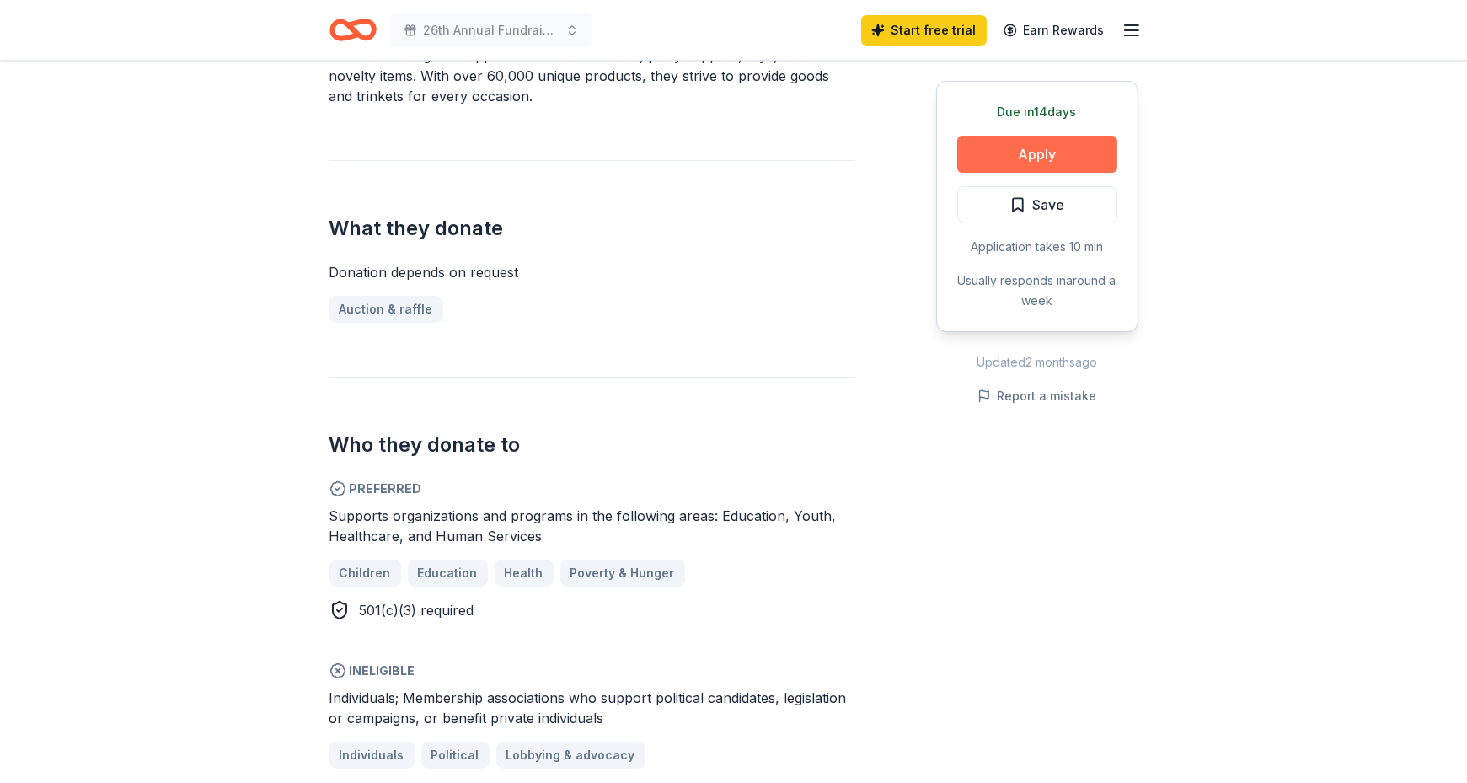
click at [1011, 155] on button "Apply" at bounding box center [1037, 154] width 160 height 37
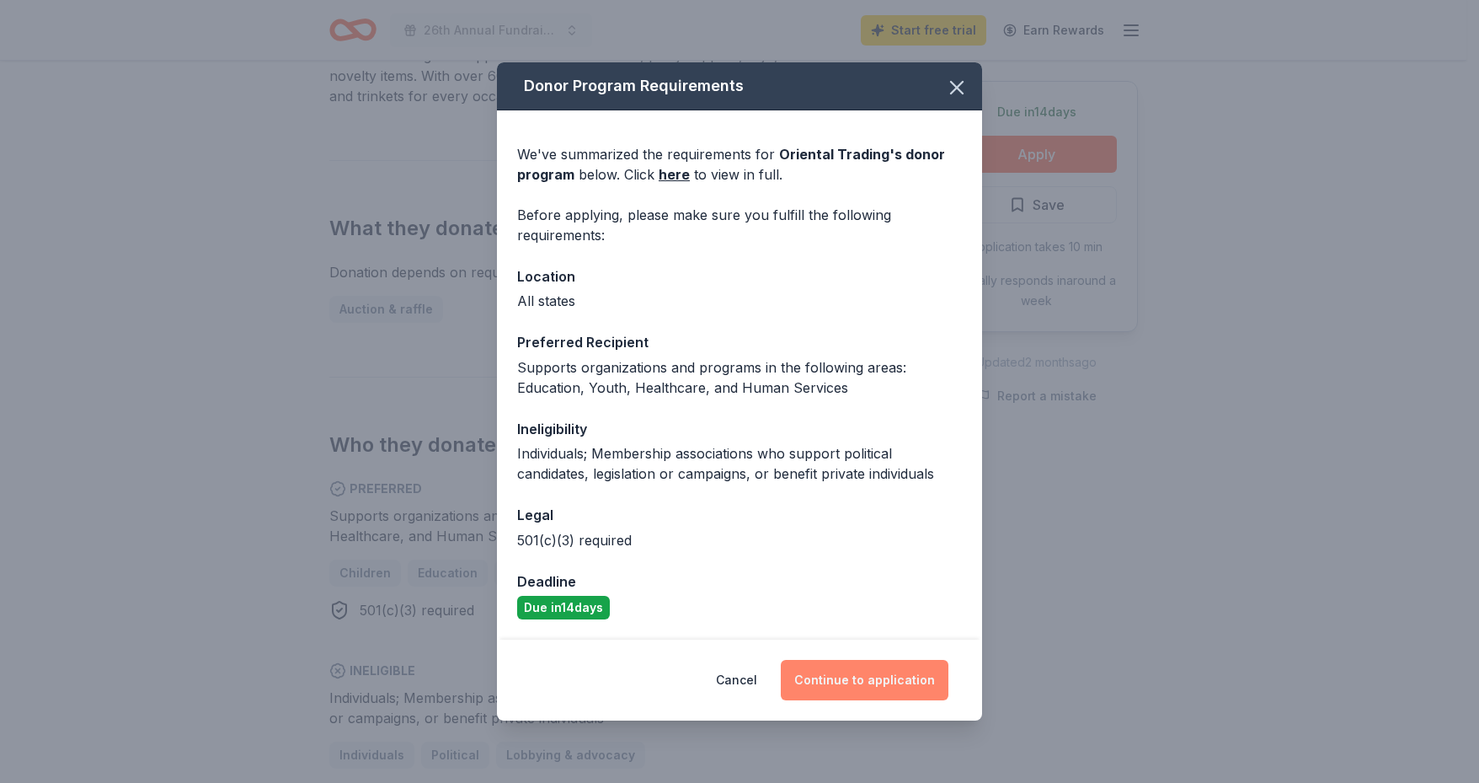
click at [879, 678] on button "Continue to application" at bounding box center [865, 680] width 168 height 40
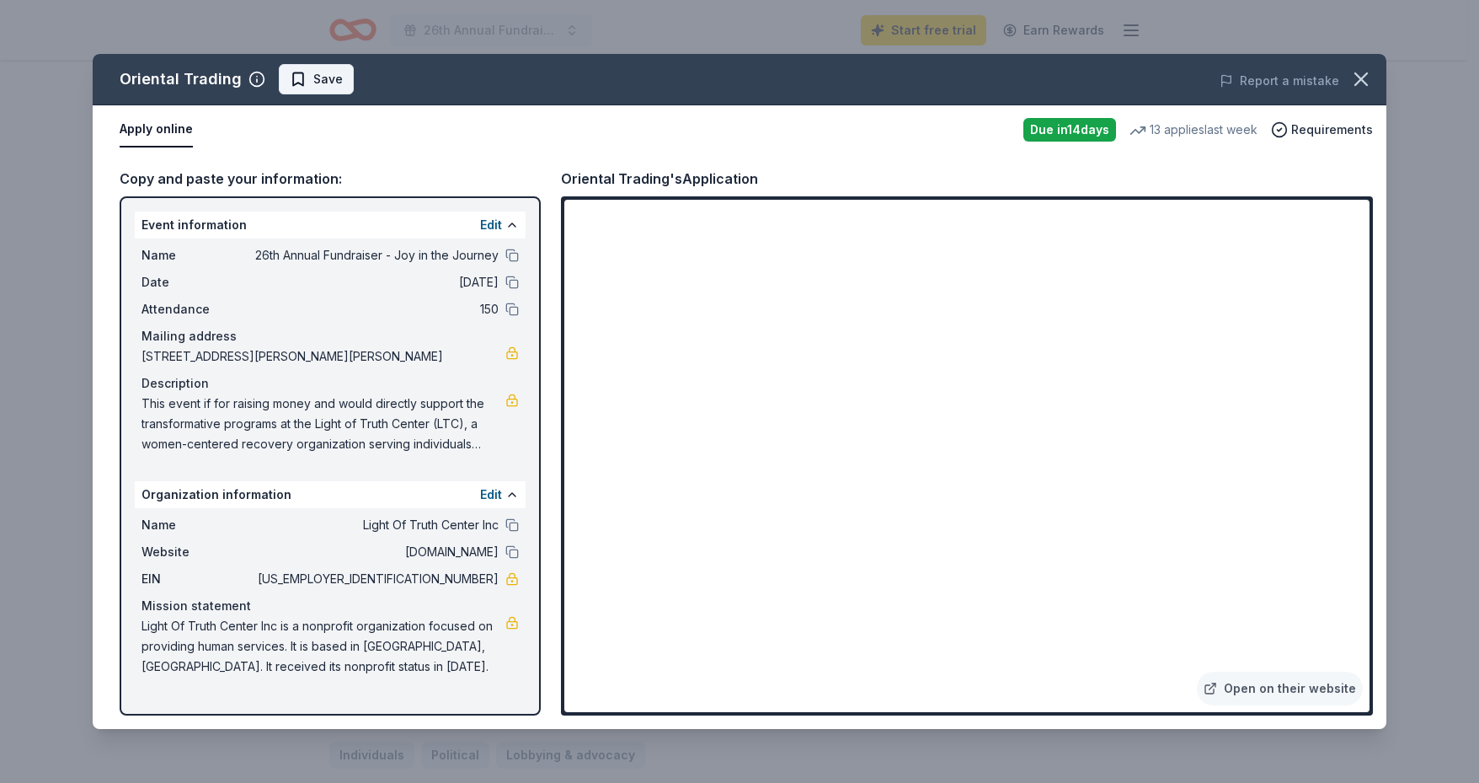
click at [328, 70] on span "Save" at bounding box center [327, 79] width 29 height 20
click at [617, 132] on div "Apply online" at bounding box center [565, 129] width 890 height 35
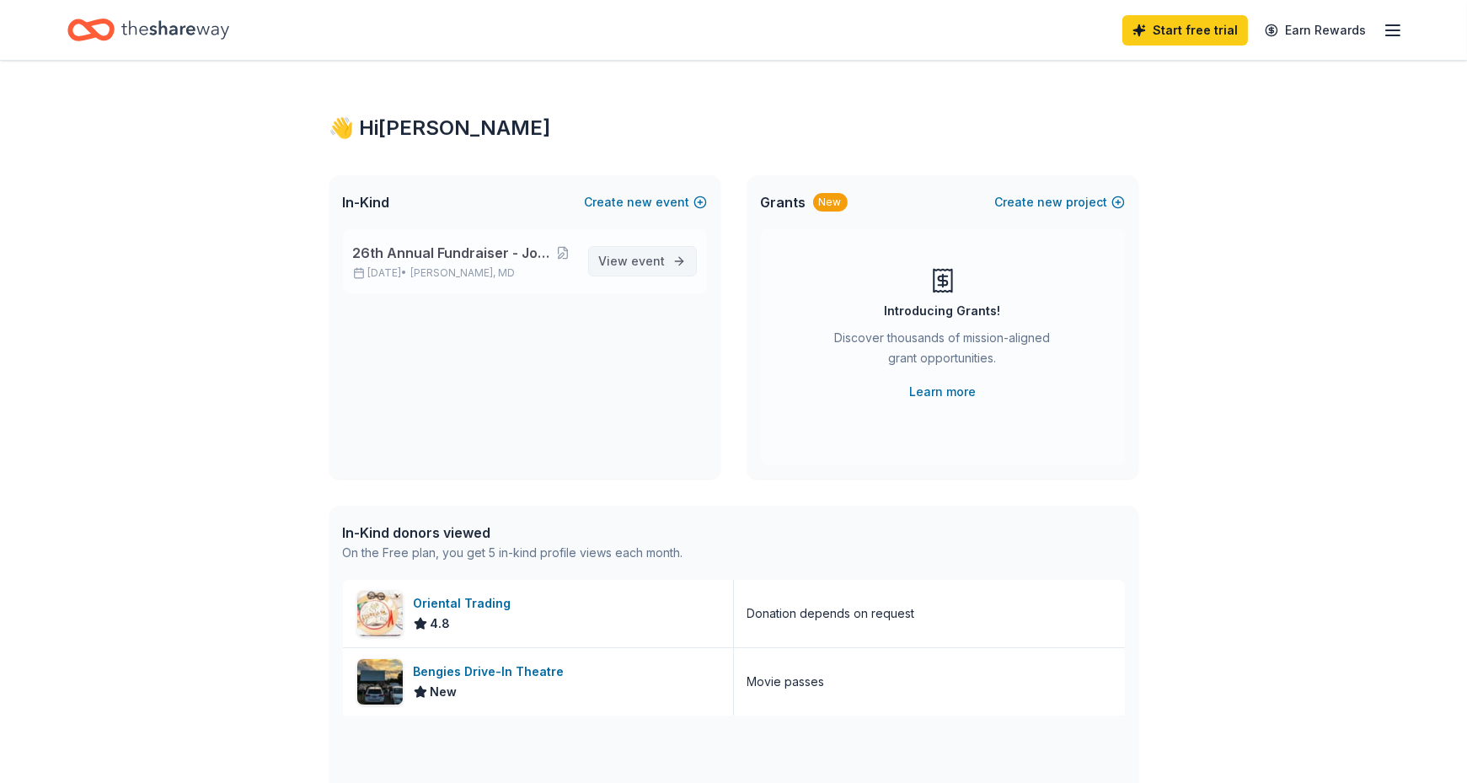
click at [638, 260] on span "event" at bounding box center [649, 261] width 34 height 14
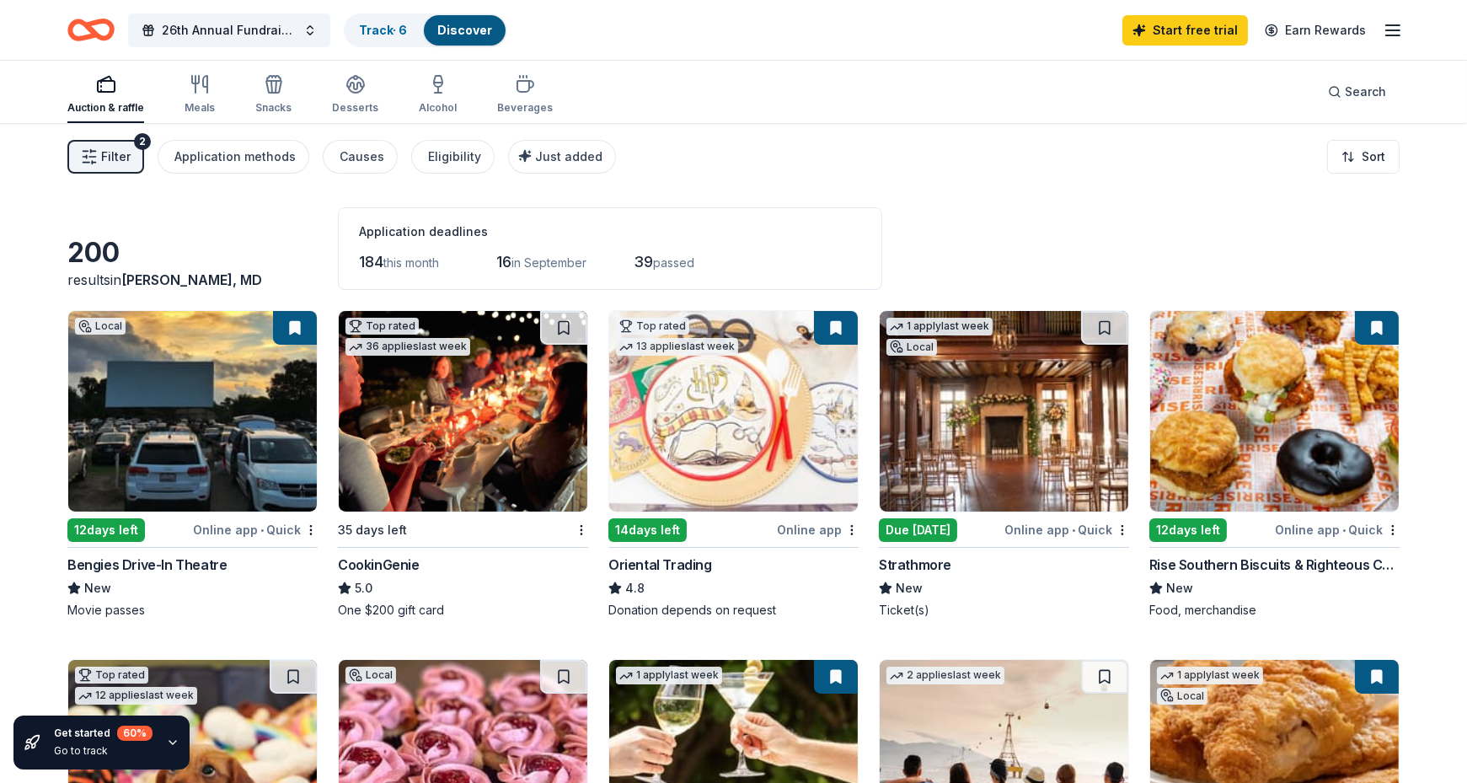
click at [983, 460] on img at bounding box center [1003, 411] width 249 height 200
click at [1204, 393] on img at bounding box center [1274, 411] width 249 height 200
click at [96, 91] on icon "button" at bounding box center [106, 84] width 20 height 20
click at [1393, 28] on icon "button" at bounding box center [1392, 30] width 20 height 20
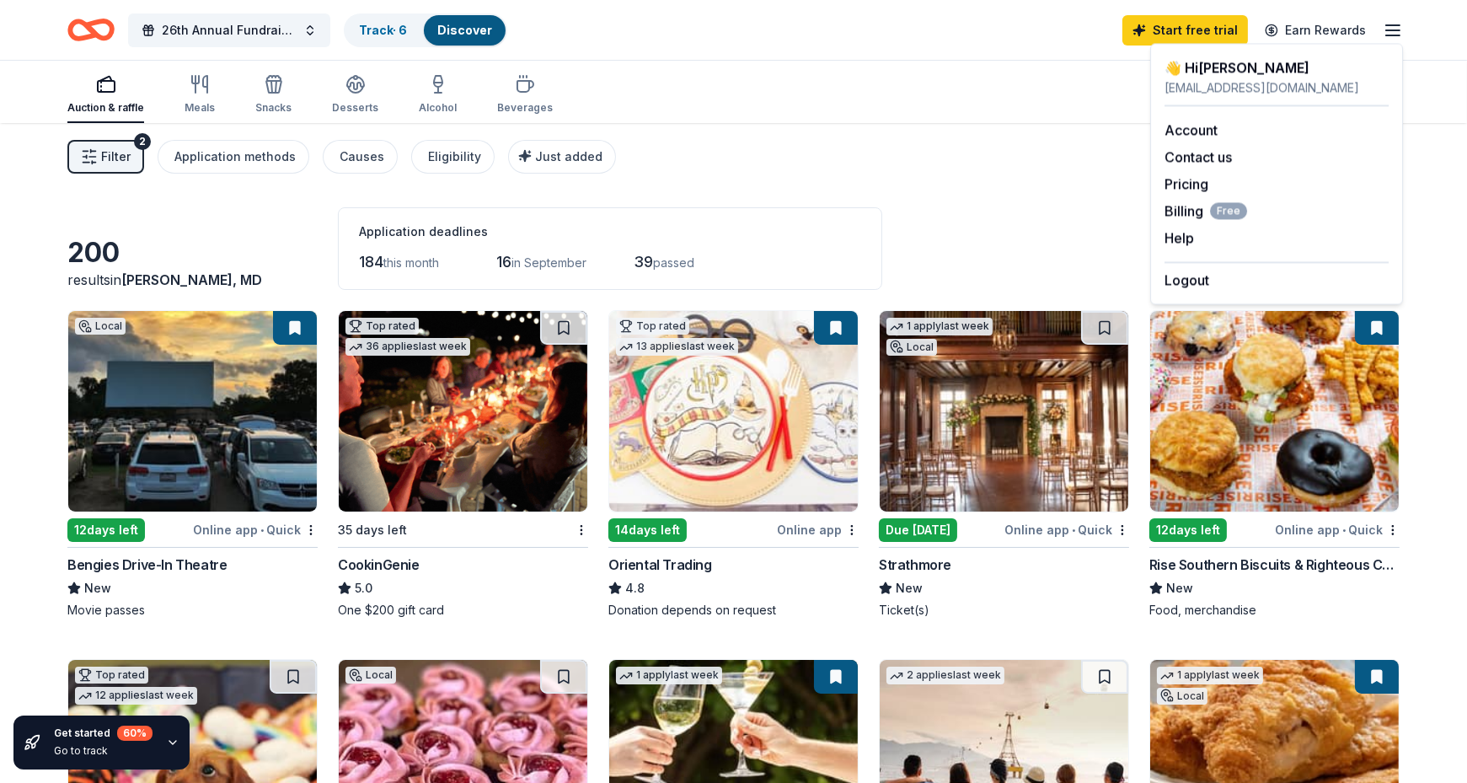
click at [649, 89] on div "Auction & raffle Meals Snacks Desserts Alcohol Beverages Search" at bounding box center [733, 92] width 1332 height 62
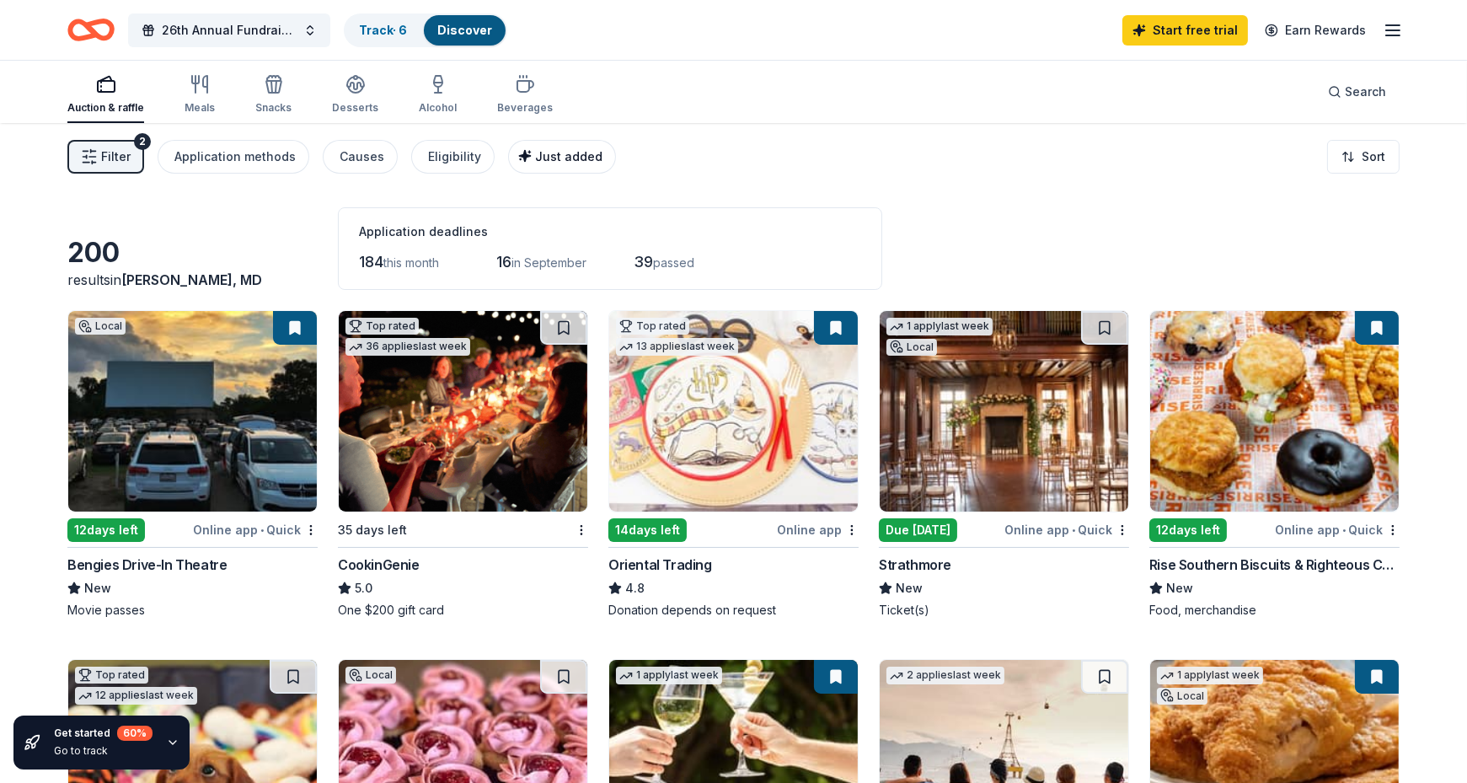
click at [535, 152] on span "Just added" at bounding box center [568, 156] width 67 height 14
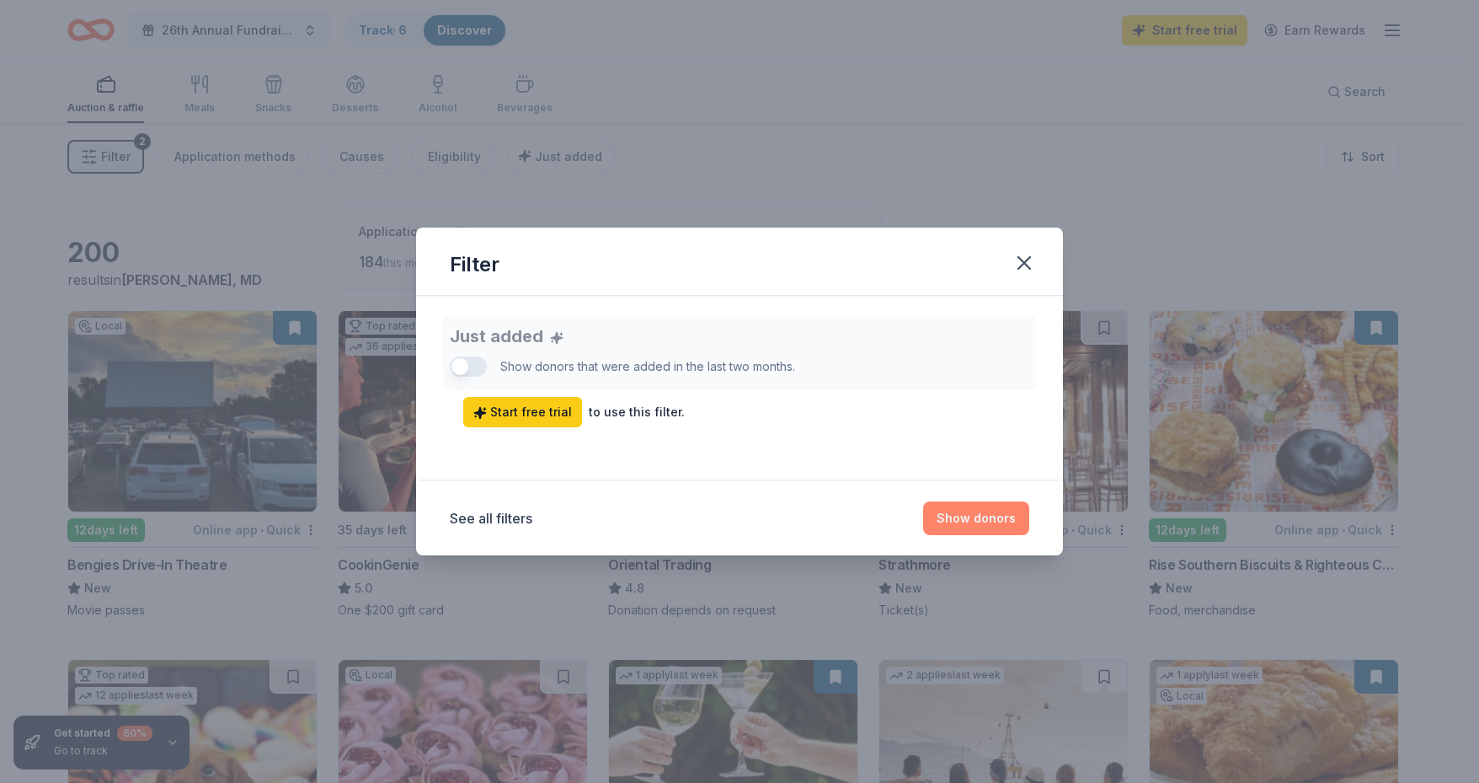
click at [998, 526] on button "Show donors" at bounding box center [976, 518] width 106 height 34
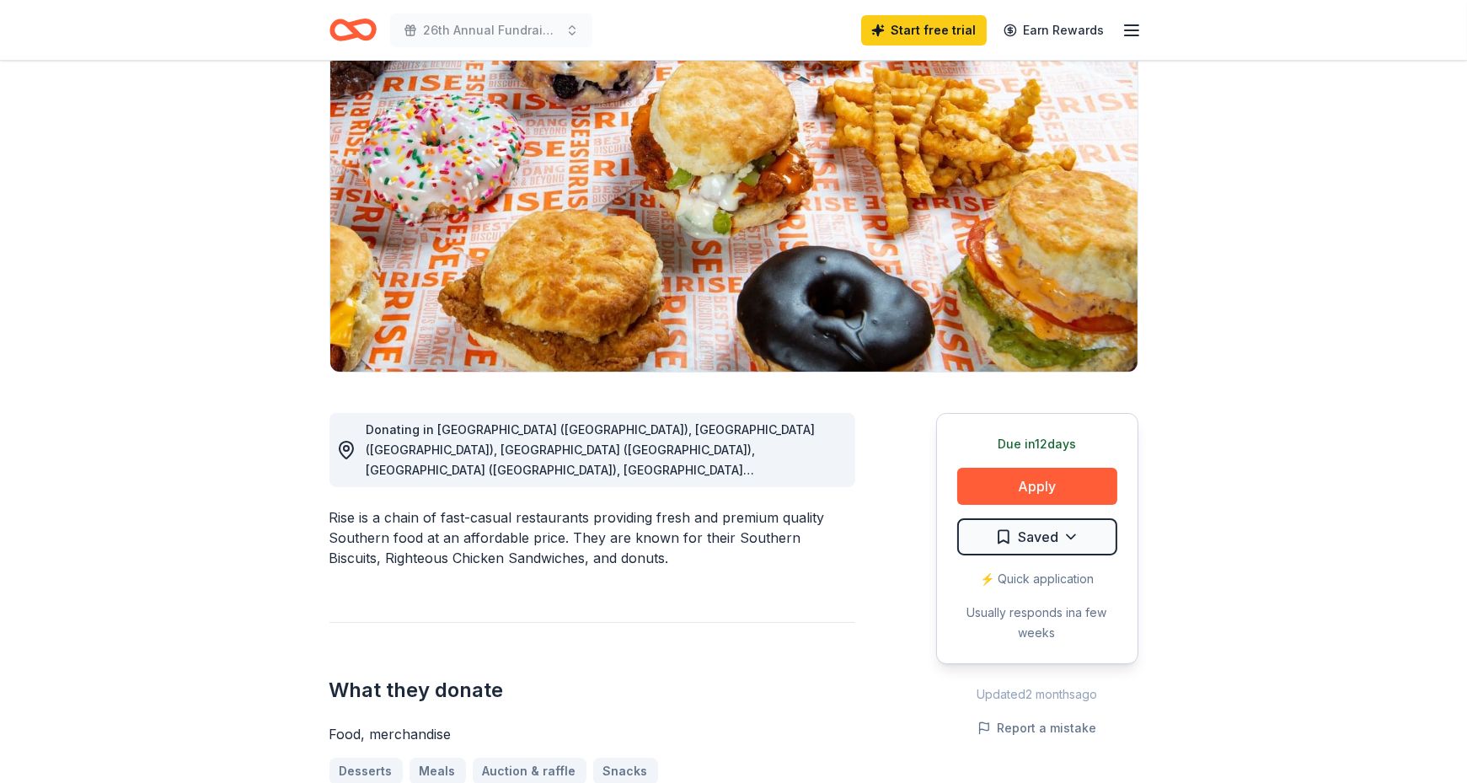
scroll to position [281, 0]
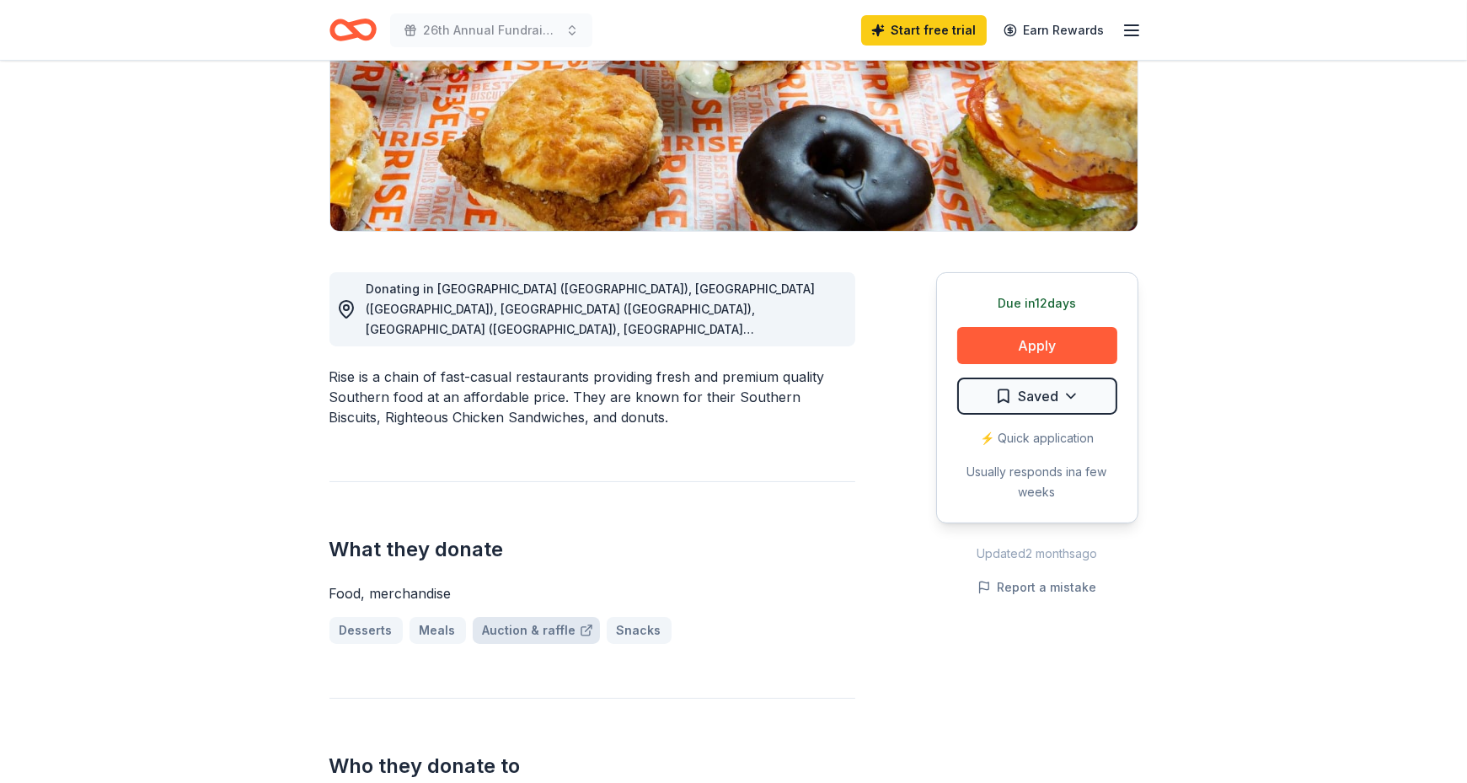
click at [535, 629] on link "Auction & raffle" at bounding box center [536, 630] width 127 height 27
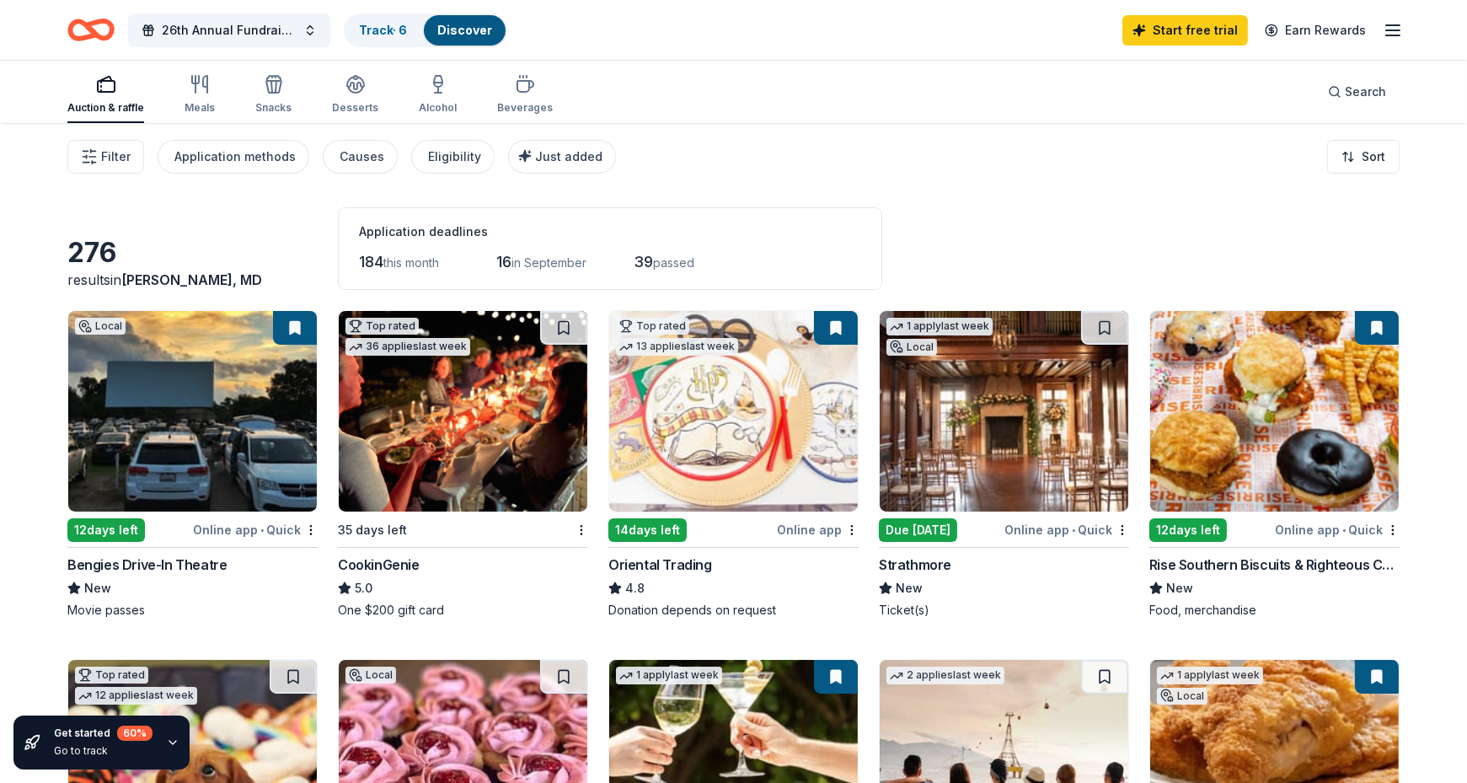
click at [1376, 328] on button at bounding box center [1377, 328] width 44 height 34
click at [1267, 400] on img at bounding box center [1274, 411] width 249 height 200
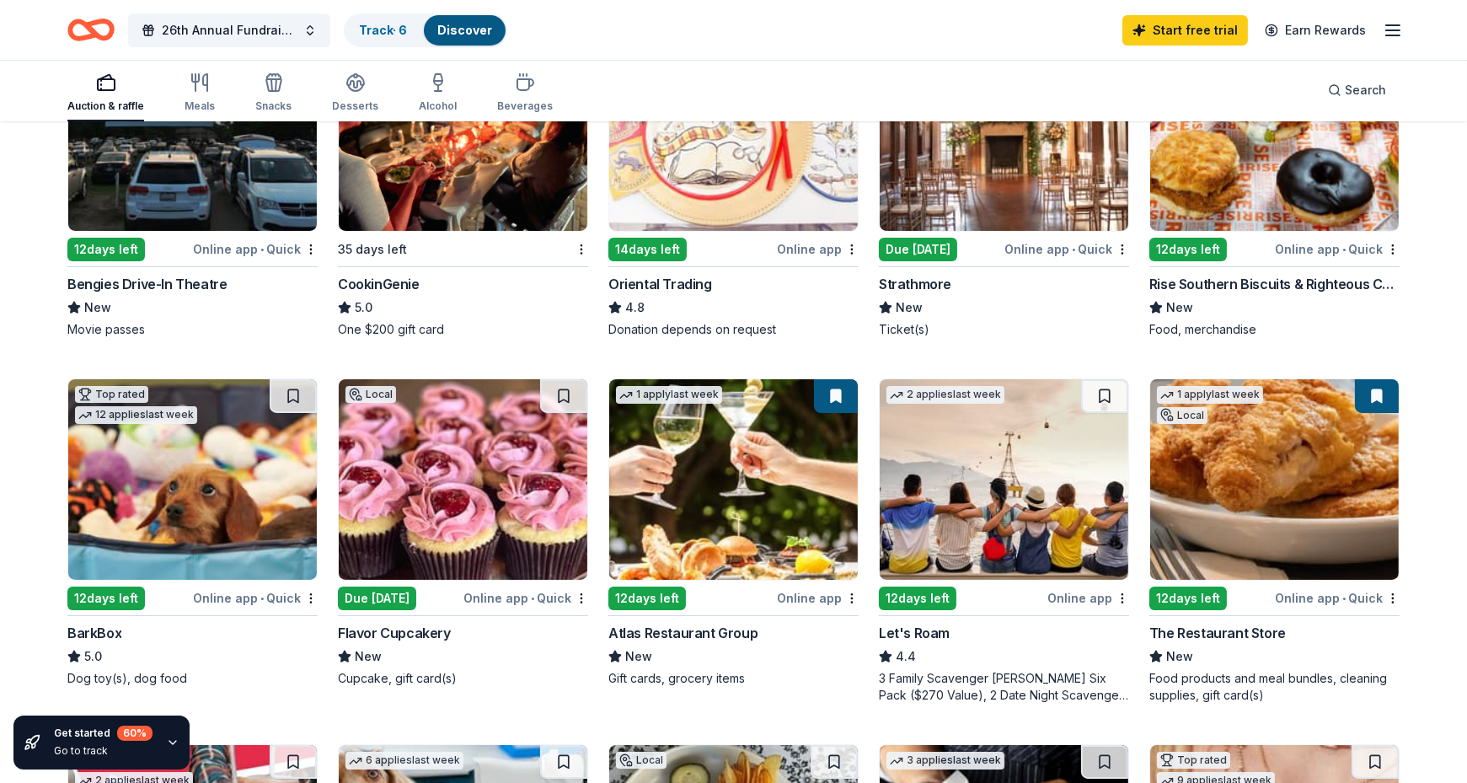
click at [178, 516] on img at bounding box center [192, 479] width 249 height 200
click at [472, 464] on img at bounding box center [463, 479] width 249 height 200
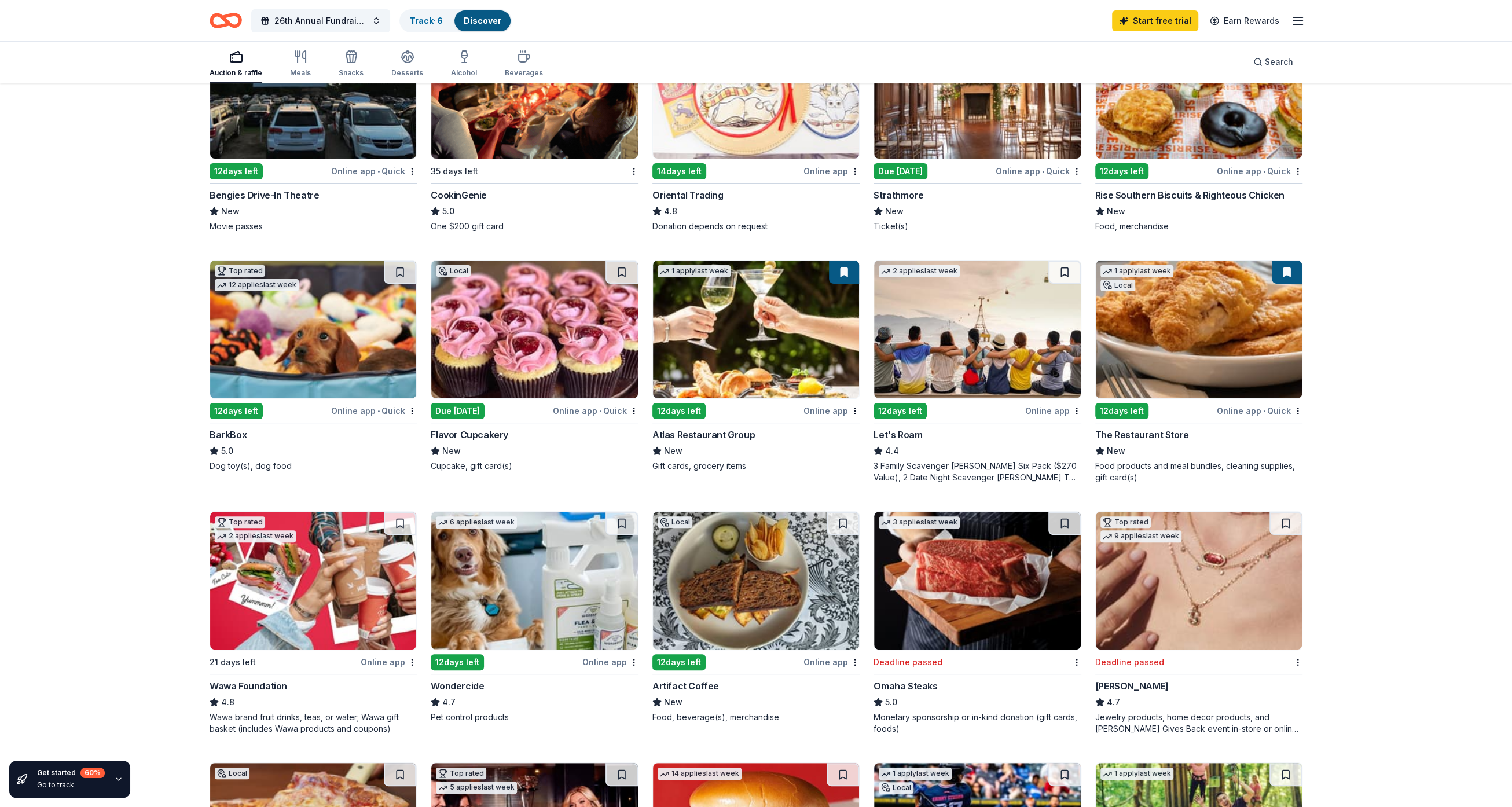
drag, startPoint x: 991, startPoint y: 3, endPoint x: 1452, endPoint y: 650, distance: 794.4
click at [1008, 538] on div "Get started 60 % Go to track 276 results in Daniels, MD Application deadlines 1…" at bounding box center [756, 685] width 1512 height 1587
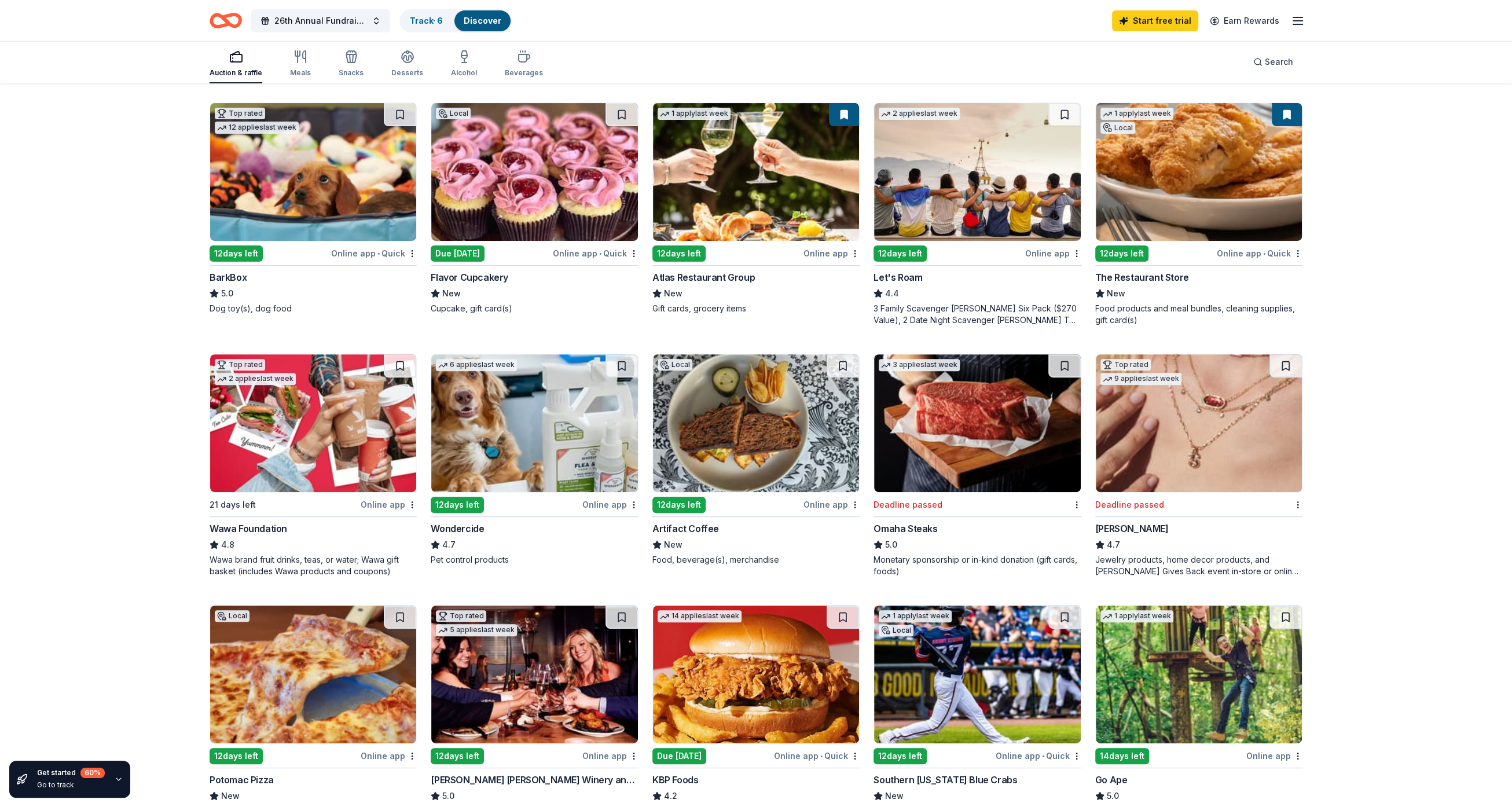
scroll to position [362, 0]
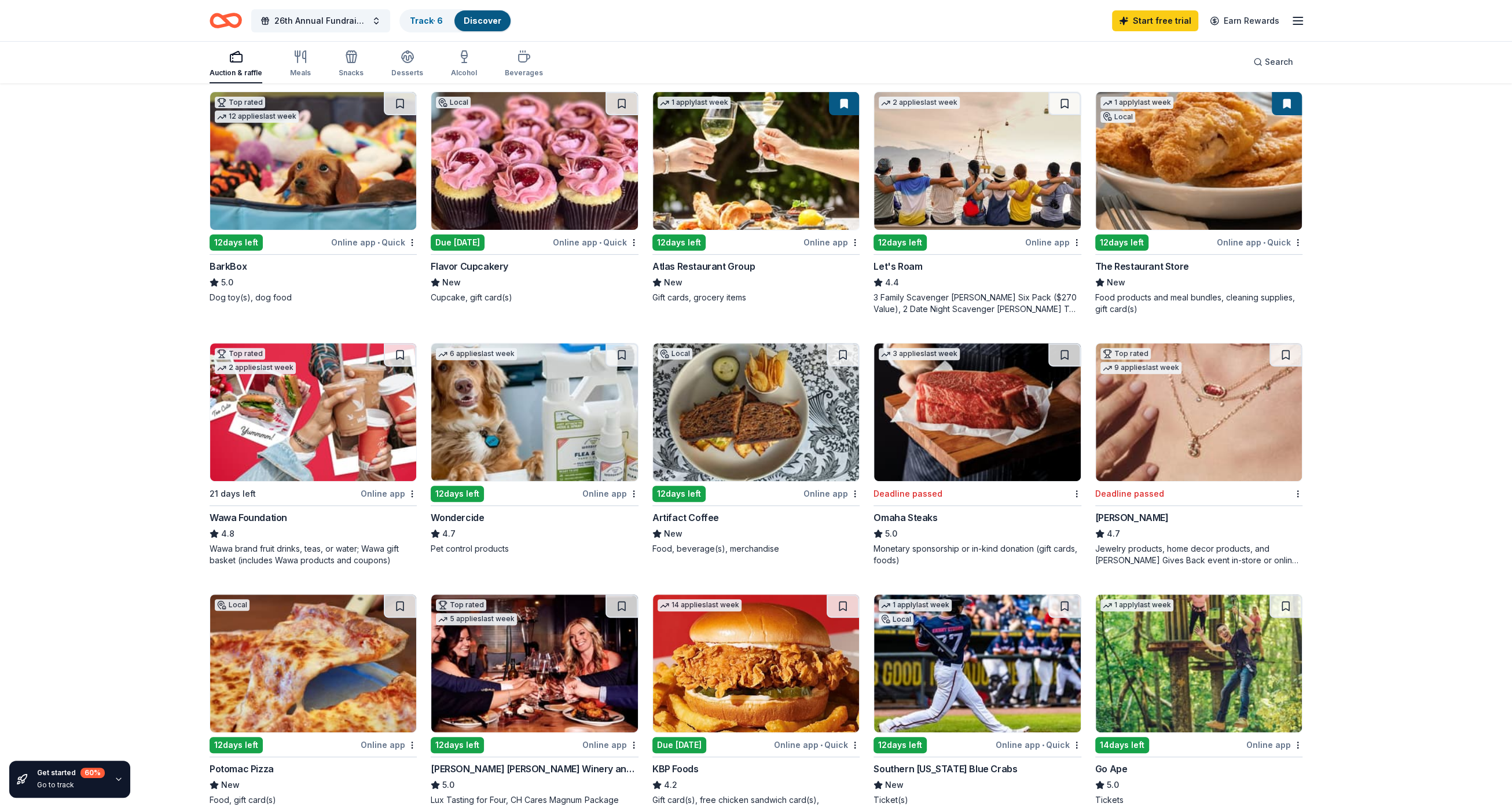
click at [1008, 171] on div "Get started 60 % Go to track 276 results in Daniels, MD Application deadlines 1…" at bounding box center [756, 516] width 1512 height 1587
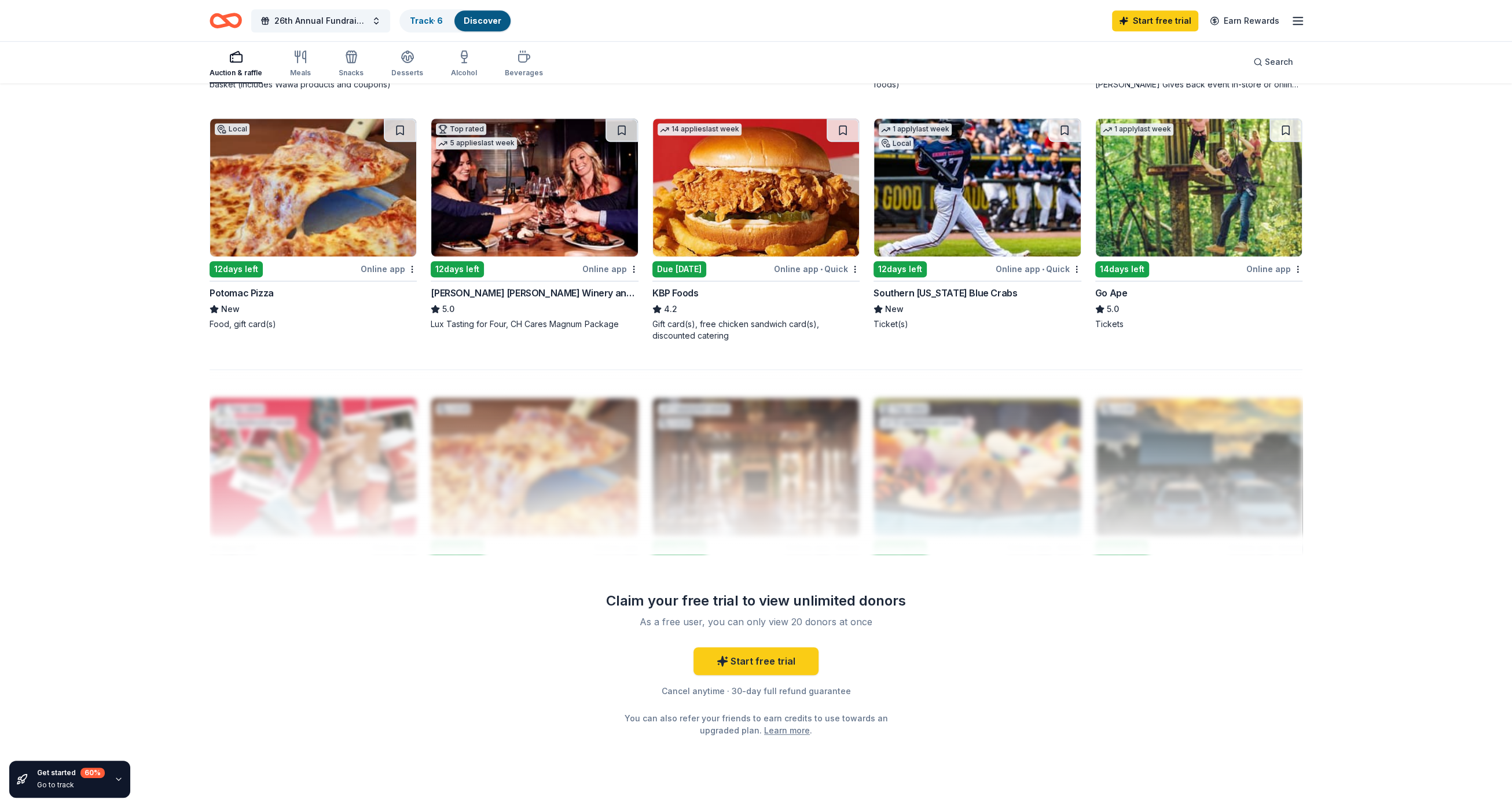
scroll to position [863, 0]
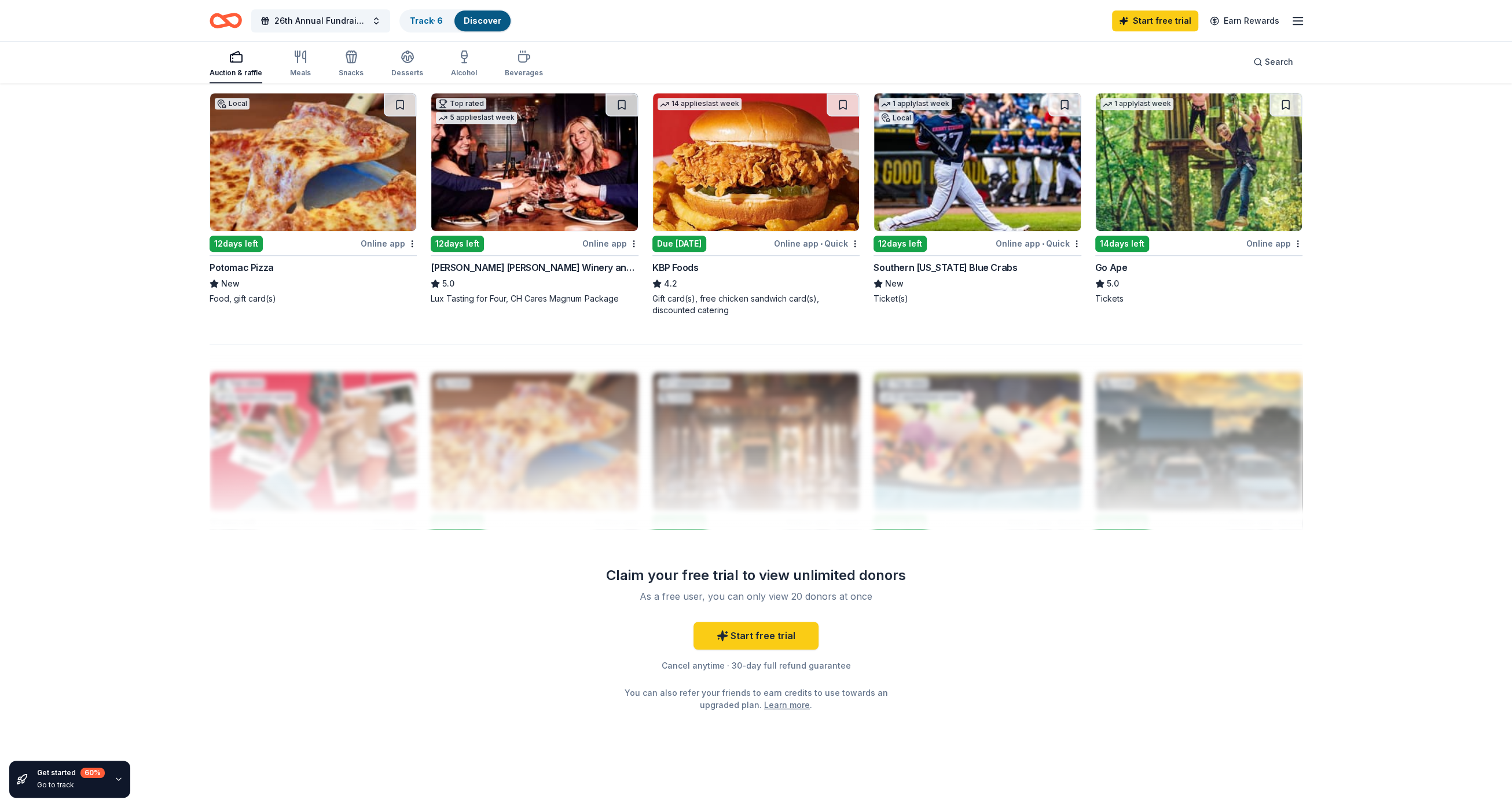
click at [1008, 428] on div "Get started 60 % Go to track 276 results in Daniels, MD Application deadlines 1…" at bounding box center [756, 15] width 1512 height 1587
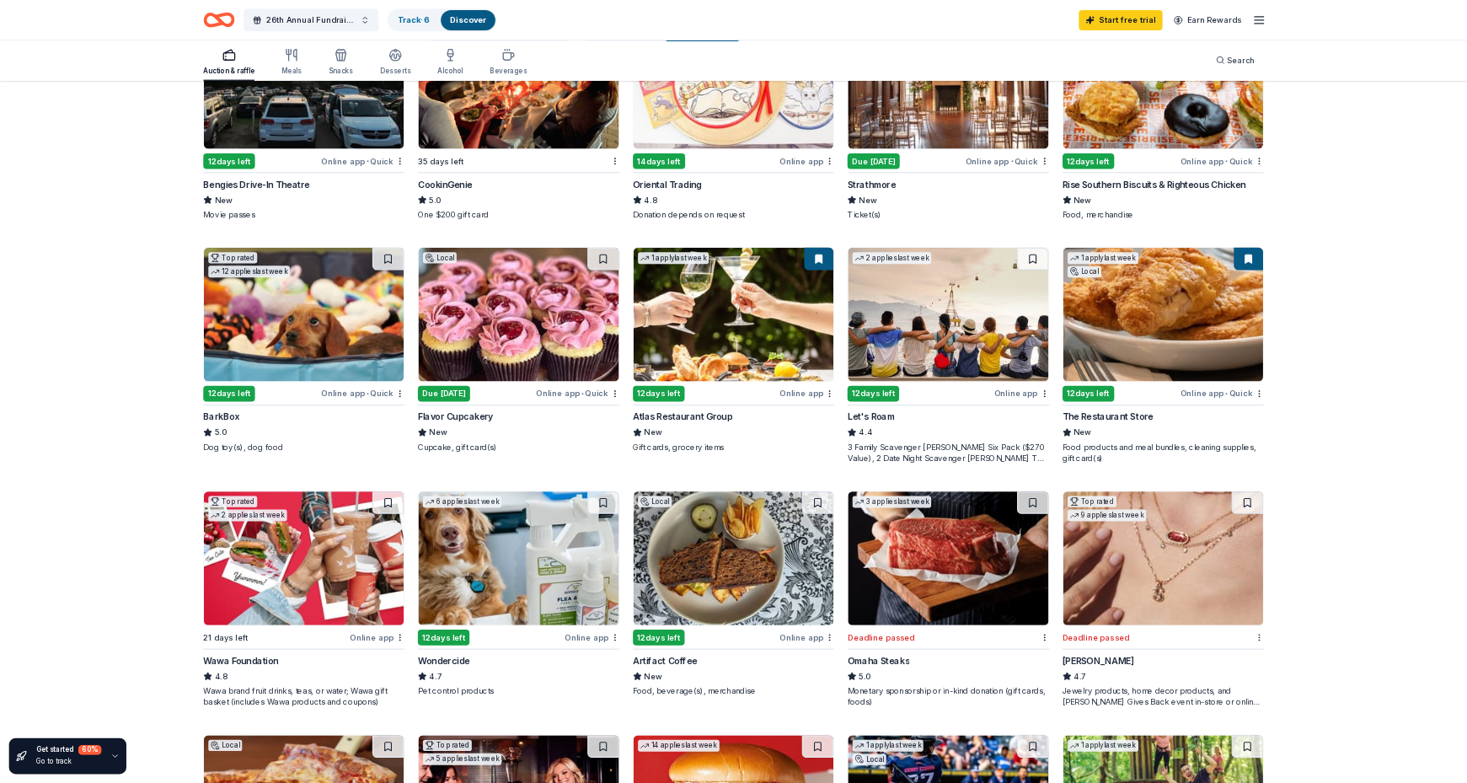
scroll to position [0, 0]
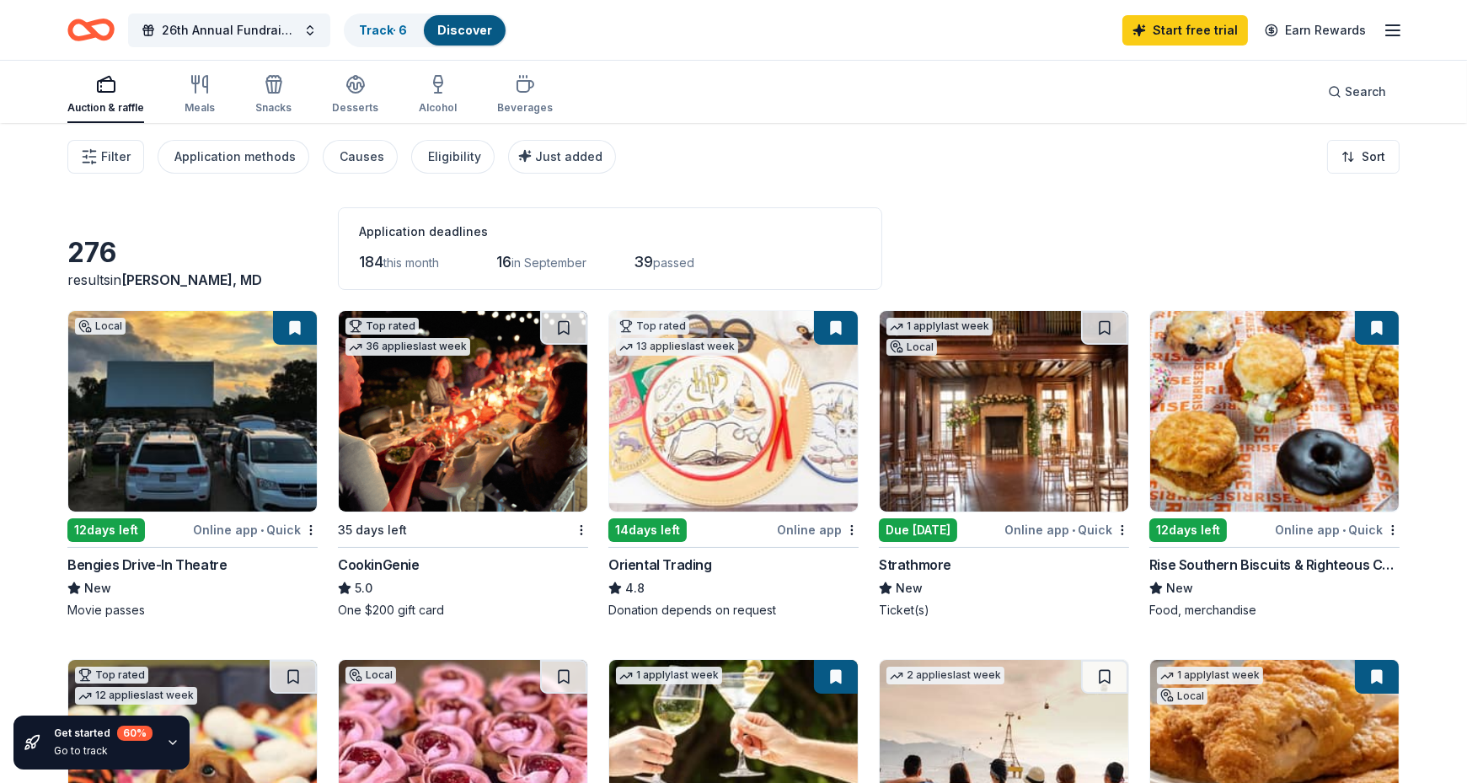
drag, startPoint x: 2107, startPoint y: 8, endPoint x: 51, endPoint y: 180, distance: 2063.5
click at [51, 180] on div "Filter Application methods Causes Eligibility Just added Sort" at bounding box center [733, 156] width 1467 height 67
click at [385, 29] on link "Track · 6" at bounding box center [383, 30] width 48 height 14
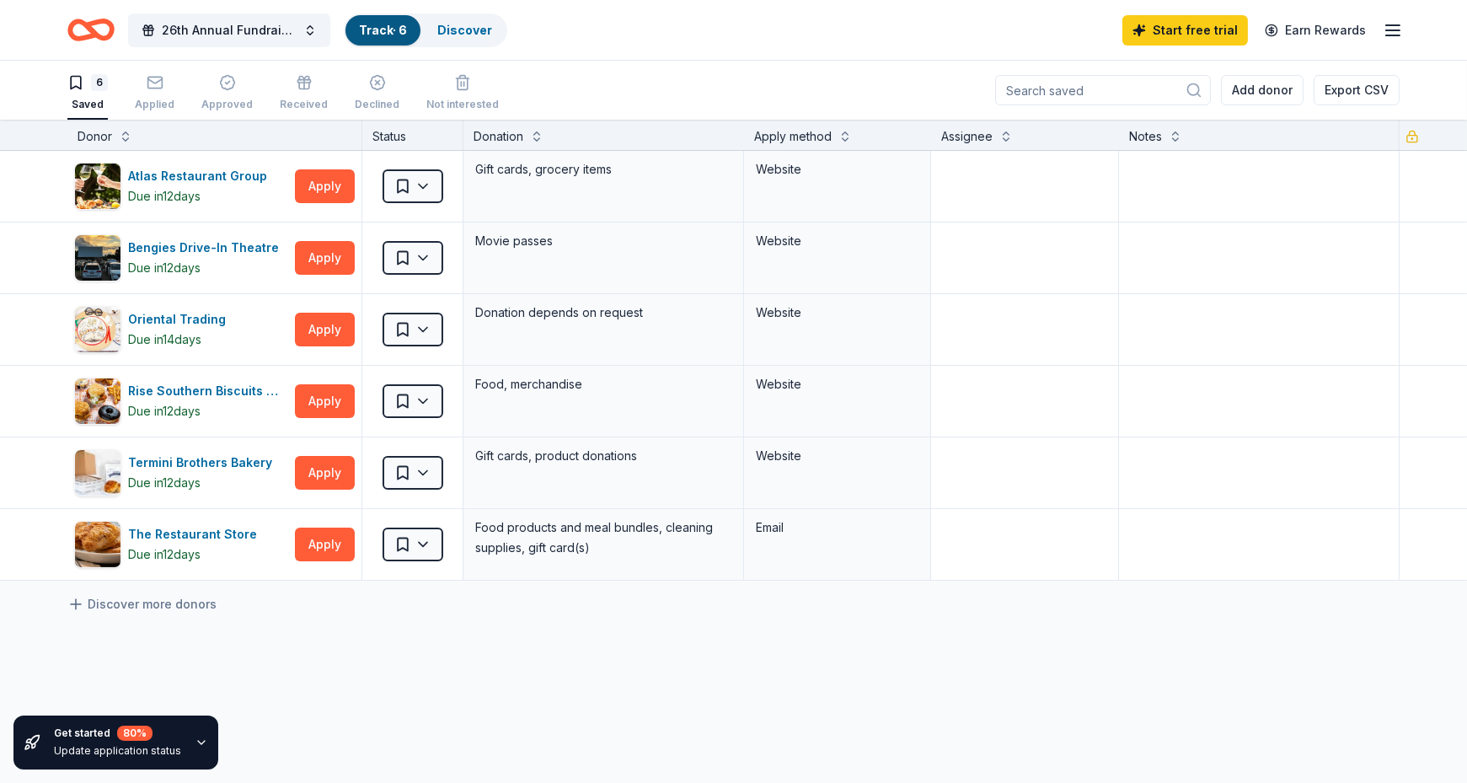
click at [410, 660] on div "Atlas Restaurant Group Due in 12 days Apply Saved Gift cards, grocery items Web…" at bounding box center [733, 524] width 1467 height 746
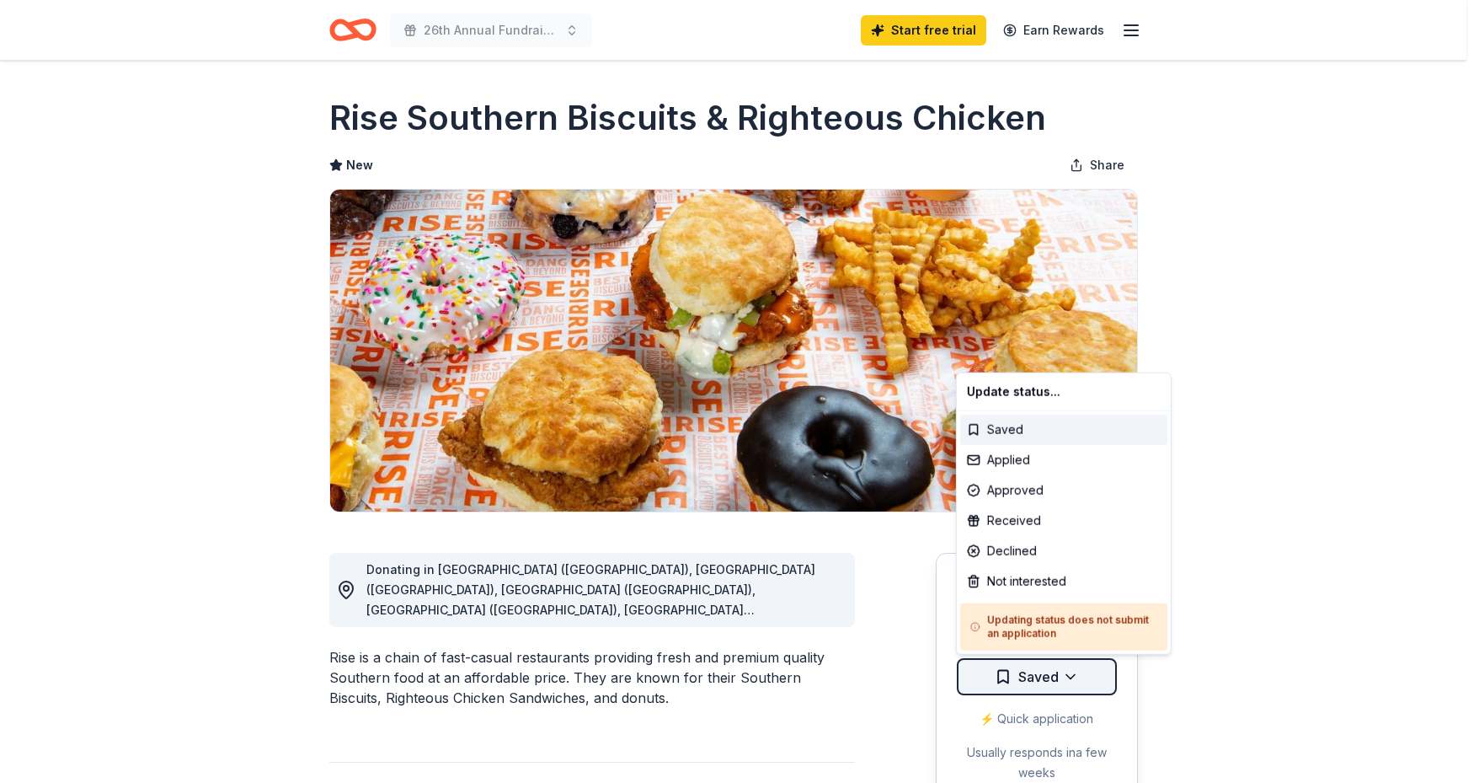
click at [1056, 673] on html "26th Annual Fundraiser - Joy in the Journey Start free trial Earn Rewards Due i…" at bounding box center [739, 391] width 1479 height 783
click at [995, 430] on div "Saved" at bounding box center [1063, 429] width 207 height 30
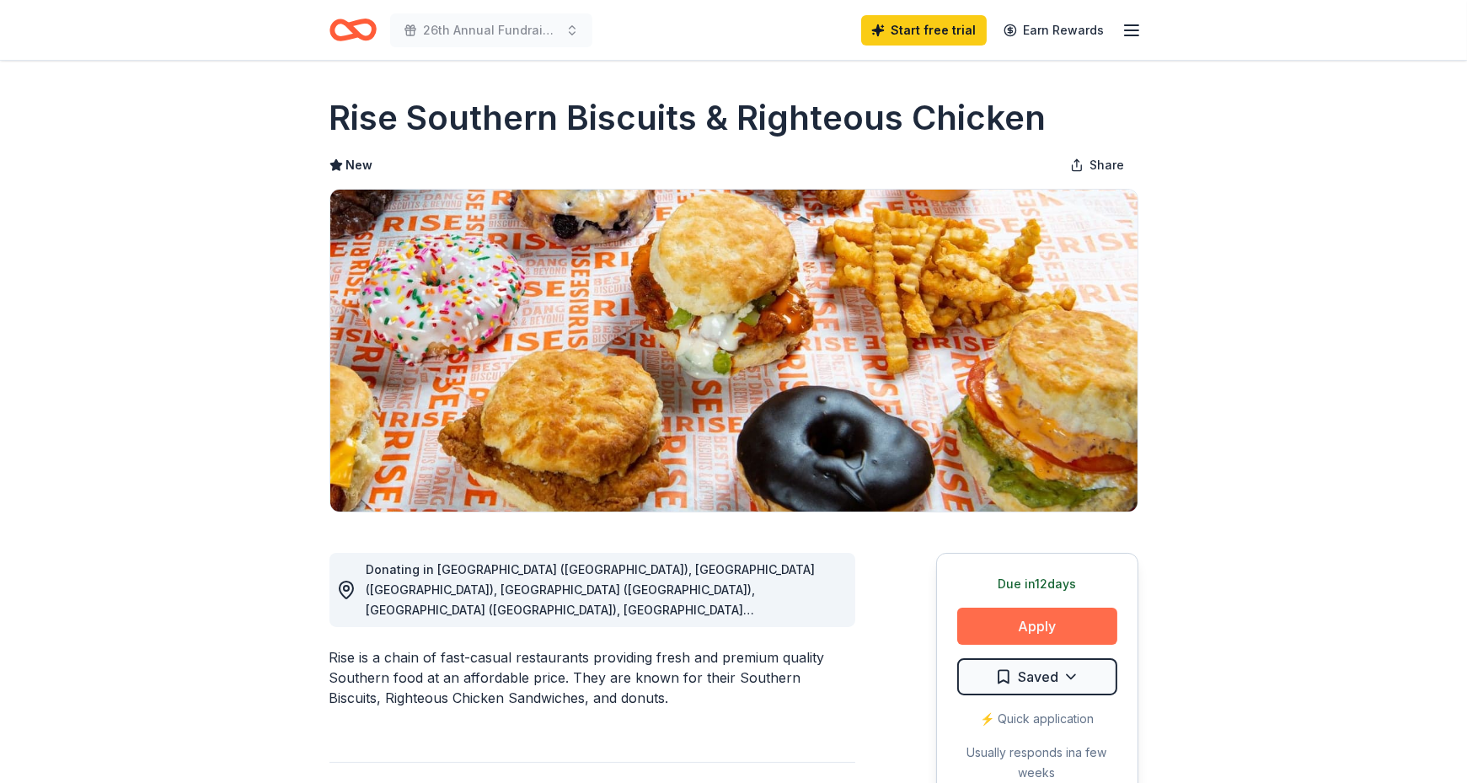
click at [1033, 617] on button "Apply" at bounding box center [1037, 625] width 160 height 37
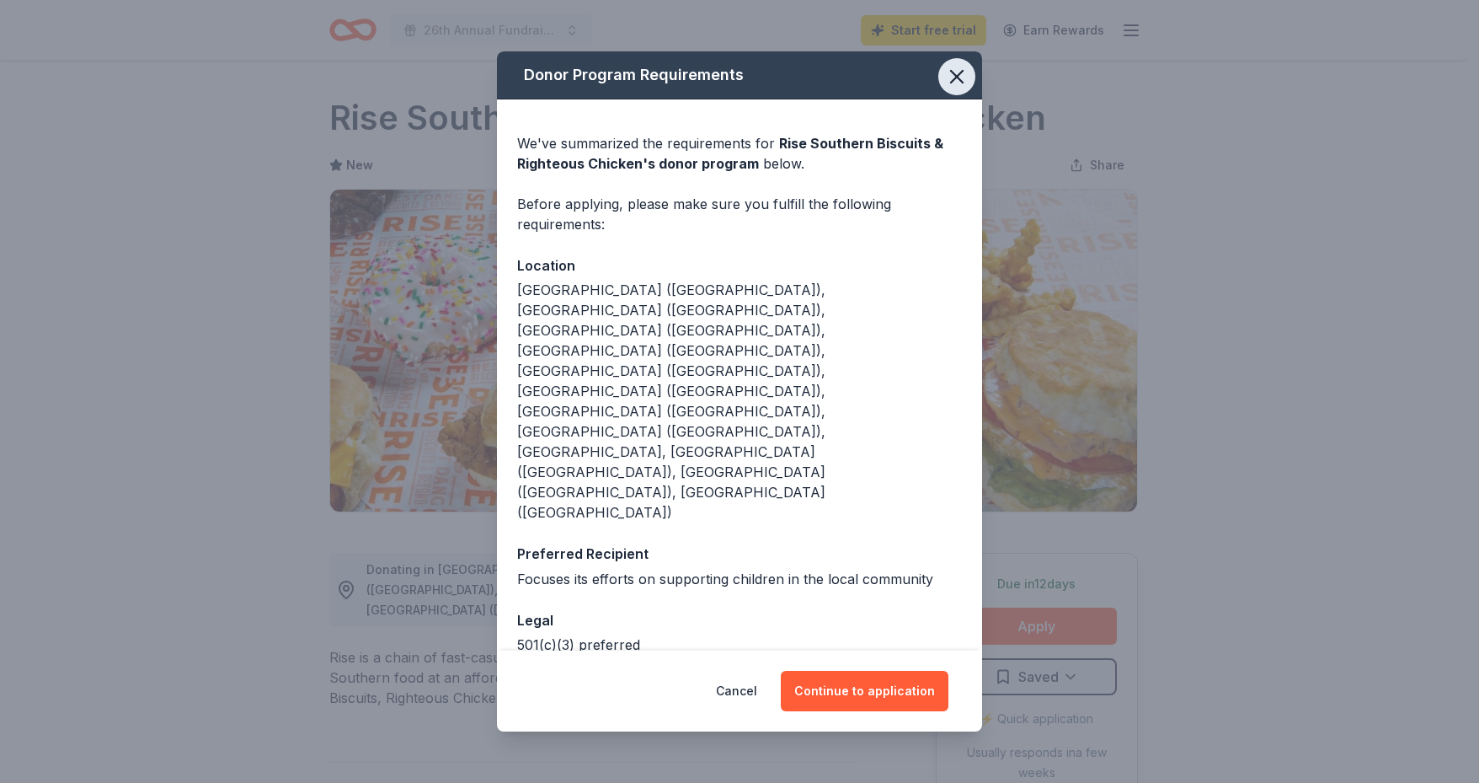
click at [950, 88] on icon "button" at bounding box center [957, 77] width 24 height 24
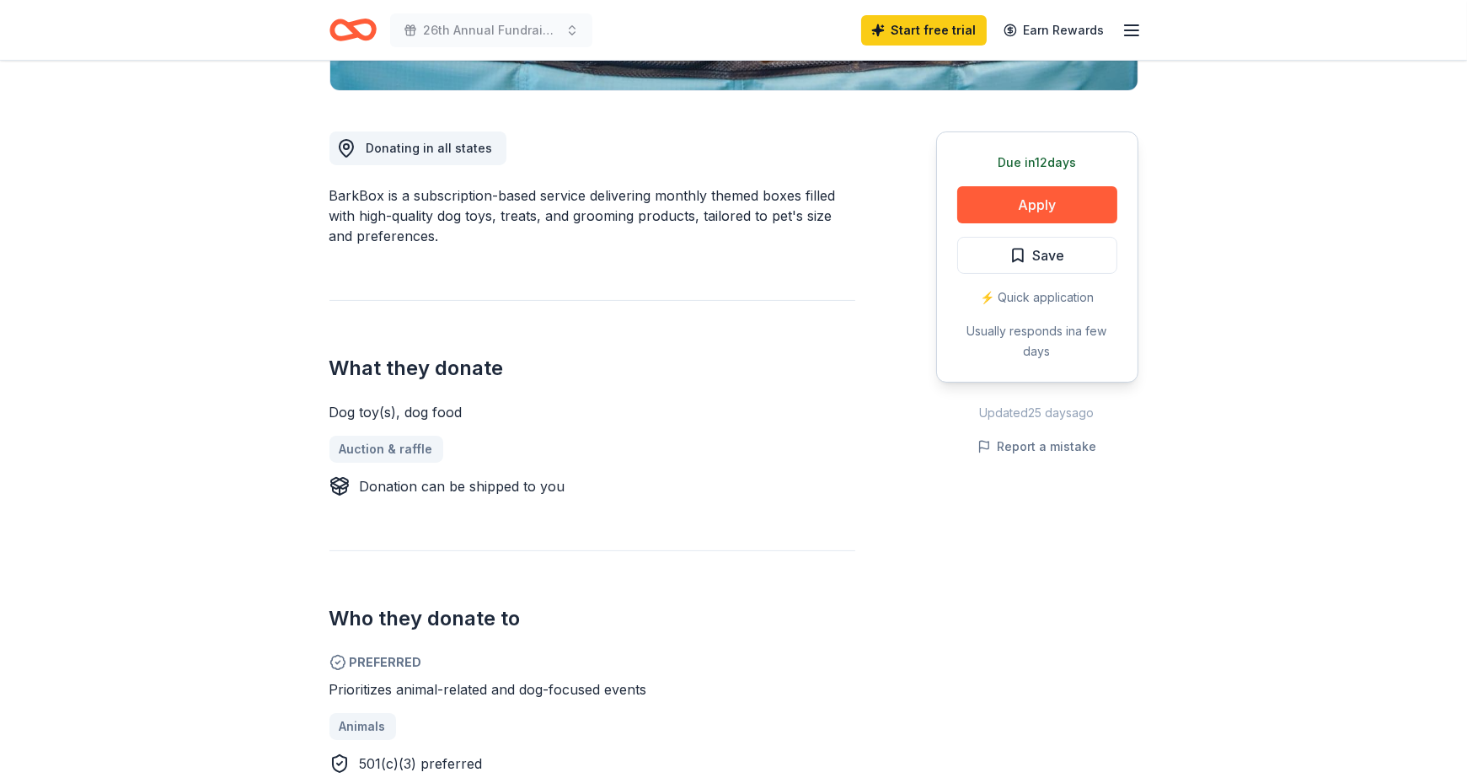
scroll to position [702, 0]
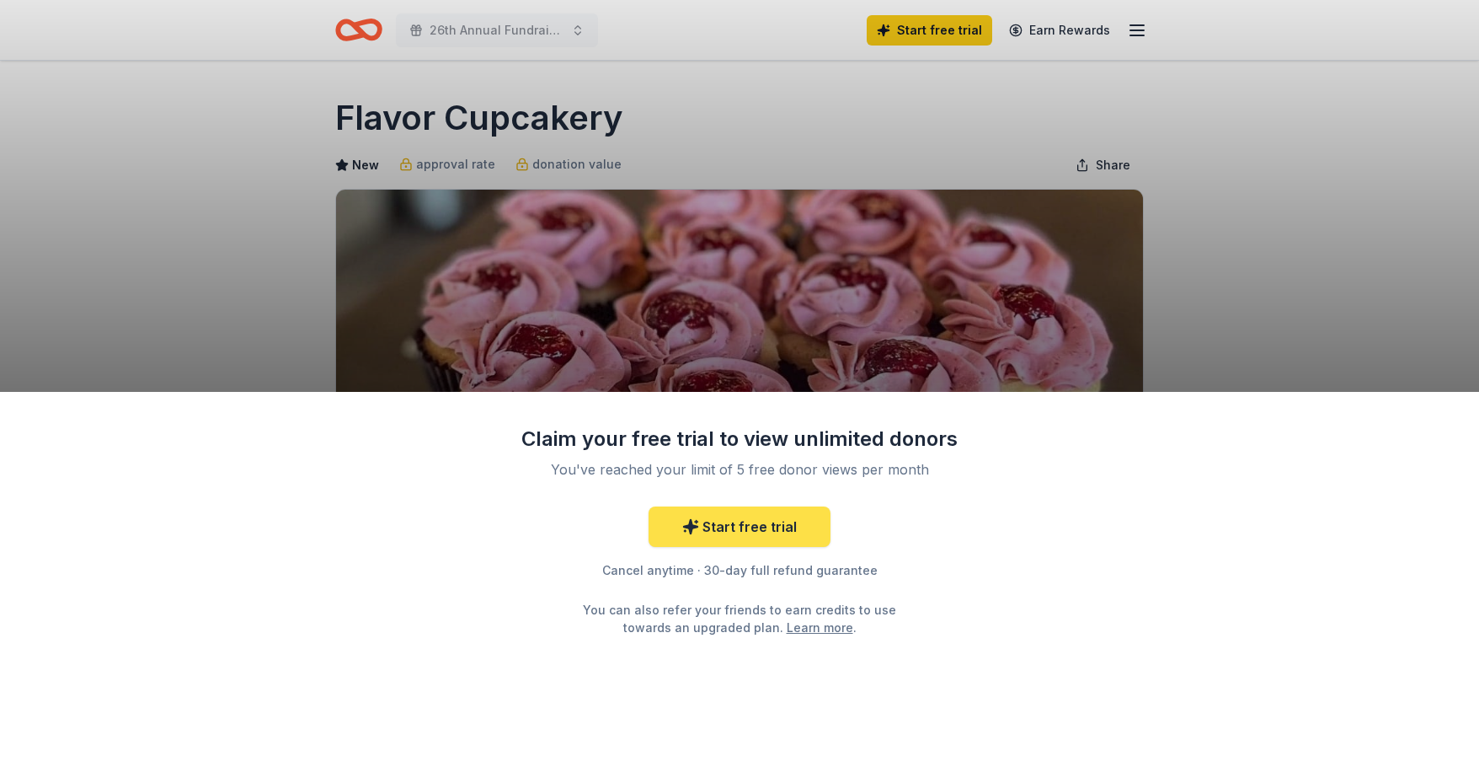
click at [752, 527] on link "Start free trial" at bounding box center [740, 526] width 182 height 40
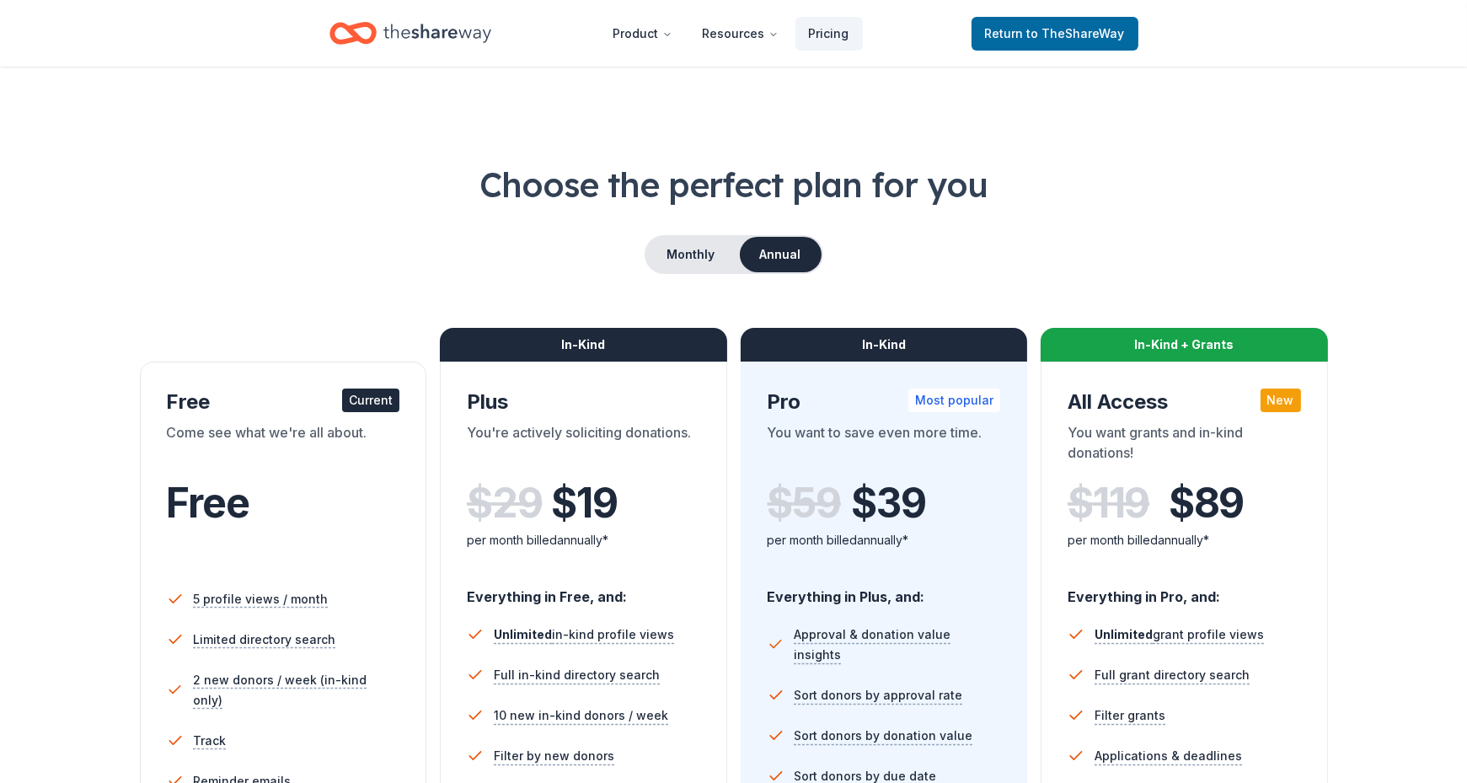
scroll to position [140, 0]
